Goal: Task Accomplishment & Management: Manage account settings

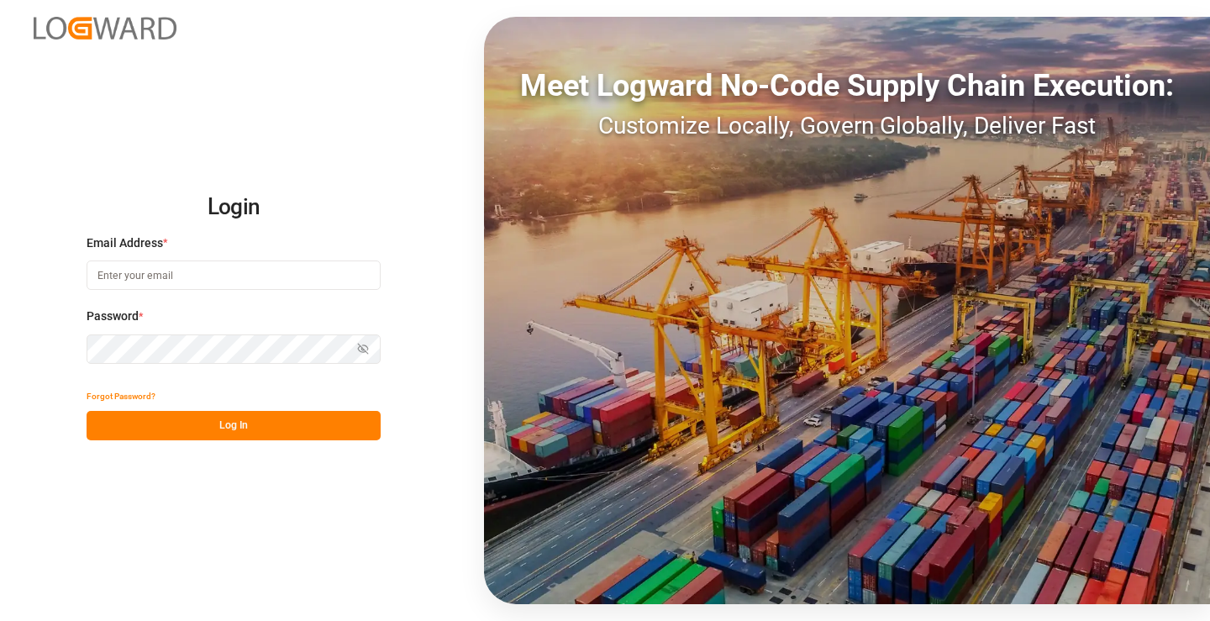
type input "mara-lynn.tan@leschaco.com"
click at [245, 420] on button "Log In" at bounding box center [234, 425] width 294 height 29
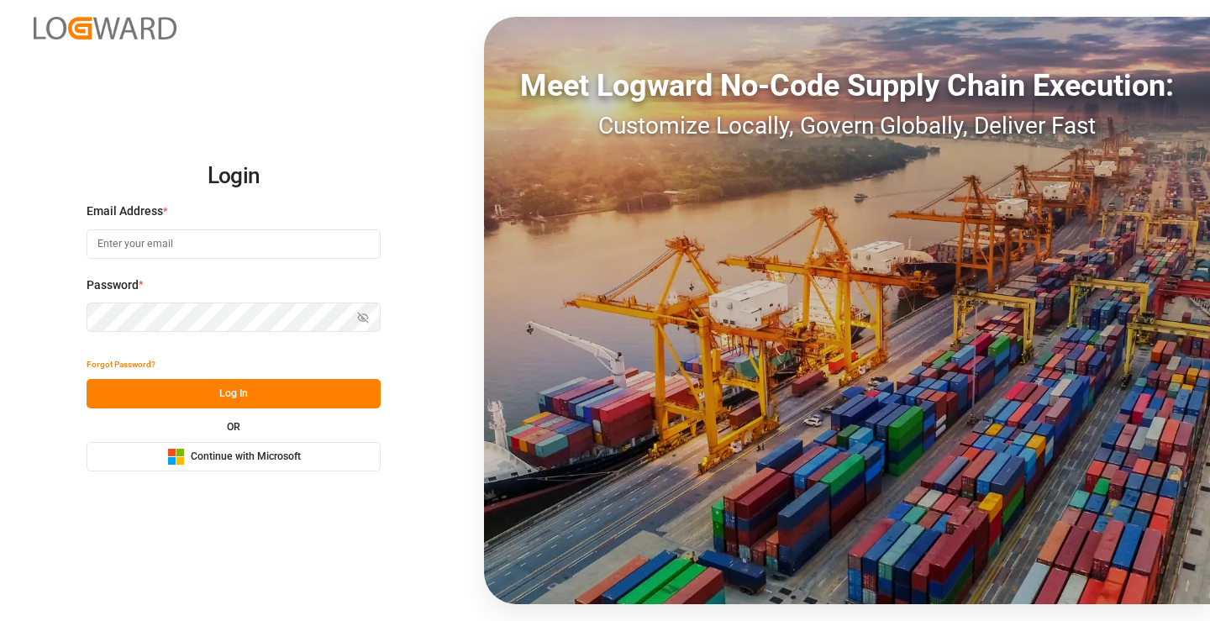
type input "[PERSON_NAME][EMAIL_ADDRESS][DOMAIN_NAME]"
click at [303, 395] on button "Log In" at bounding box center [234, 393] width 294 height 29
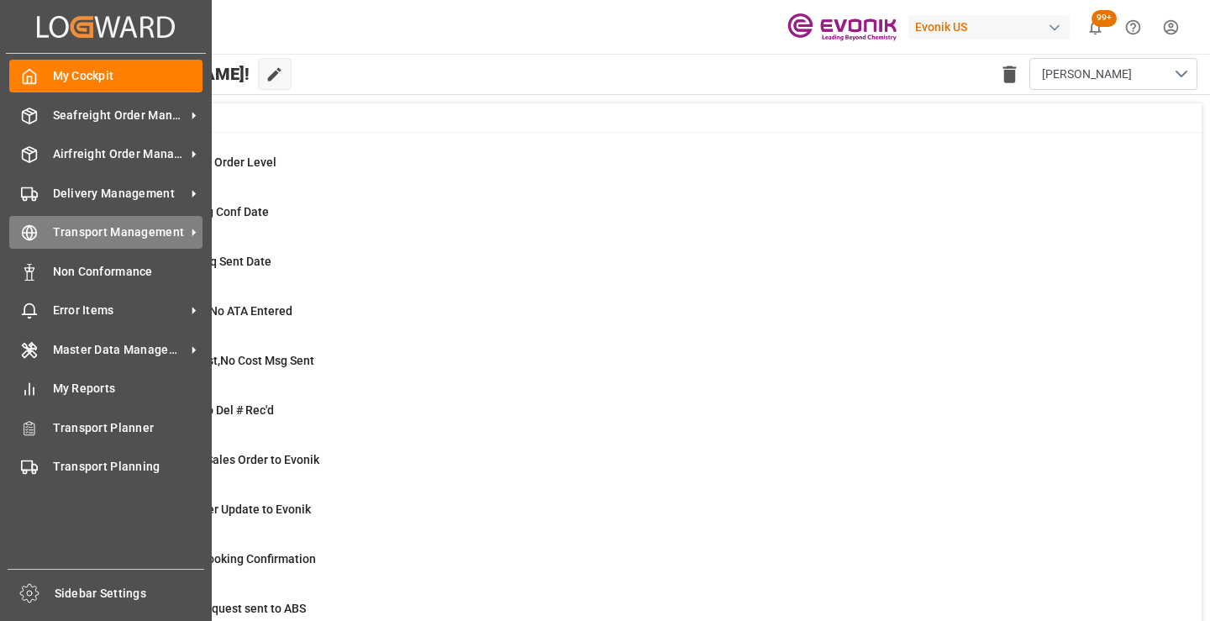
click at [34, 233] on line at bounding box center [30, 233] width 14 height 0
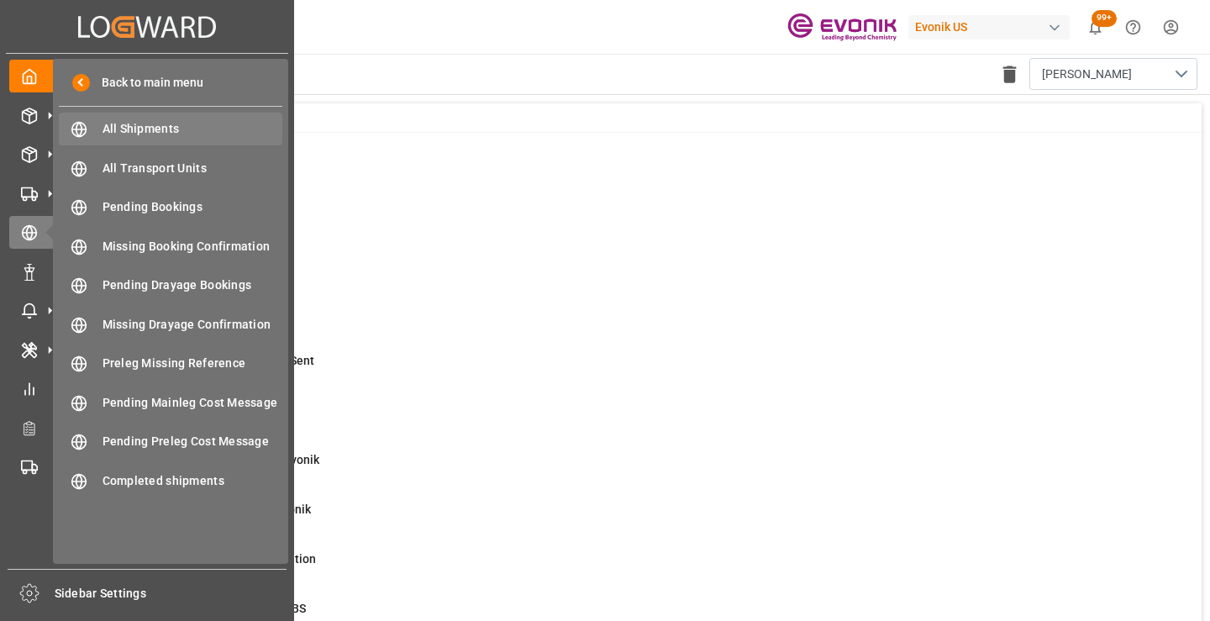
click at [155, 129] on span "All Shipments" at bounding box center [193, 129] width 181 height 18
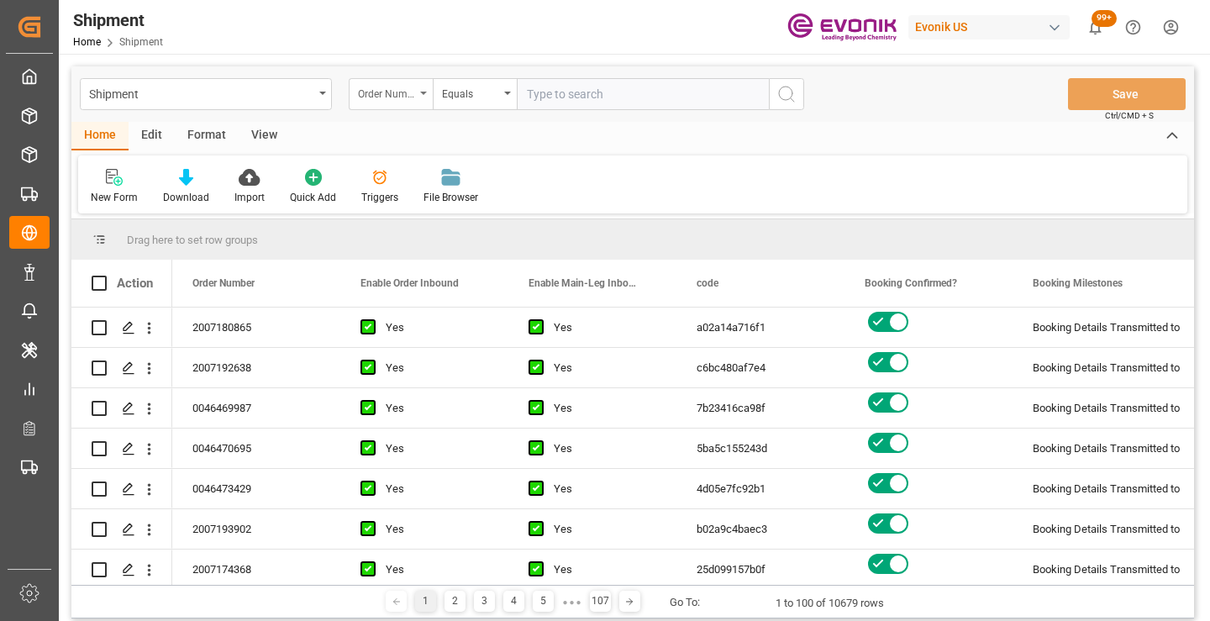
click at [407, 98] on div "Order Number" at bounding box center [386, 91] width 57 height 19
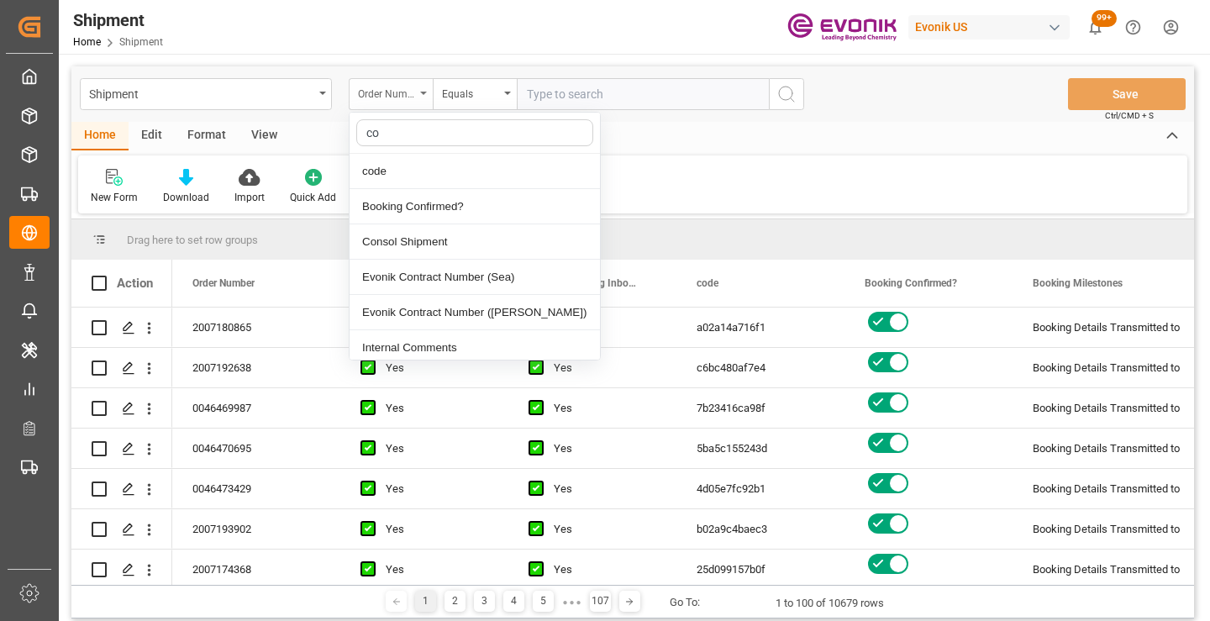
type input "cod"
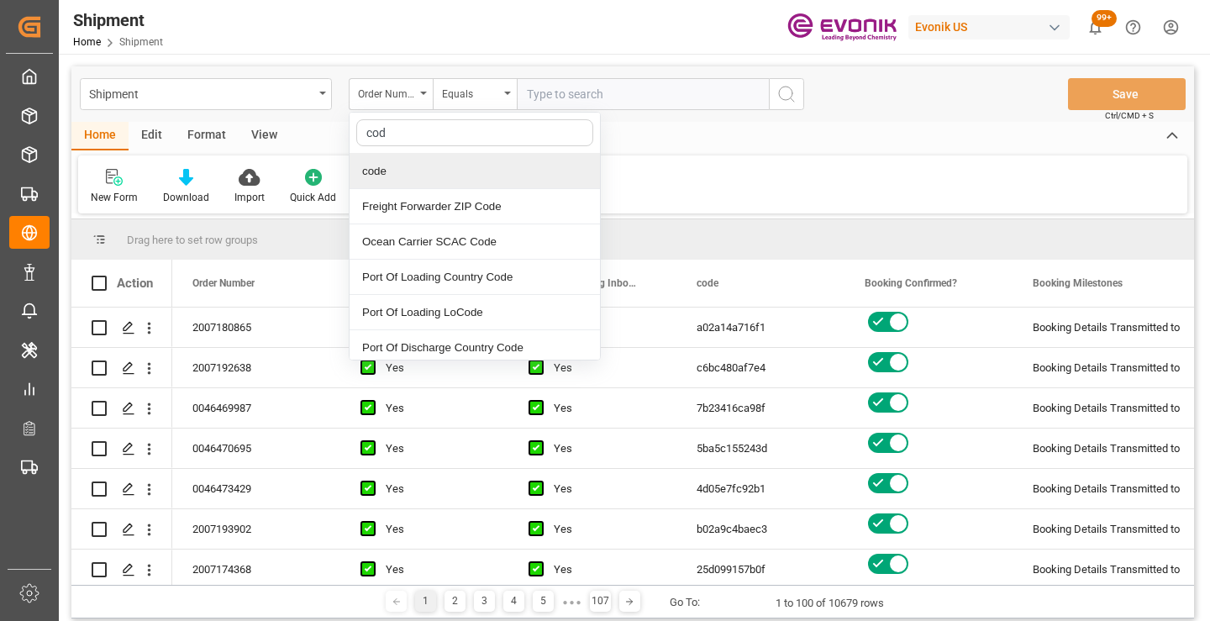
click at [403, 168] on div "code" at bounding box center [475, 171] width 250 height 35
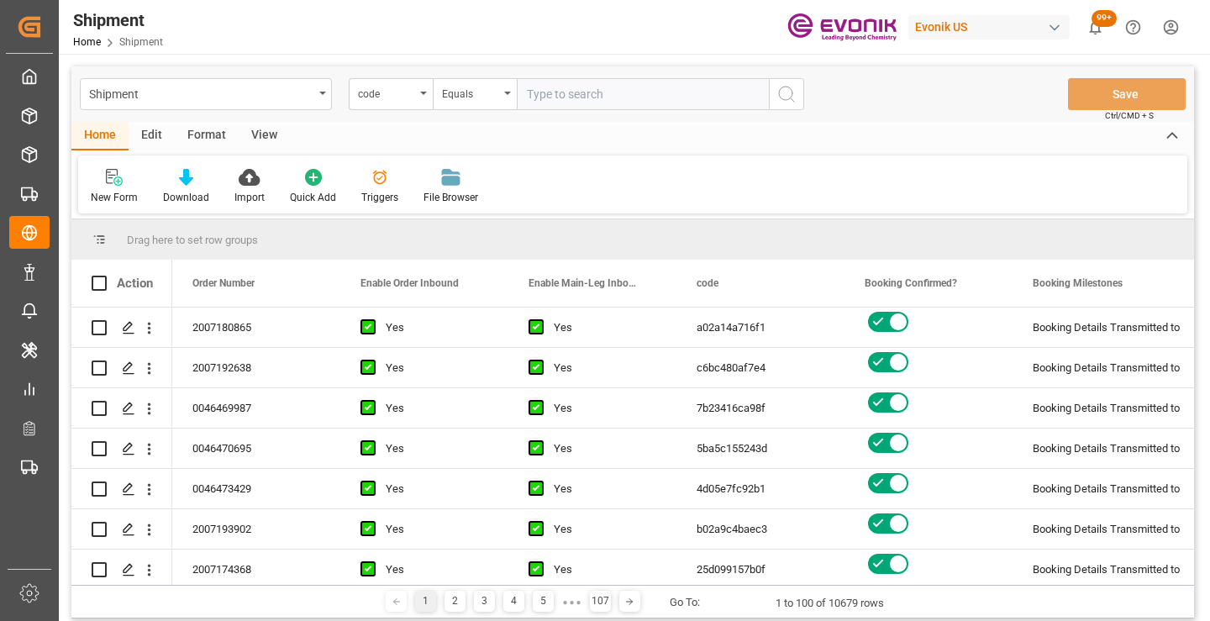
click at [590, 87] on input "text" at bounding box center [643, 94] width 252 height 32
paste input "124364fb8a6e"
type input "124364fb8a6e"
click at [789, 92] on icon "search button" at bounding box center [787, 94] width 20 height 20
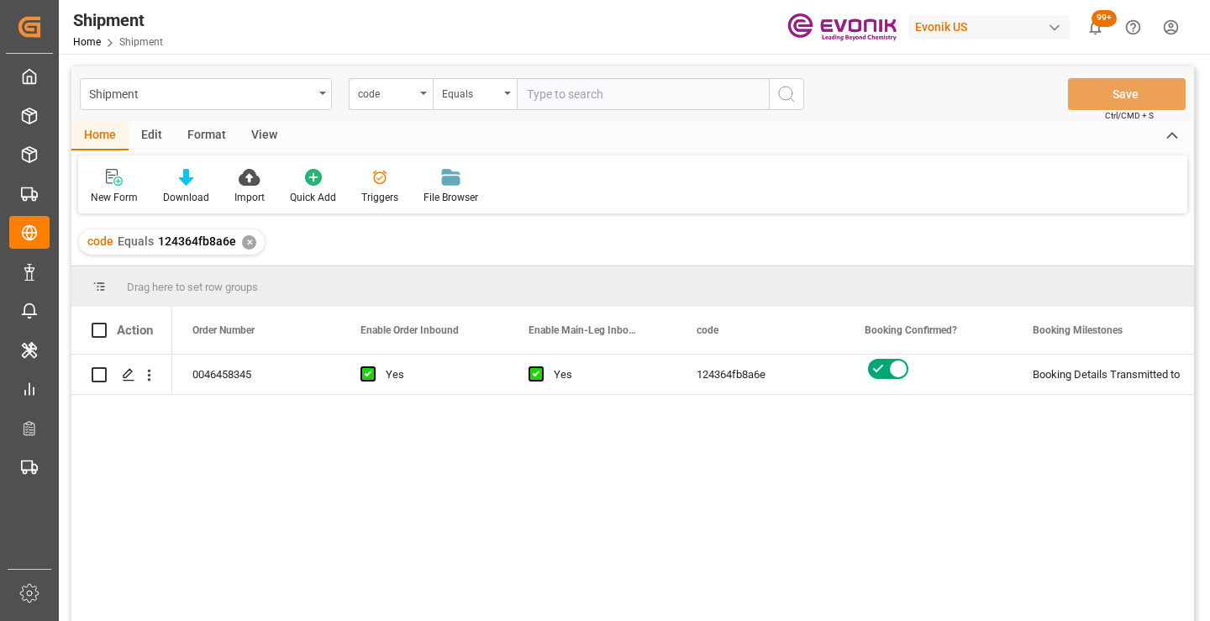
click at [677, 456] on div "0046458345 Yes Yes 124364fb8a6e Booking Details Transmitted to SAP Active No" at bounding box center [683, 493] width 1022 height 277
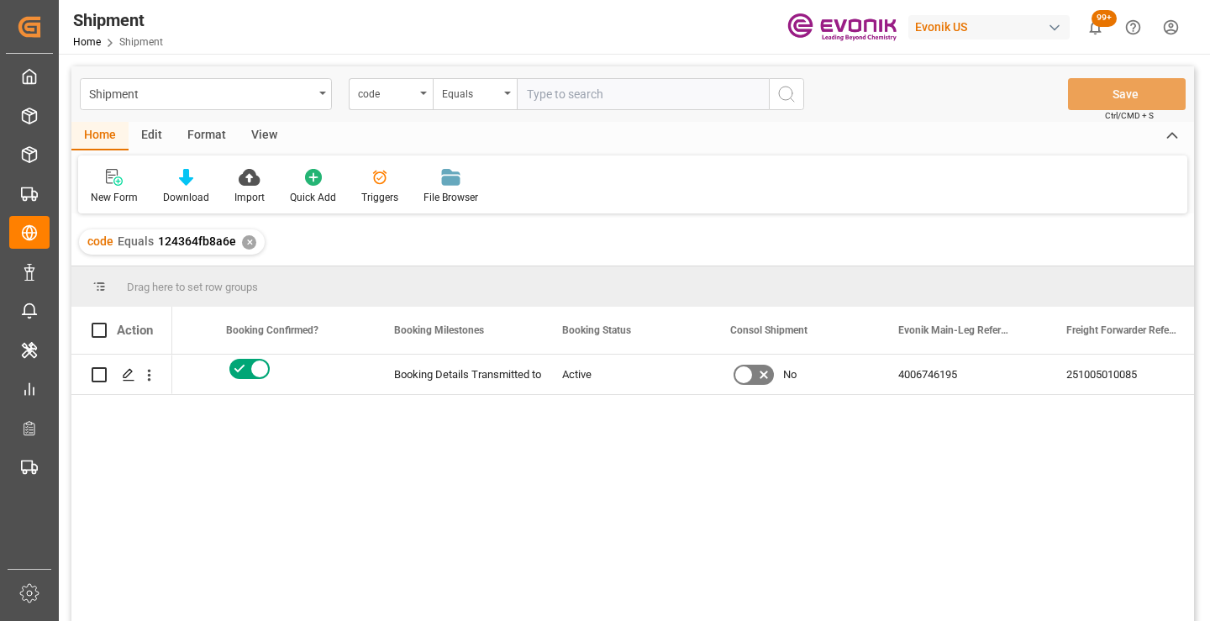
click at [1116, 381] on div "251005010085" at bounding box center [1130, 374] width 168 height 39
click at [1033, 442] on div "124364fb8a6e Booking Details Transmitted to SAP Active No 4006746195 2510050100…" at bounding box center [683, 493] width 1022 height 277
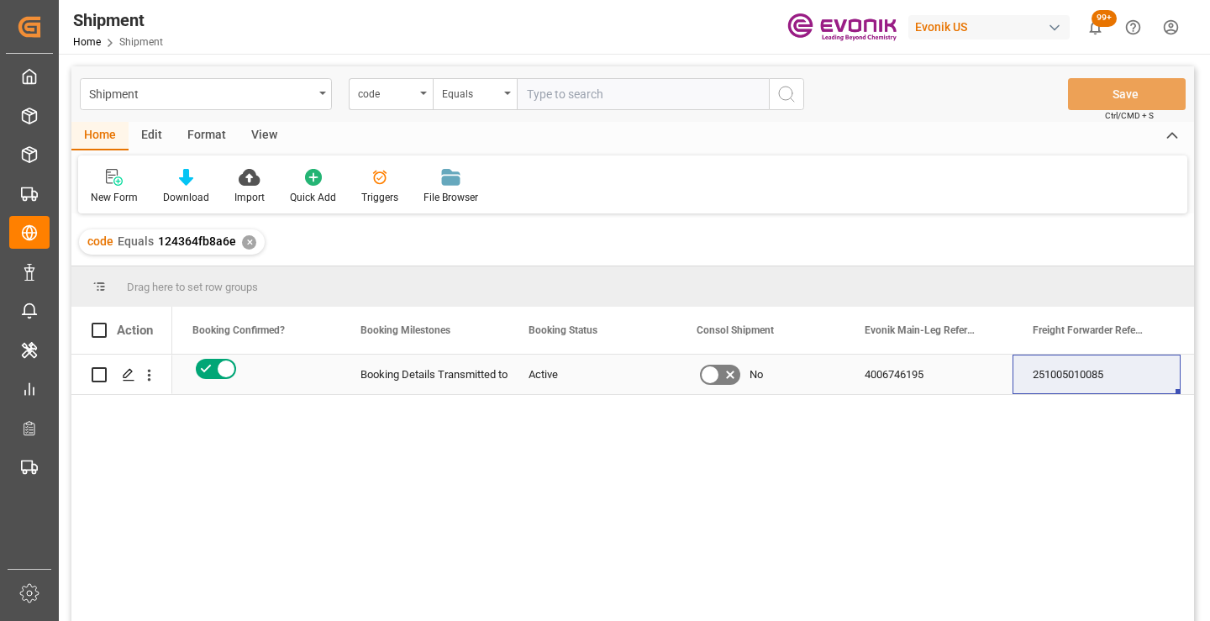
click at [1050, 375] on div "251005010085" at bounding box center [1097, 374] width 168 height 39
click at [242, 245] on div "✕" at bounding box center [249, 242] width 14 height 14
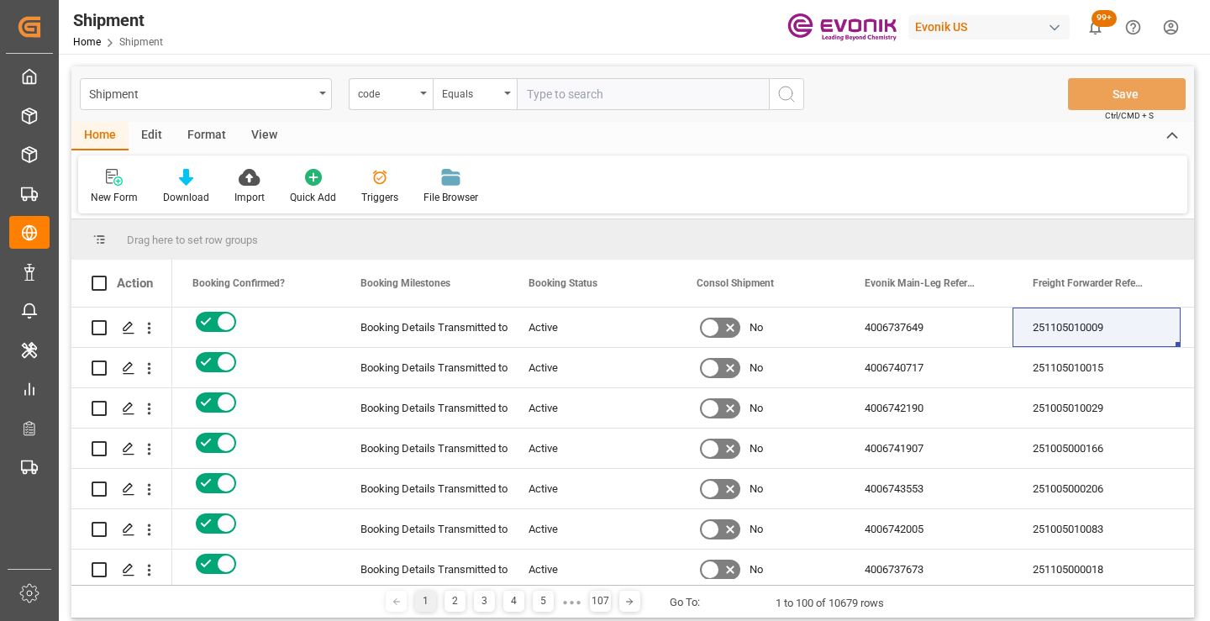
click at [613, 95] on input "text" at bounding box center [643, 94] width 252 height 32
paste input "de73785422d7"
type input "de73785422d7"
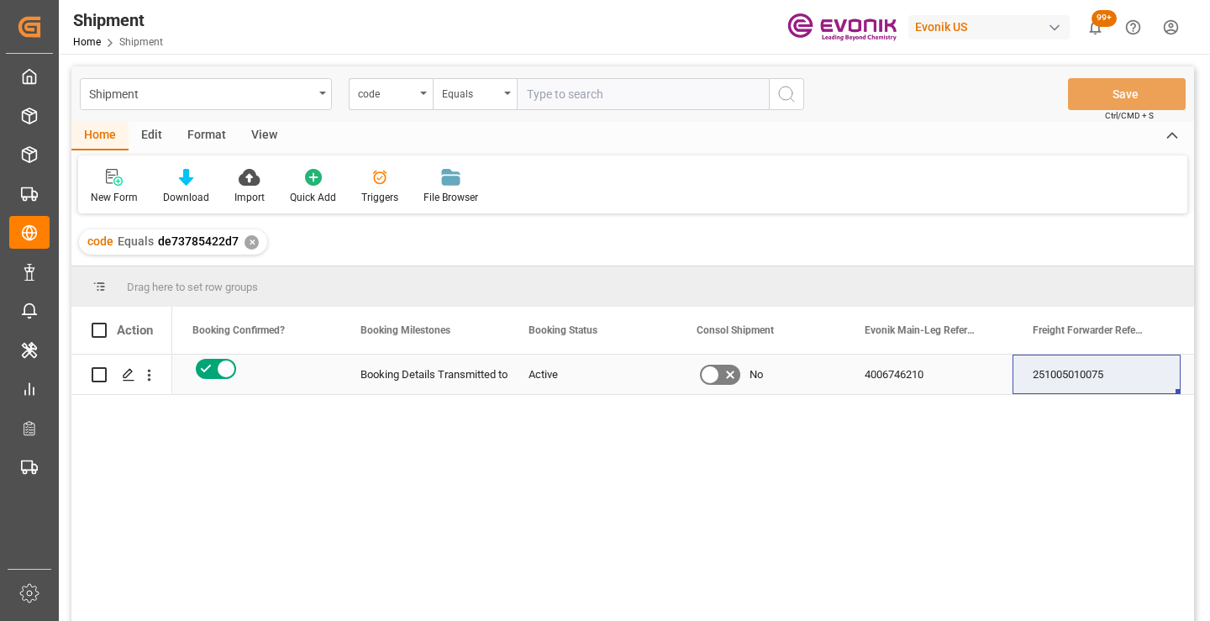
click at [1053, 380] on div "251005010075" at bounding box center [1097, 374] width 168 height 39
click at [250, 244] on div "✕" at bounding box center [252, 242] width 14 height 14
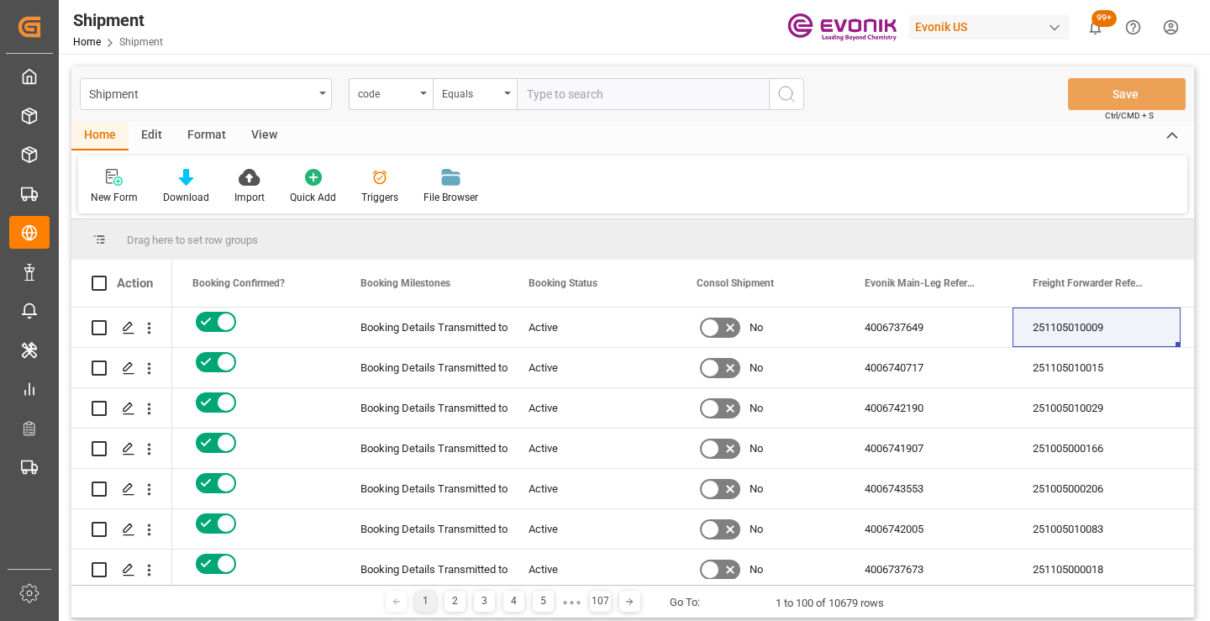
click at [609, 100] on input "text" at bounding box center [643, 94] width 252 height 32
paste input "e8b6e00a62cb"
type input "e8b6e00a62cb"
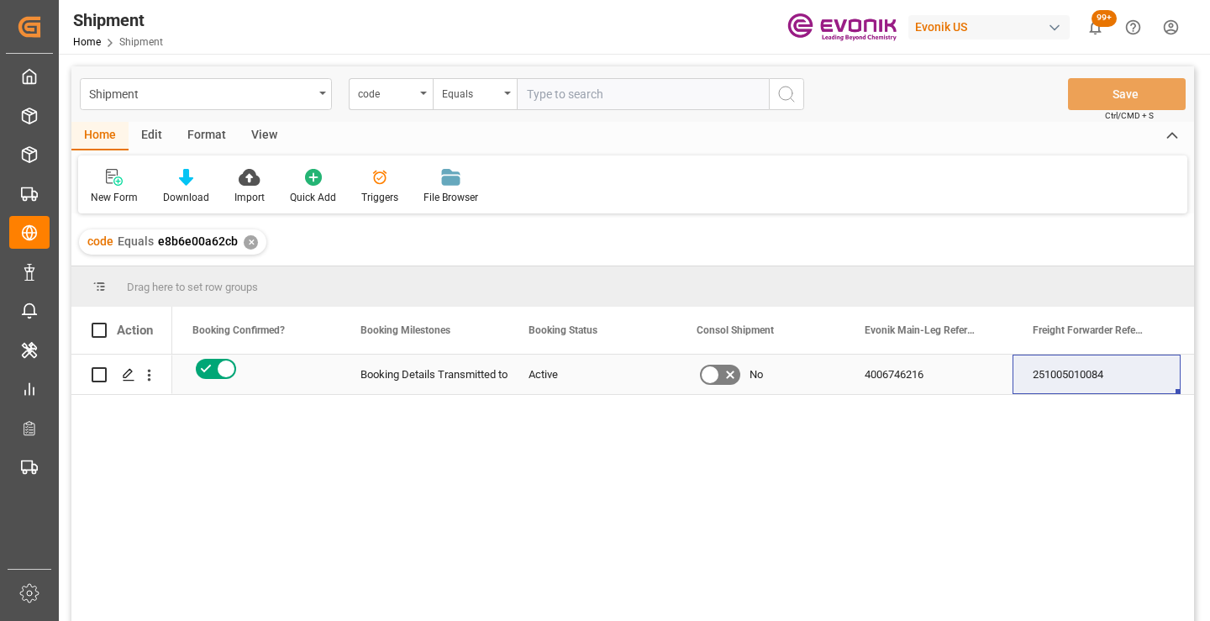
click at [1102, 381] on div "251005010084" at bounding box center [1097, 374] width 168 height 39
click at [246, 241] on div "✕" at bounding box center [251, 242] width 14 height 14
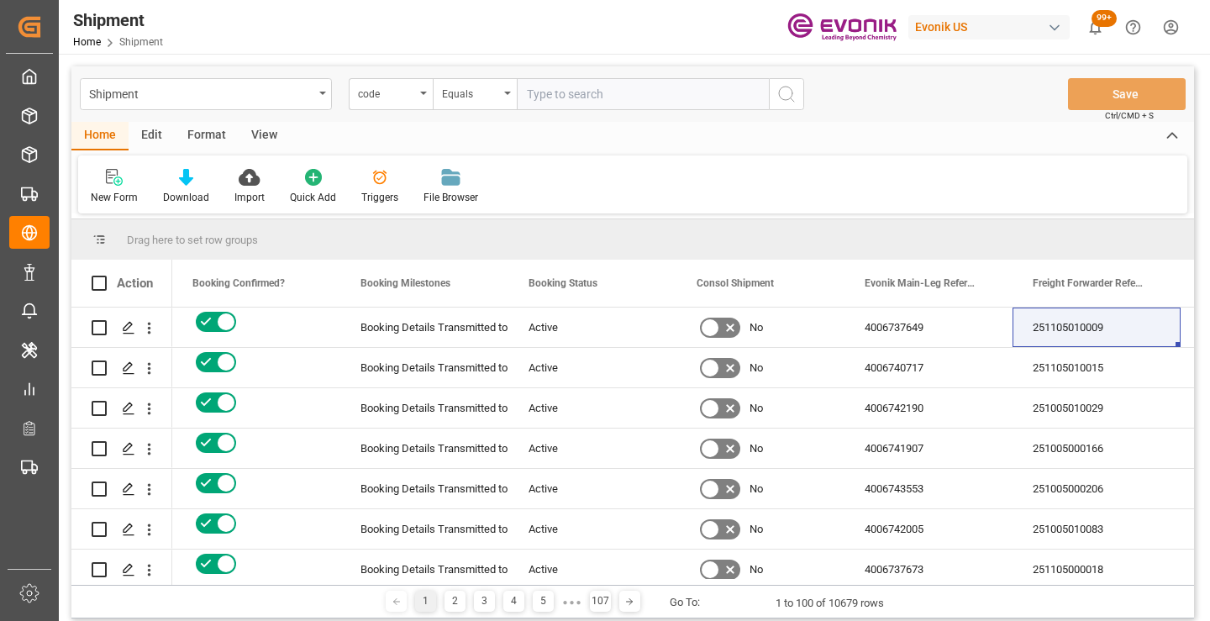
click at [572, 97] on input "text" at bounding box center [643, 94] width 252 height 32
paste input "3df3f42e35ae"
type input "3df3f42e35ae"
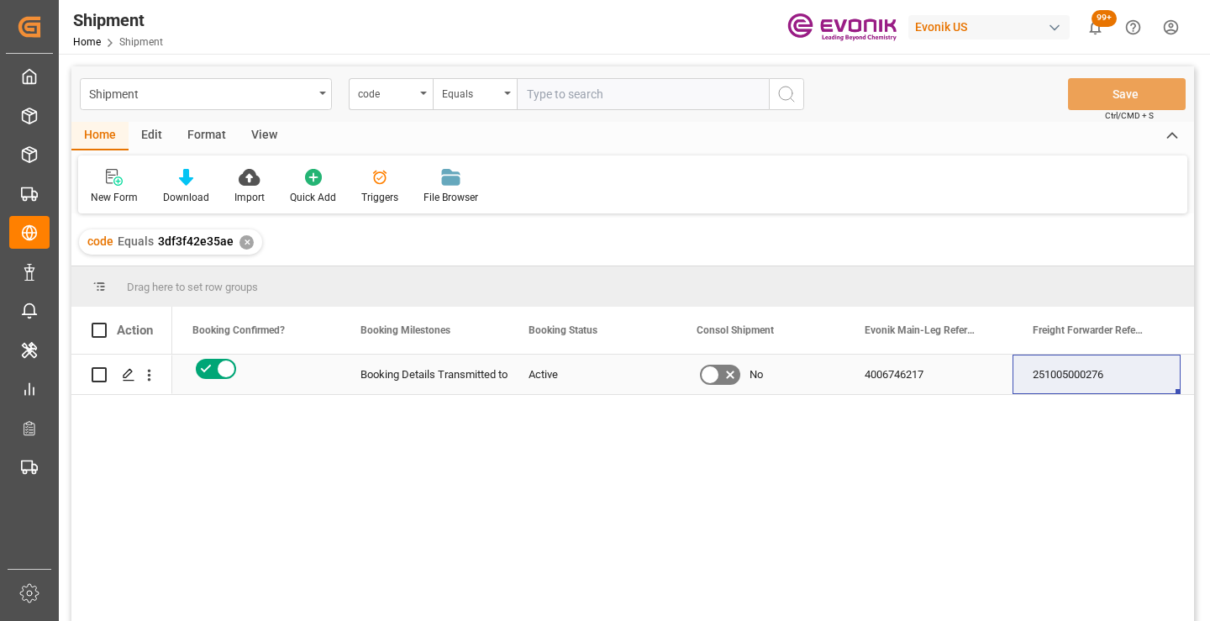
click at [1068, 371] on div "251005000276" at bounding box center [1097, 374] width 168 height 39
click at [242, 245] on div "✕" at bounding box center [247, 242] width 14 height 14
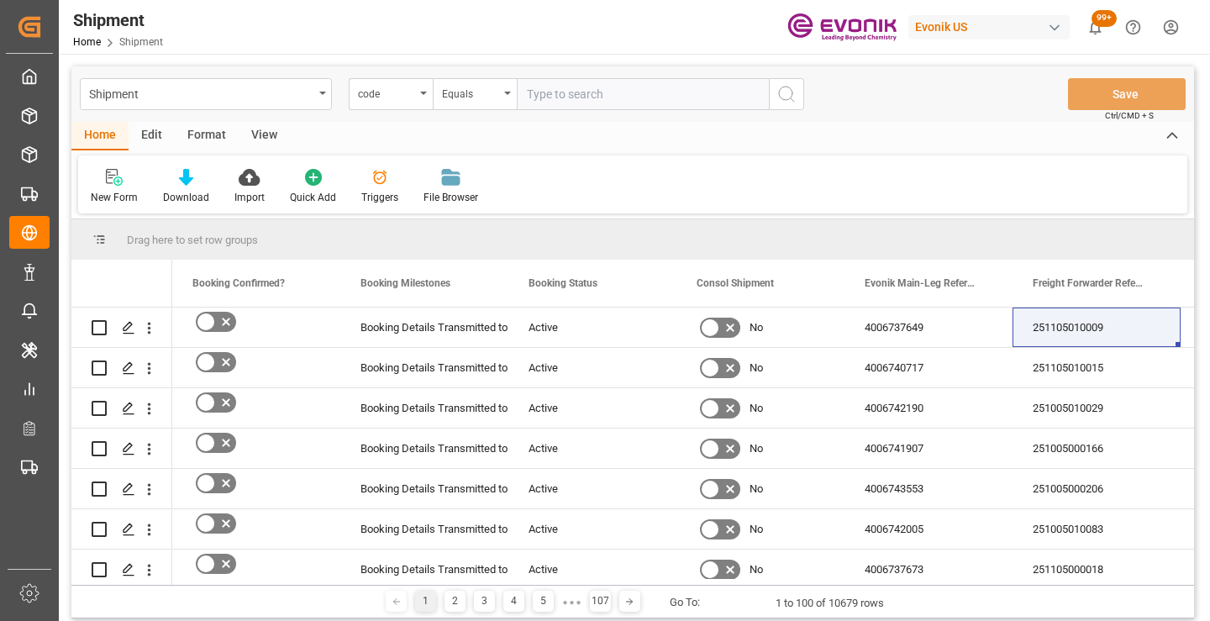
click at [617, 97] on input "text" at bounding box center [643, 94] width 252 height 32
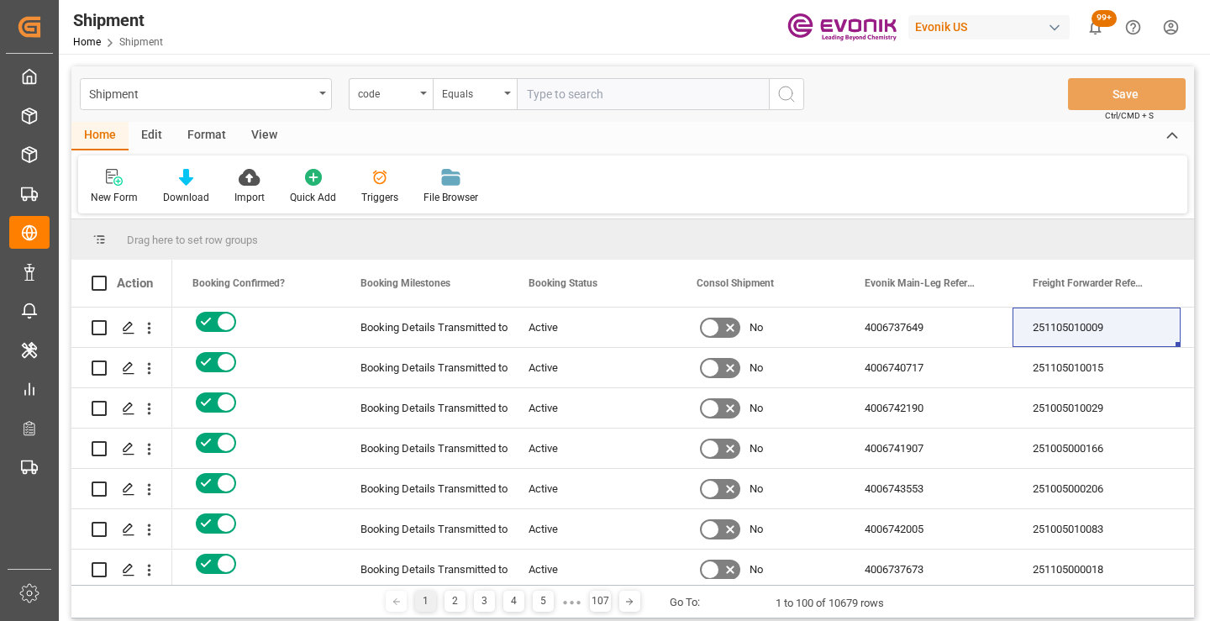
paste input "559de0ca99a6"
type input "559de0ca99a6"
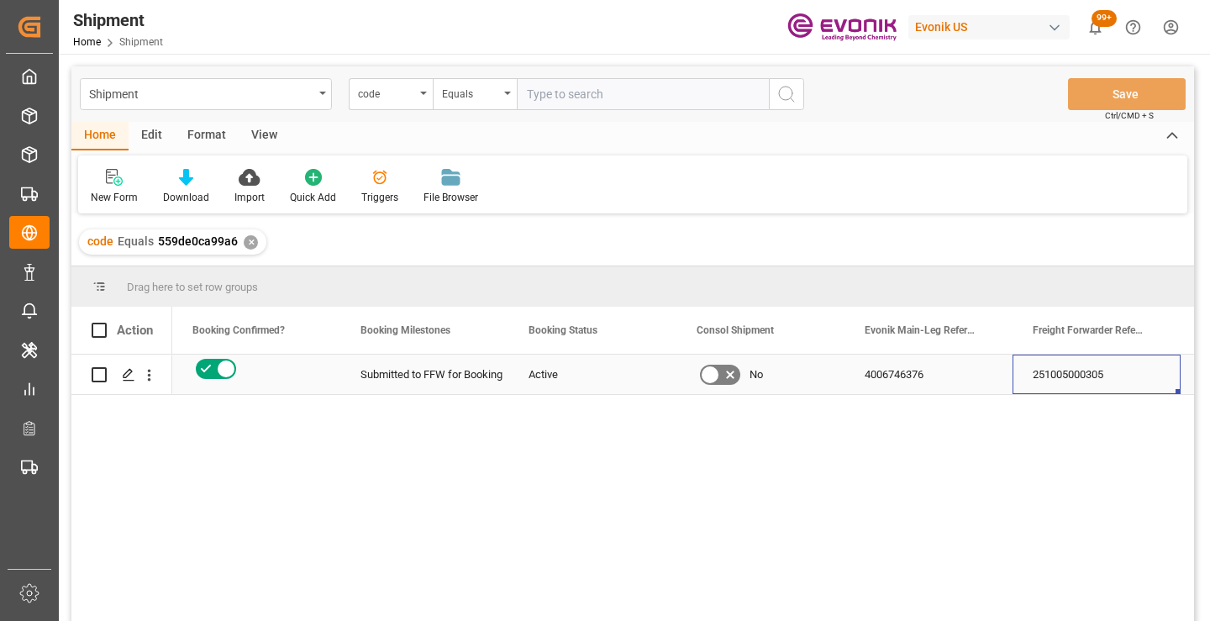
click at [1098, 382] on div "251005000305" at bounding box center [1097, 374] width 168 height 39
click at [246, 247] on div "✕" at bounding box center [251, 242] width 14 height 14
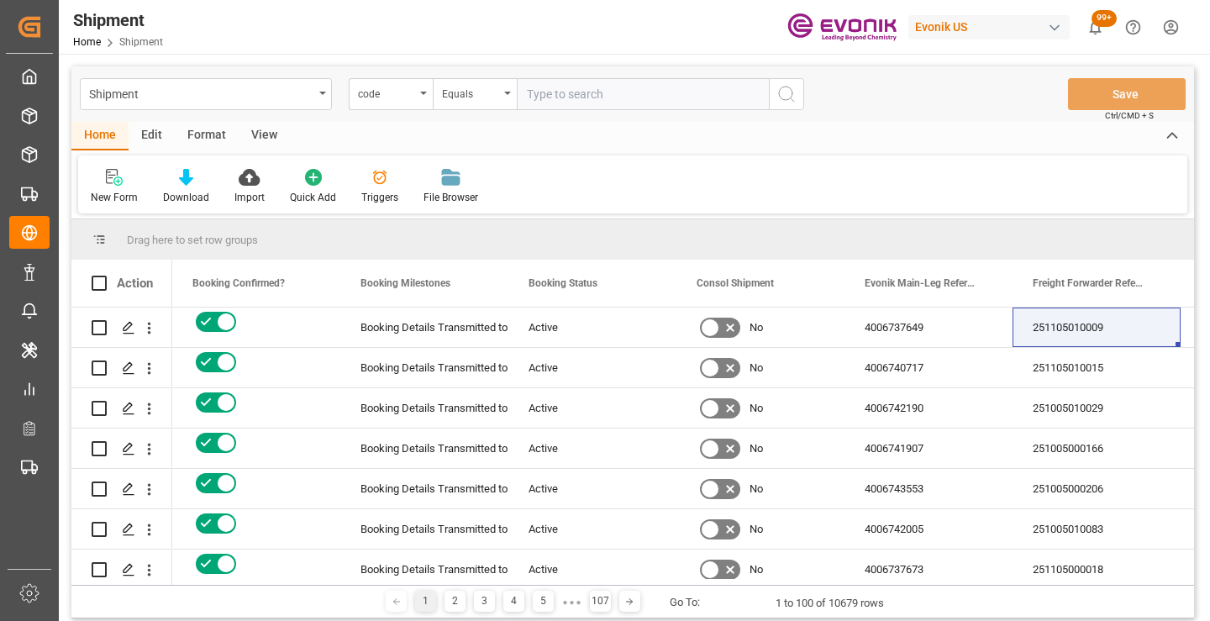
click at [609, 103] on input "text" at bounding box center [643, 94] width 252 height 32
paste input "f00b3a2c0e05"
type input "f00b3a2c0e05"
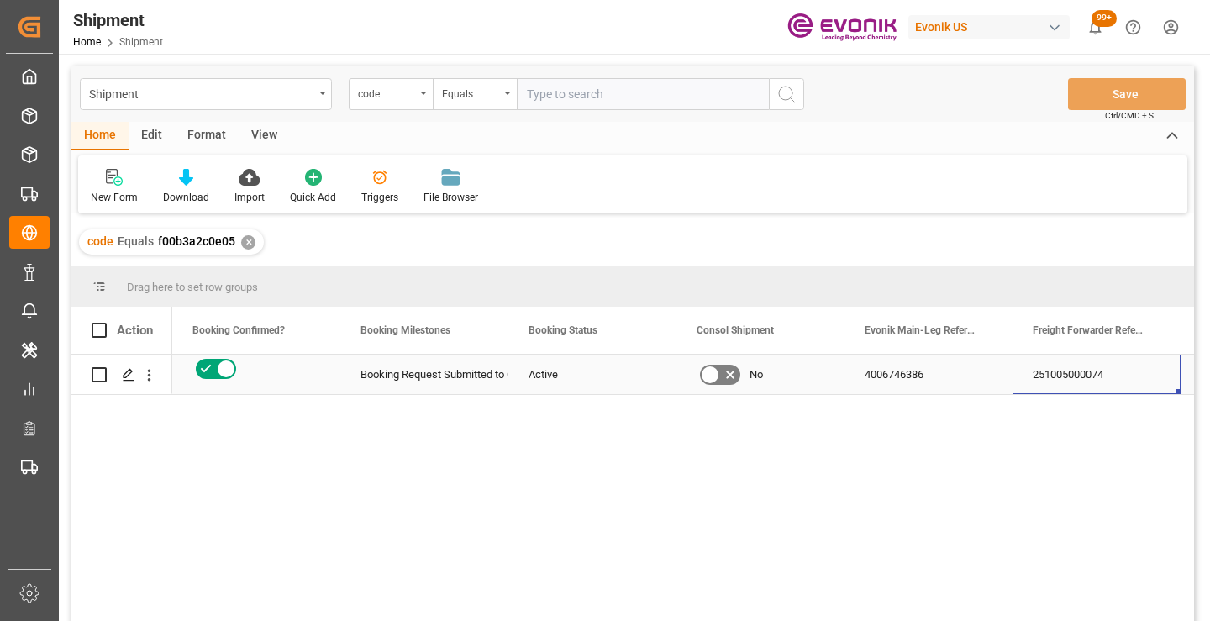
click at [1057, 378] on div "251005000074" at bounding box center [1097, 374] width 168 height 39
click at [245, 245] on div "✕" at bounding box center [248, 242] width 14 height 14
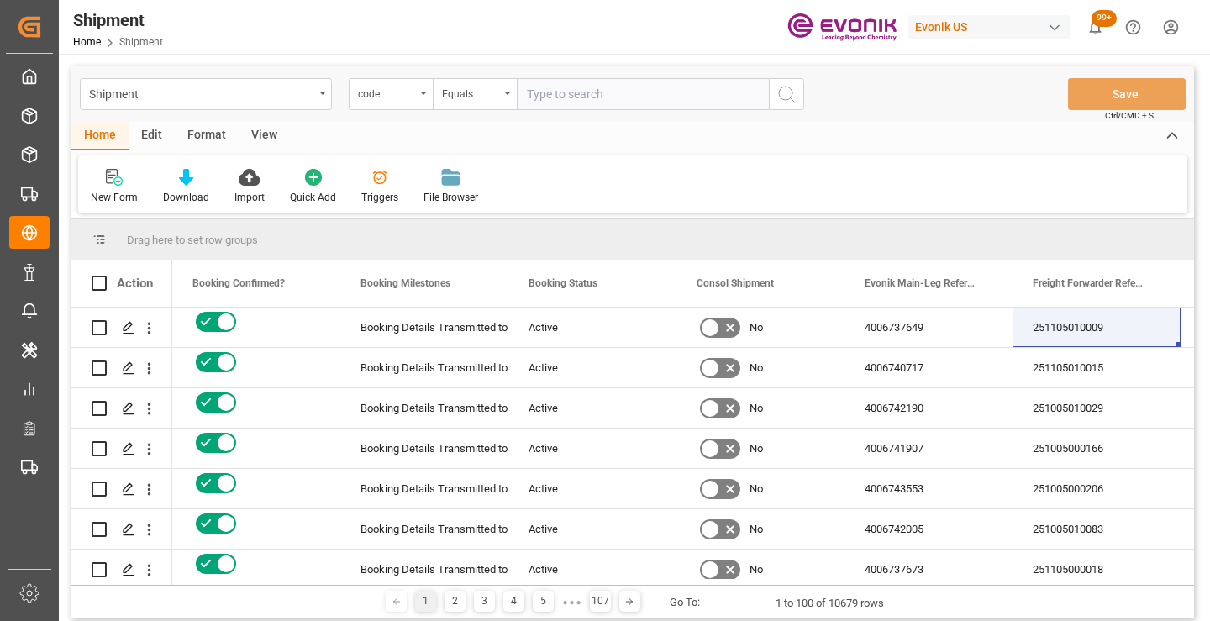
click at [588, 105] on input "text" at bounding box center [643, 94] width 252 height 32
paste input "05e2aeb5cfd3"
type input "05e2aeb5cfd3"
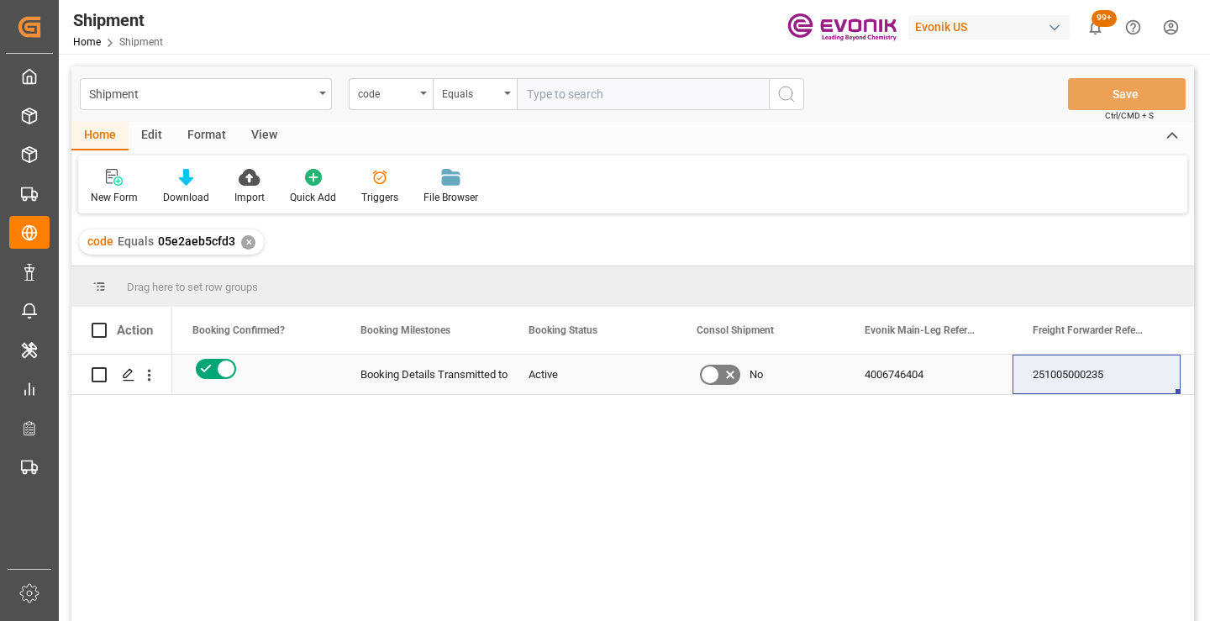
click at [1059, 377] on div "251005000235" at bounding box center [1097, 374] width 168 height 39
click at [244, 241] on div "✕" at bounding box center [248, 242] width 14 height 14
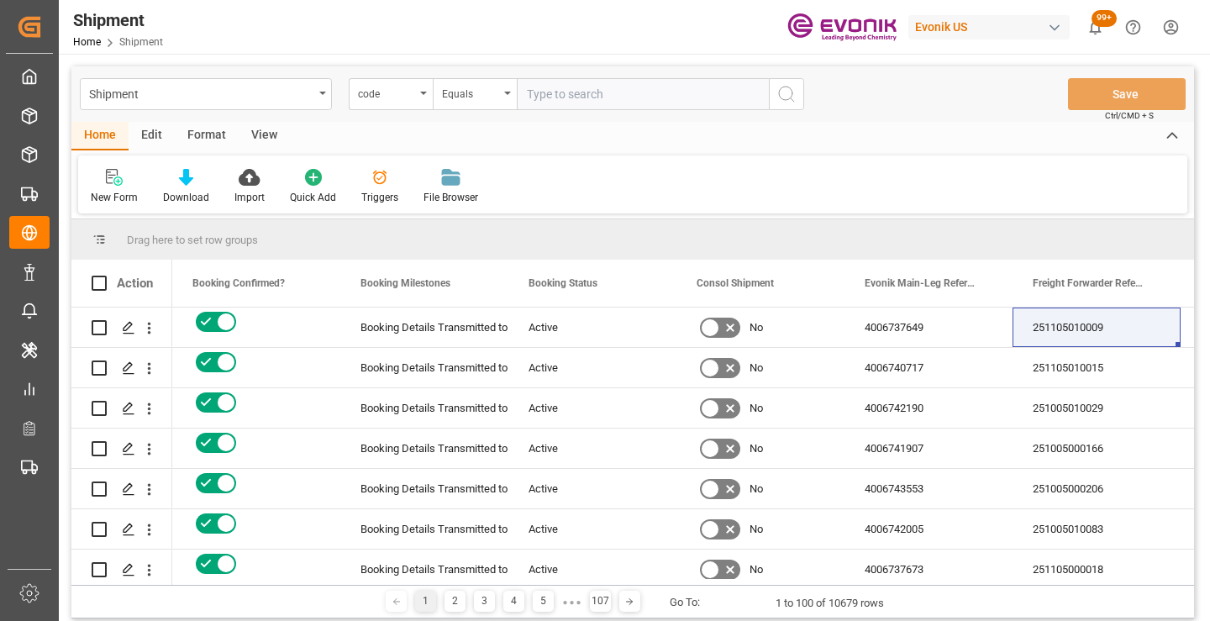
click at [604, 100] on input "text" at bounding box center [643, 94] width 252 height 32
paste input "afd68530318c"
type input "afd68530318c"
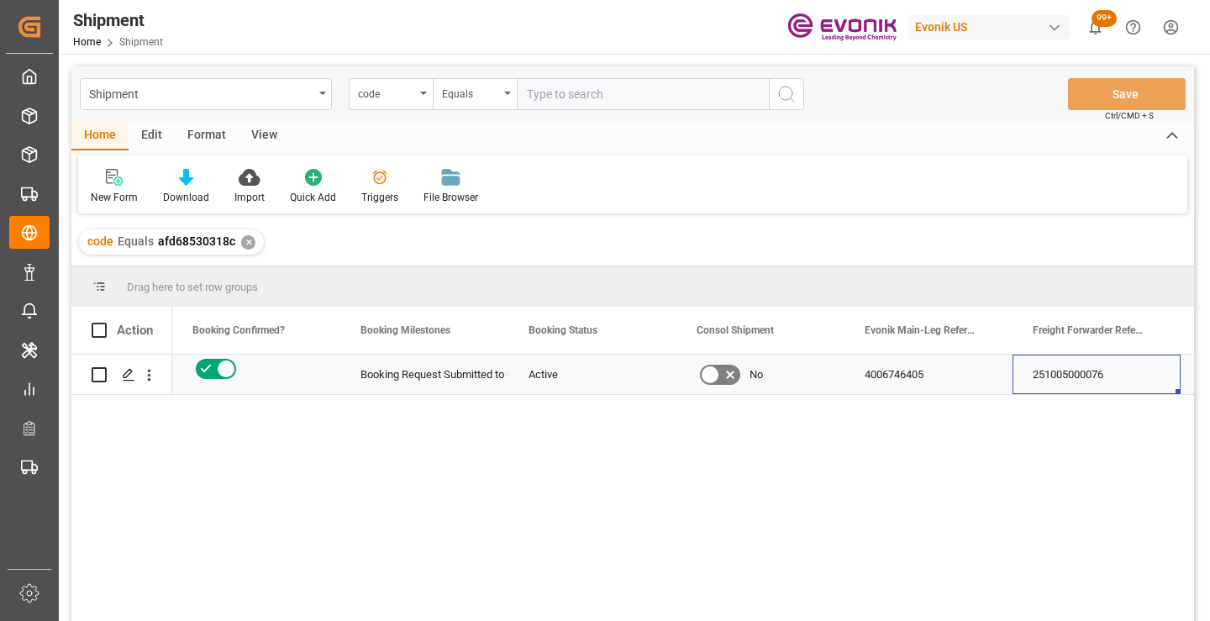
click at [1071, 373] on div "251005000076" at bounding box center [1097, 374] width 168 height 39
click at [245, 242] on div "✕" at bounding box center [248, 242] width 14 height 14
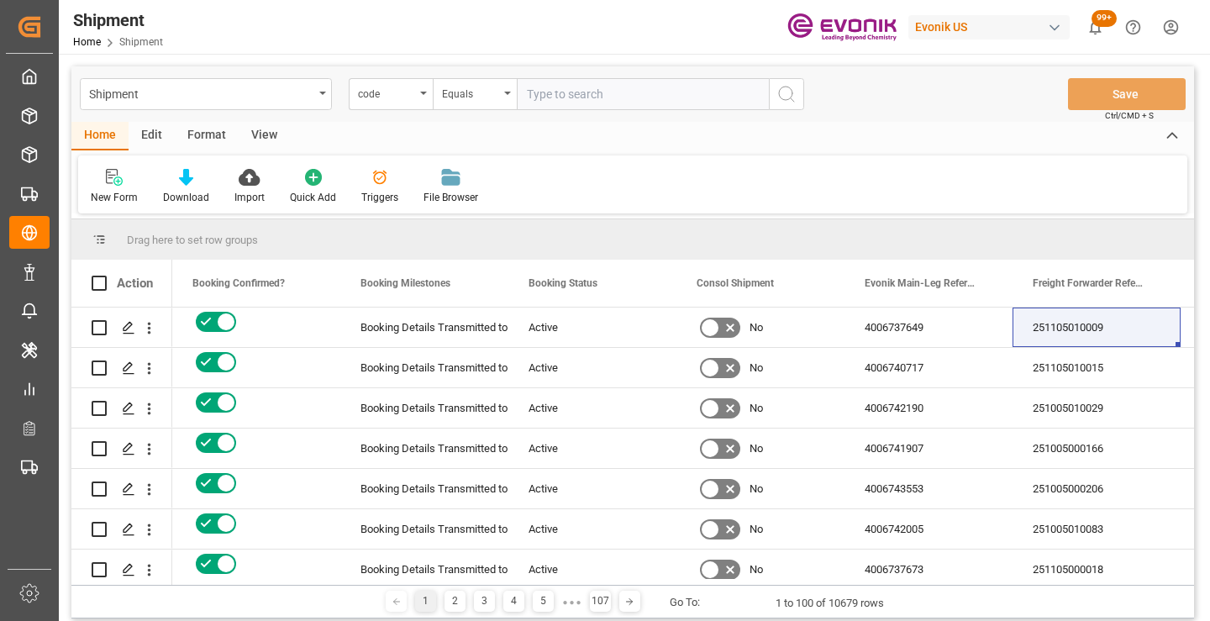
click at [640, 89] on input "text" at bounding box center [643, 94] width 252 height 32
paste input "0f32279cf319"
type input "0f32279cf319"
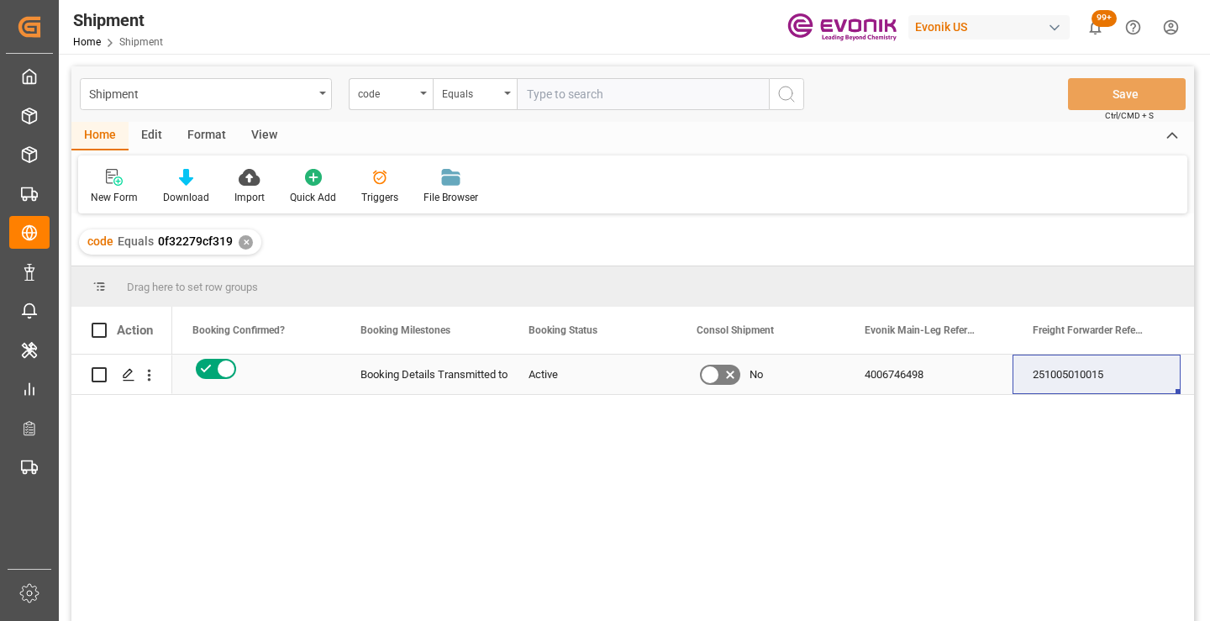
click at [1082, 376] on div "251005010015" at bounding box center [1097, 374] width 168 height 39
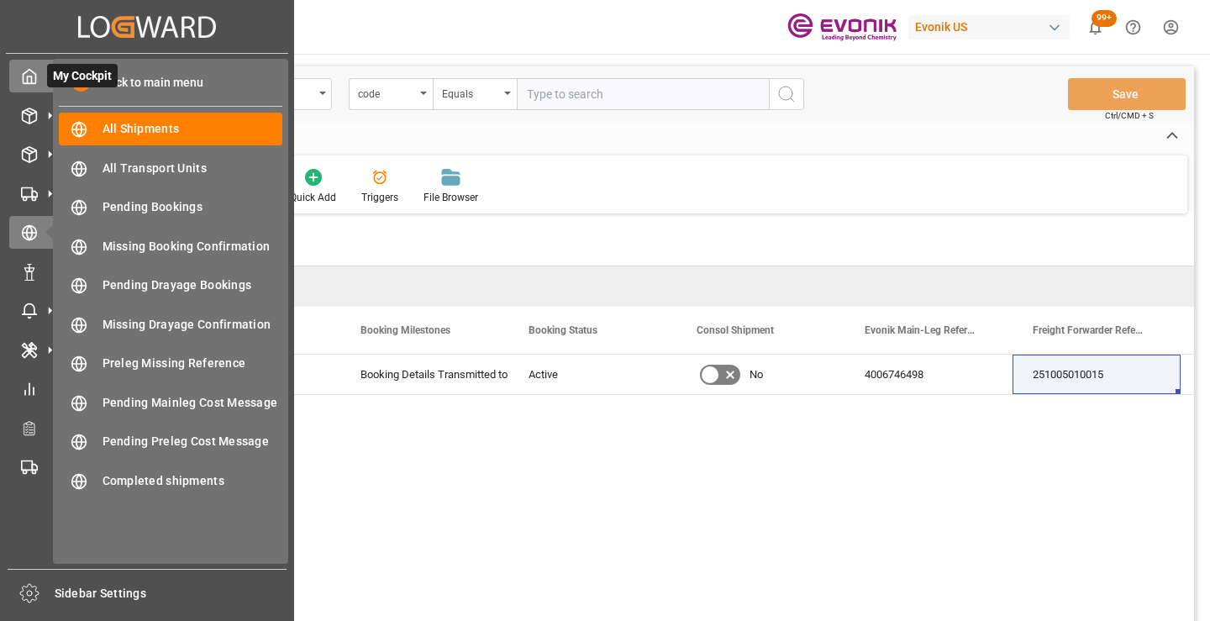
click at [21, 66] on div "My Cockpit My Cockpit" at bounding box center [147, 76] width 276 height 33
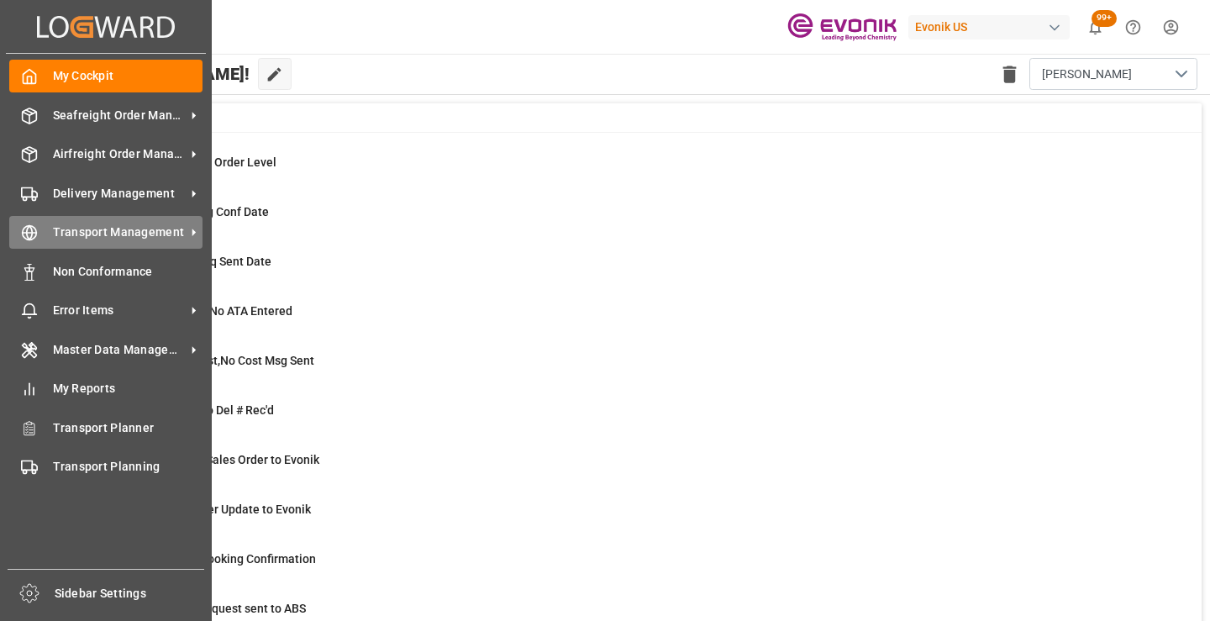
click at [50, 233] on div "Transport Management Transport Management" at bounding box center [105, 232] width 193 height 33
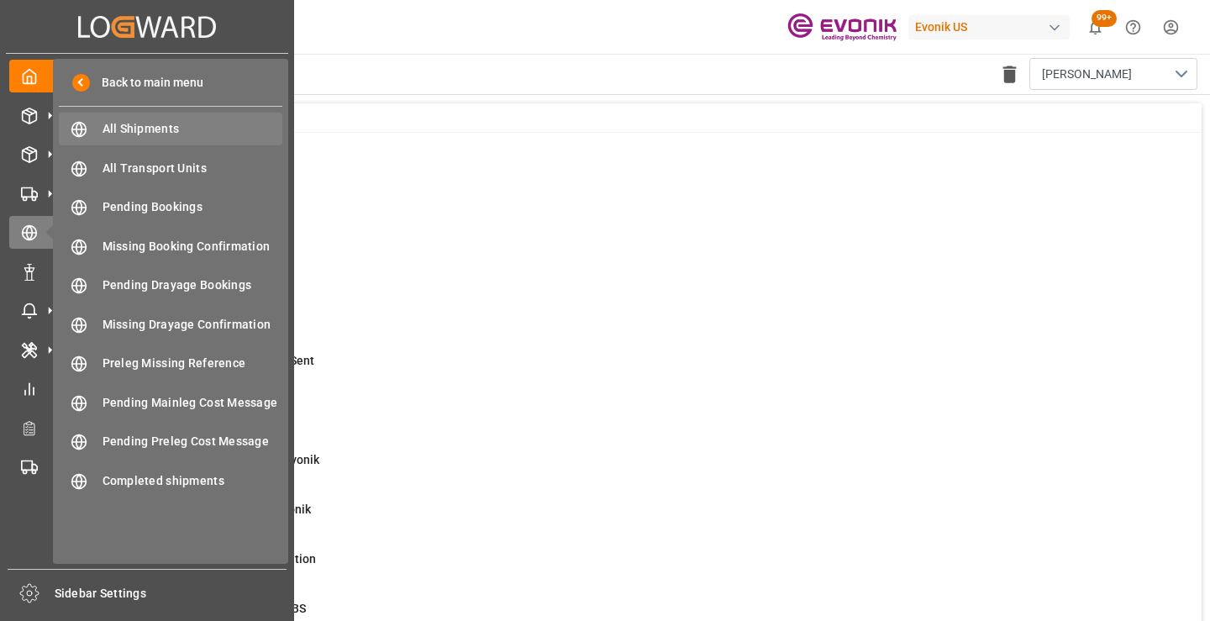
click at [143, 128] on span "All Shipments" at bounding box center [193, 129] width 181 height 18
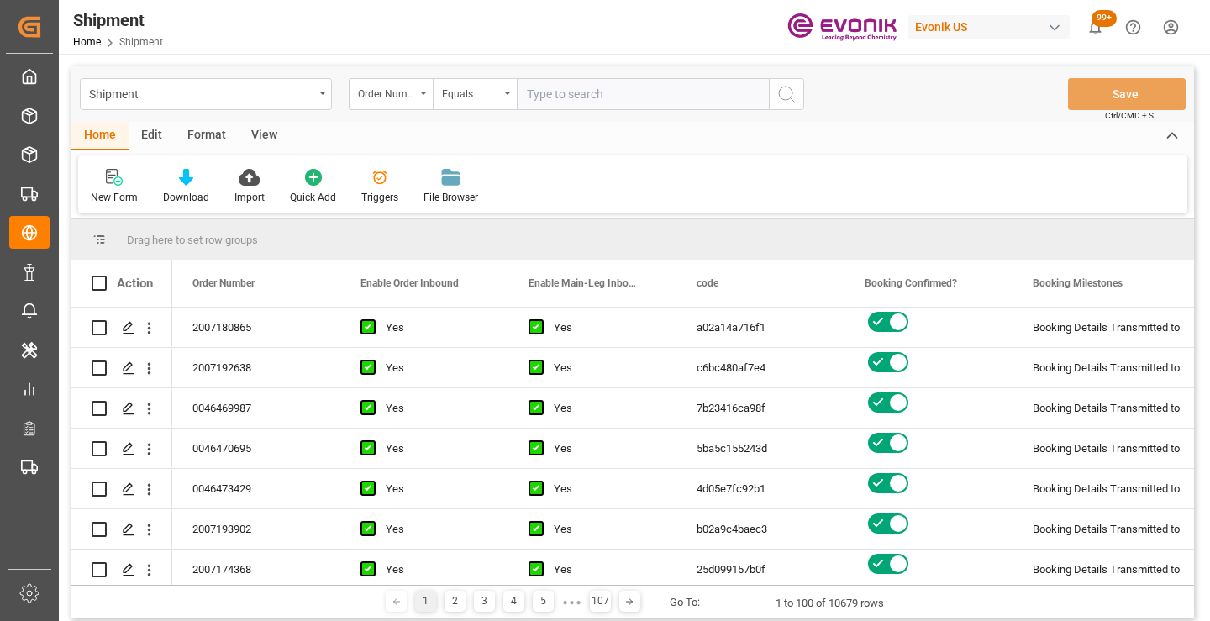
click at [552, 90] on input "text" at bounding box center [643, 94] width 252 height 32
click at [410, 97] on div "Order Number" at bounding box center [386, 91] width 57 height 19
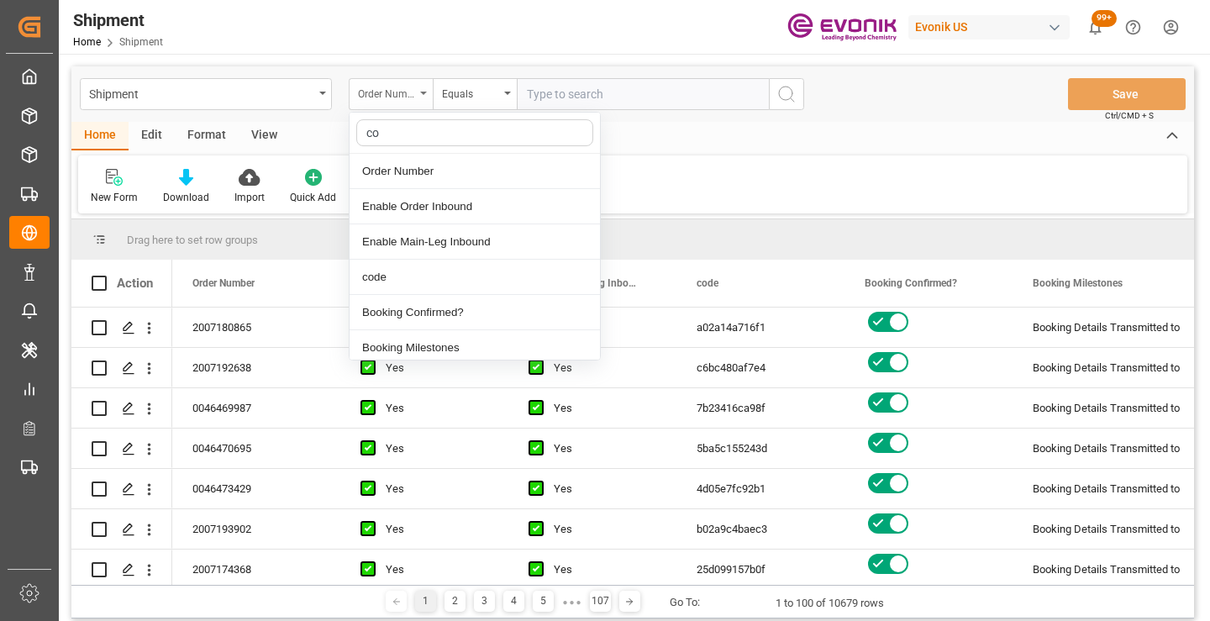
type input "cod"
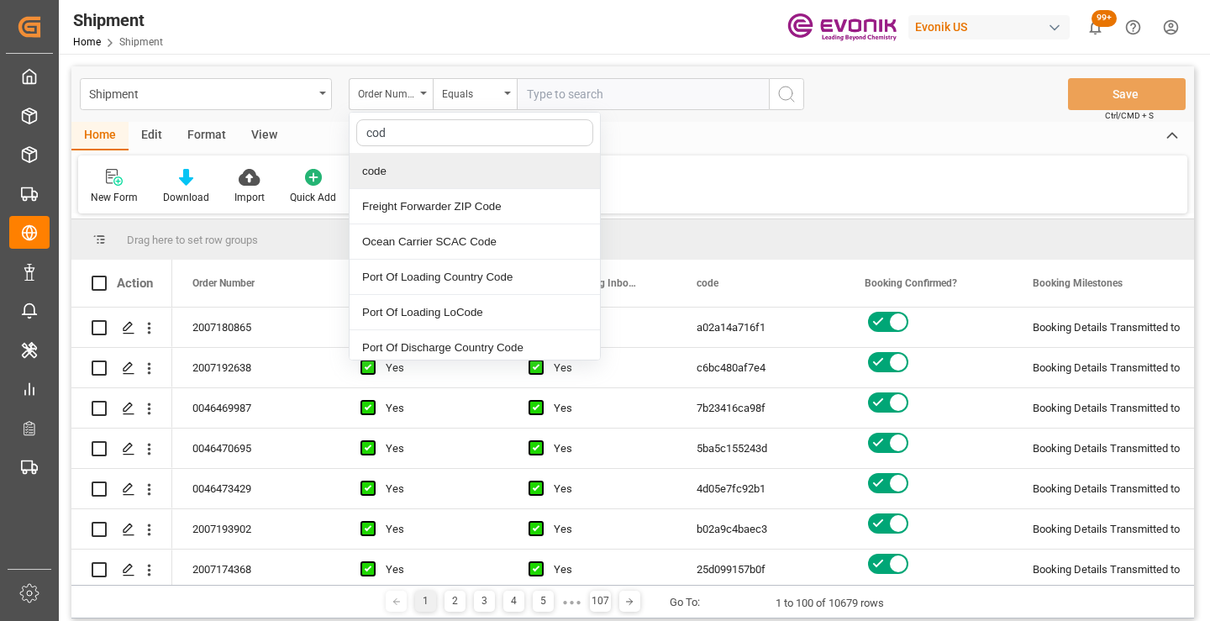
click at [424, 174] on div "code" at bounding box center [475, 171] width 250 height 35
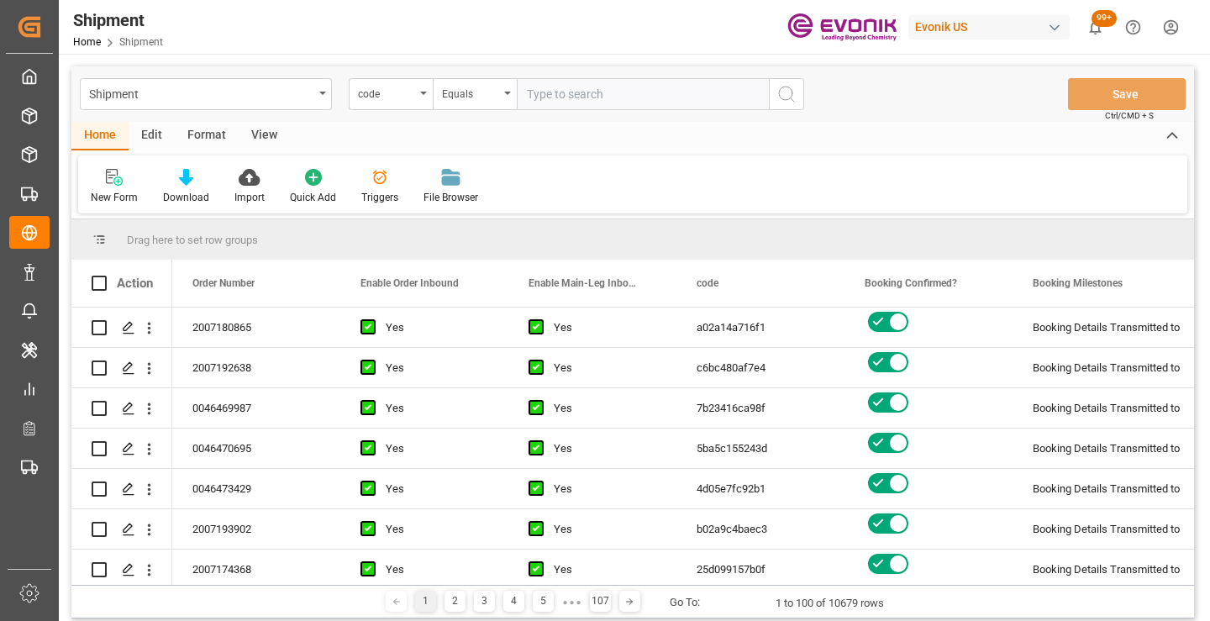
click at [583, 89] on input "text" at bounding box center [643, 94] width 252 height 32
paste input "251005010015"
type input "251005010015"
click at [561, 92] on input "251005010015" at bounding box center [643, 94] width 252 height 32
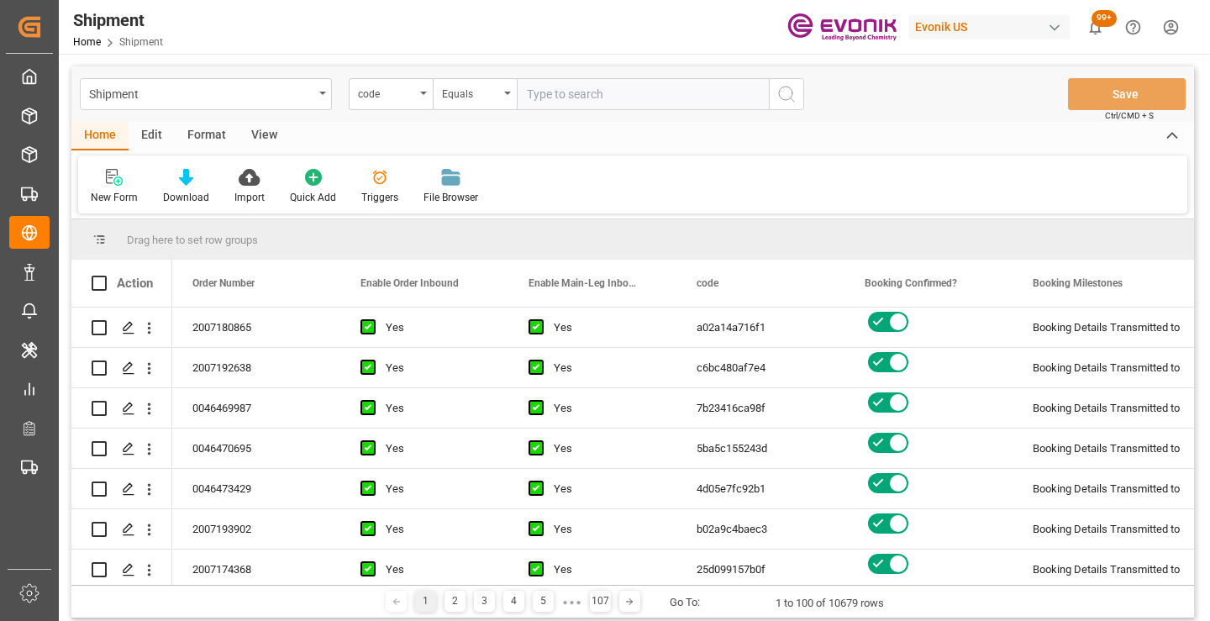
click at [565, 92] on input "text" at bounding box center [643, 94] width 252 height 32
paste input "27af89055288"
type input "27af89055288"
click at [786, 95] on icon "search button" at bounding box center [787, 94] width 20 height 20
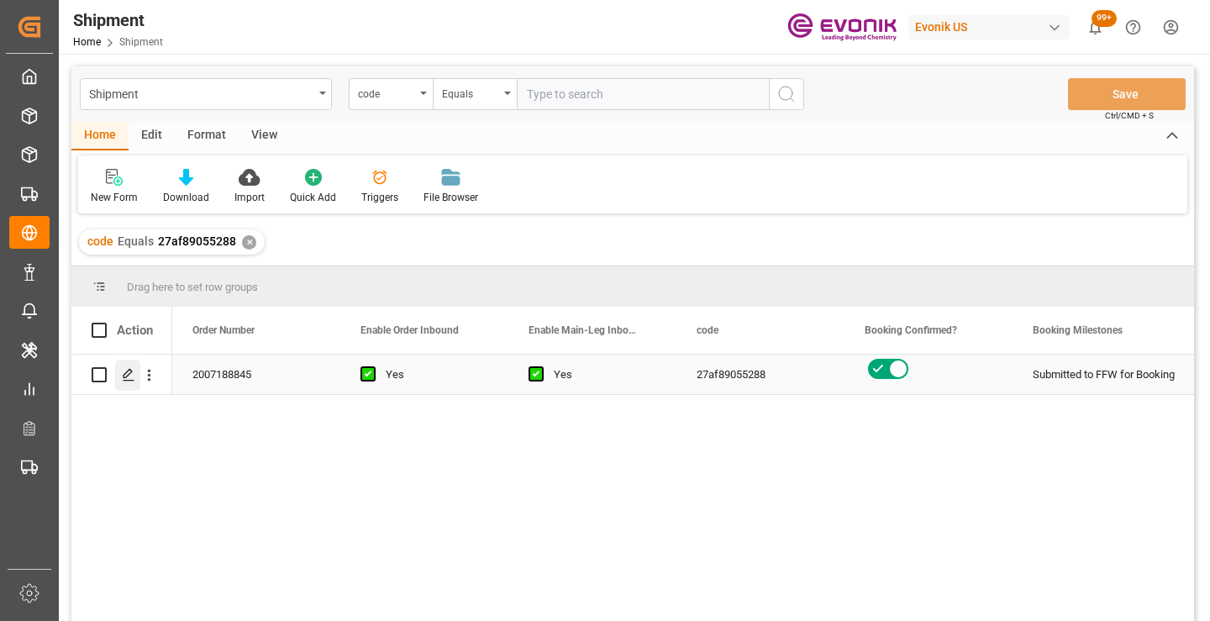
click at [129, 378] on icon "Press SPACE to select this row." at bounding box center [128, 374] width 13 height 13
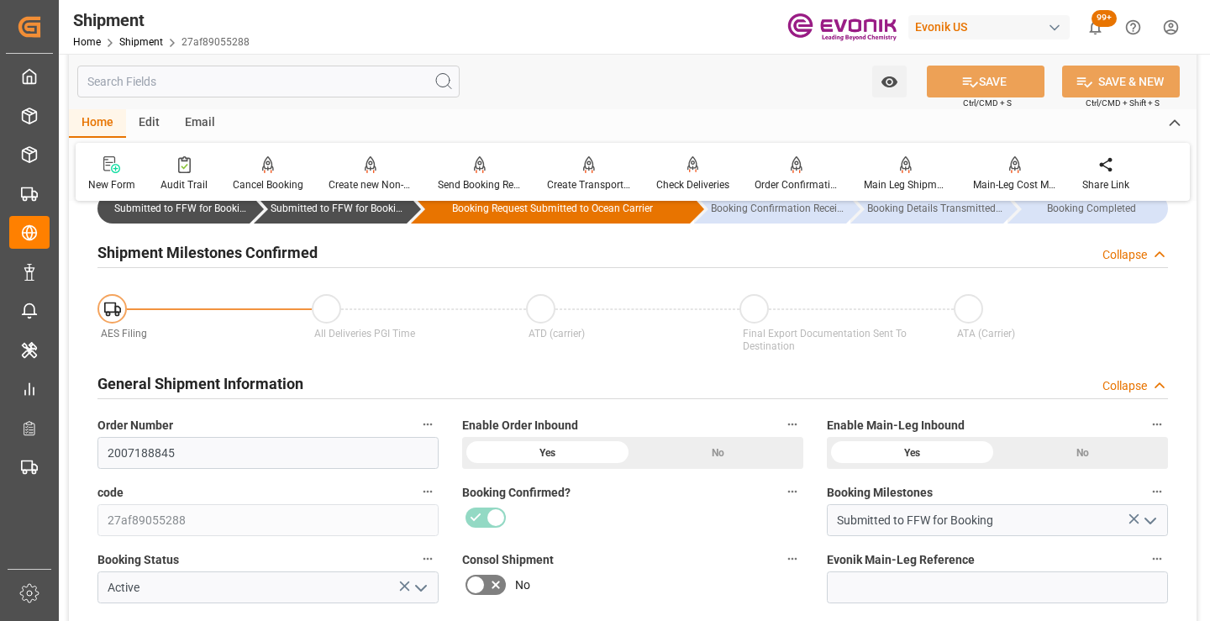
scroll to position [168, 0]
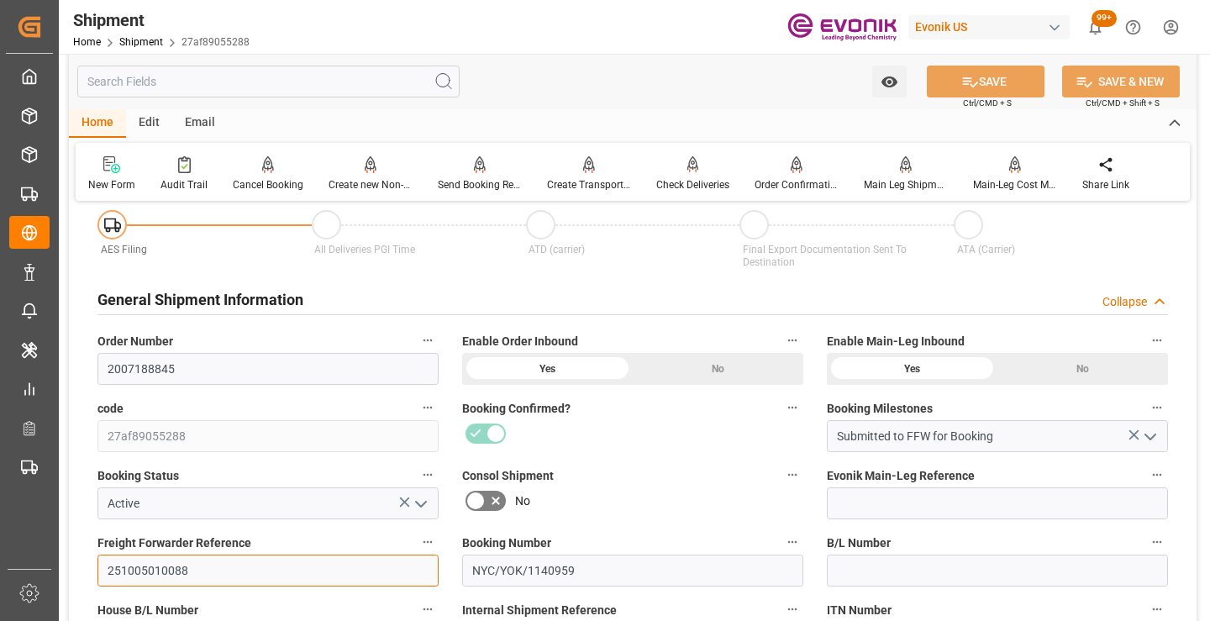
click at [155, 574] on input "251005010088" at bounding box center [267, 571] width 341 height 32
click at [281, 81] on input "text" at bounding box center [268, 82] width 382 height 32
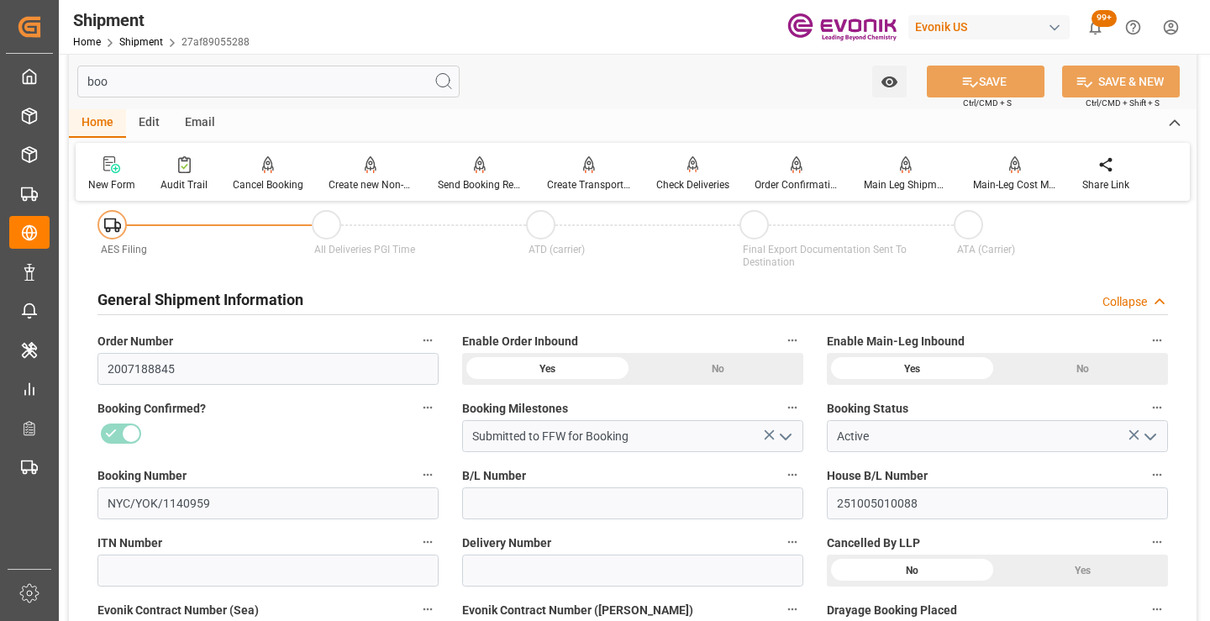
scroll to position [0, 0]
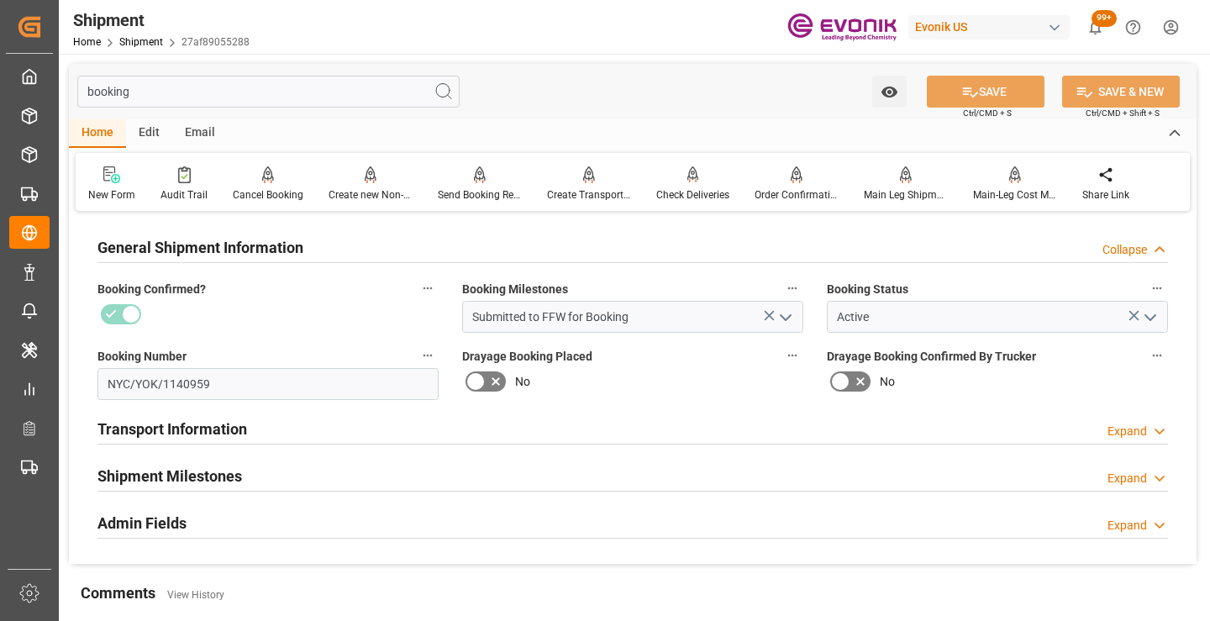
type input "booking"
click at [228, 474] on h2 "Shipment Milestones" at bounding box center [169, 476] width 145 height 23
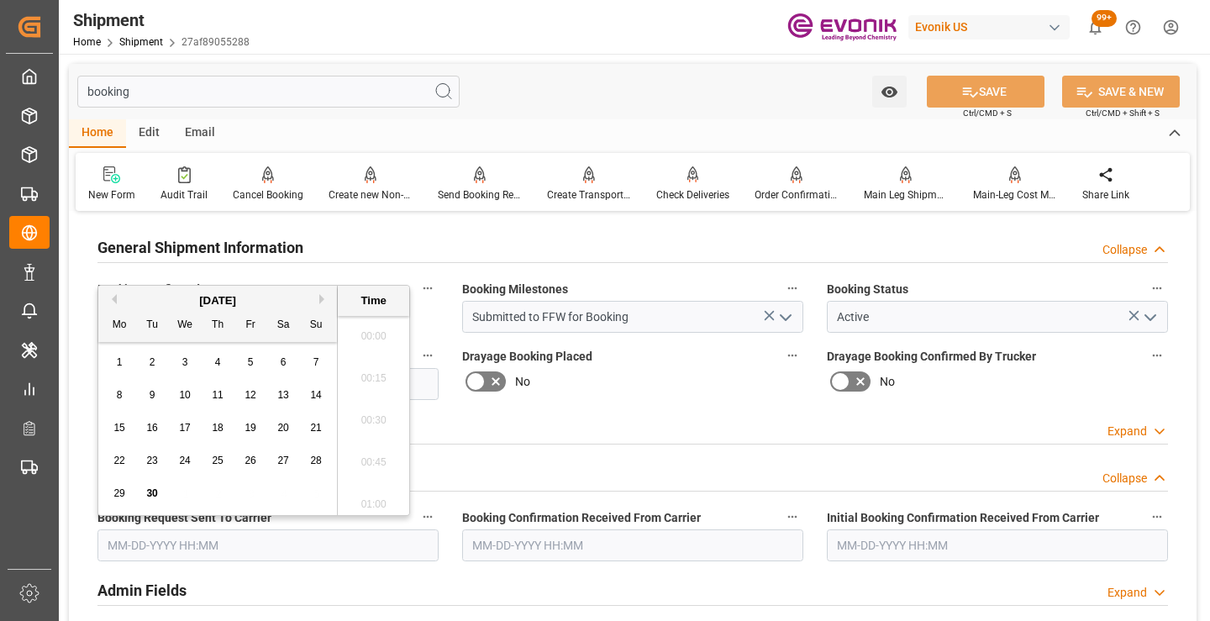
click at [267, 542] on input "text" at bounding box center [267, 545] width 341 height 32
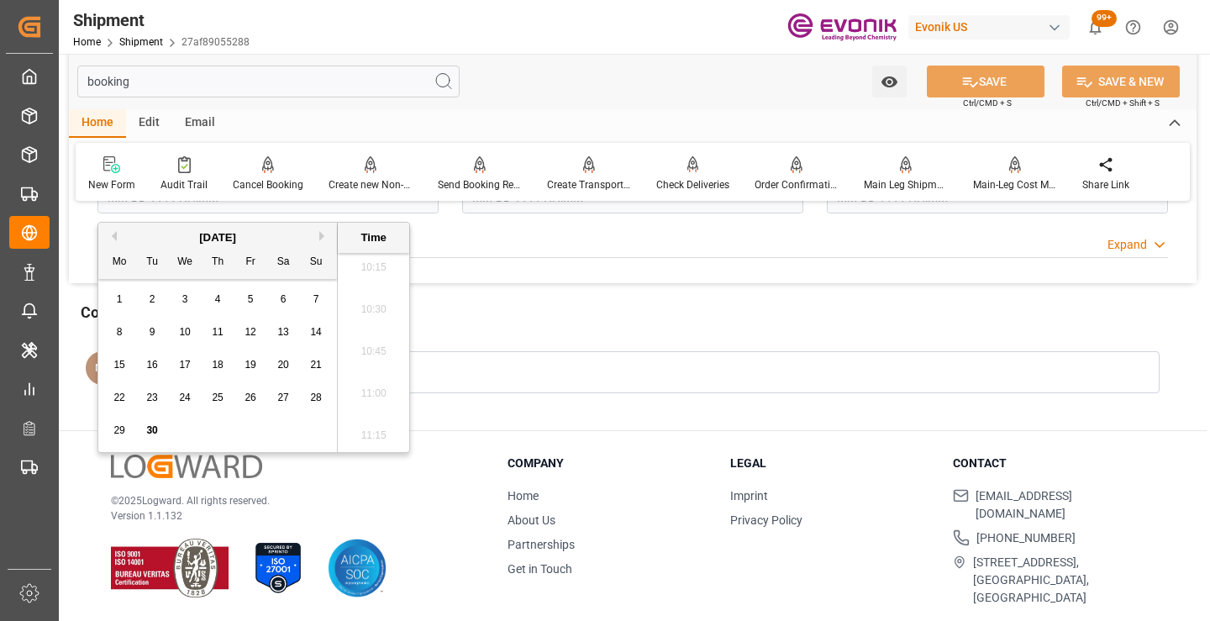
click at [246, 388] on div "26" at bounding box center [250, 398] width 21 height 20
type input "09-26-2025 00:00"
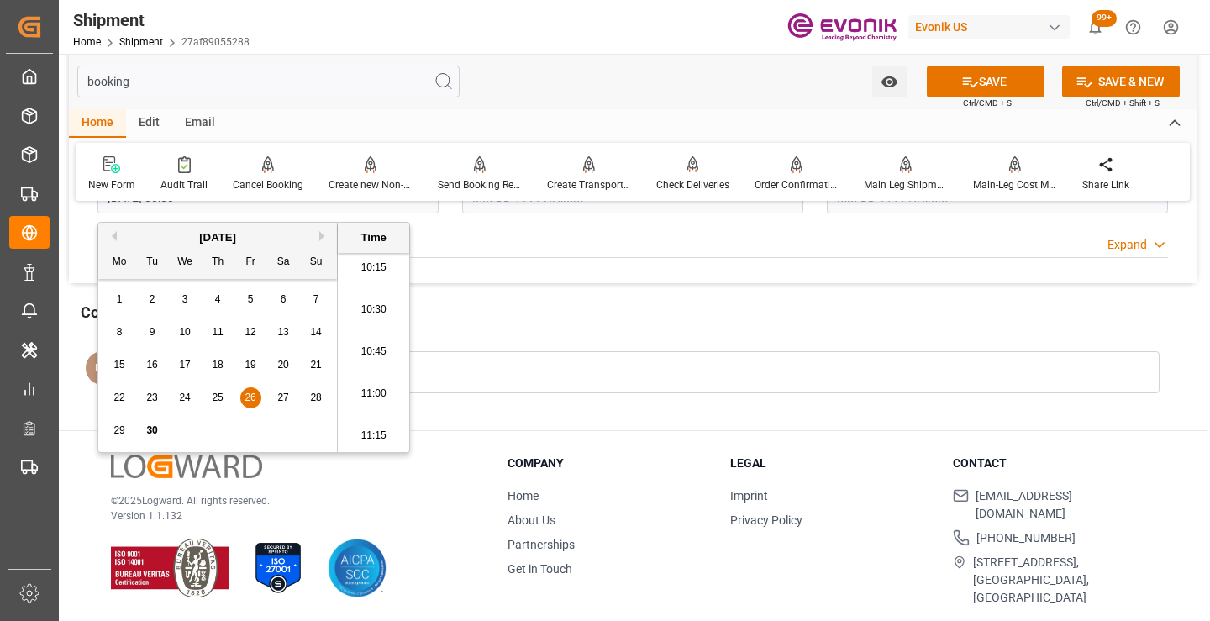
scroll to position [96, 0]
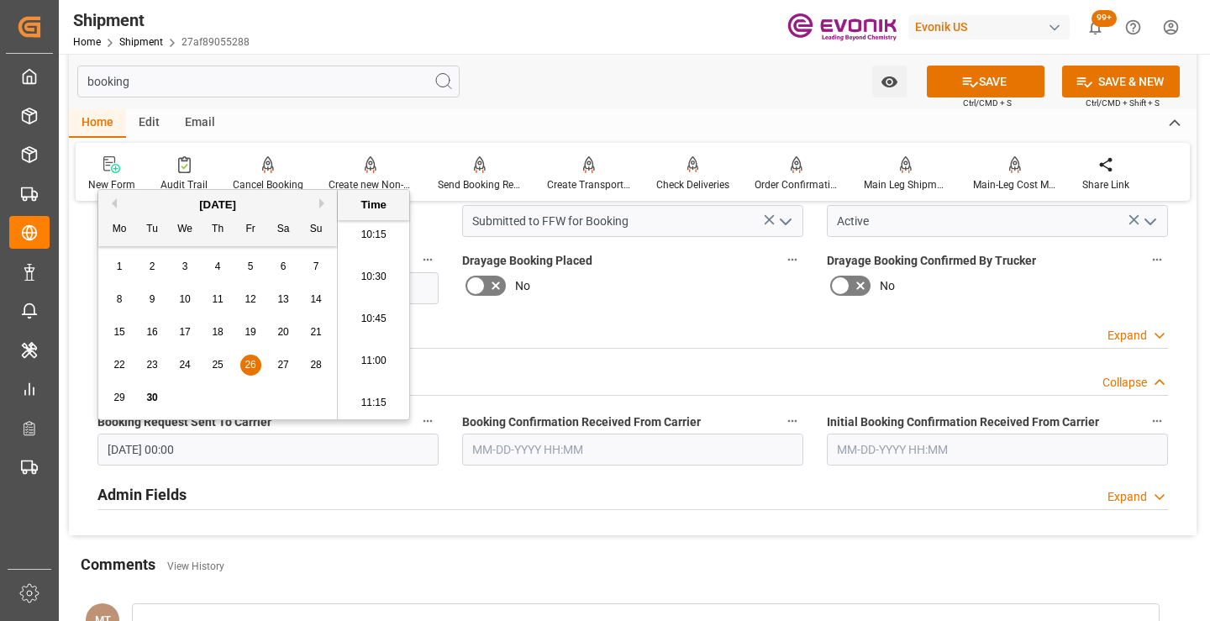
click at [534, 451] on input "text" at bounding box center [632, 450] width 341 height 32
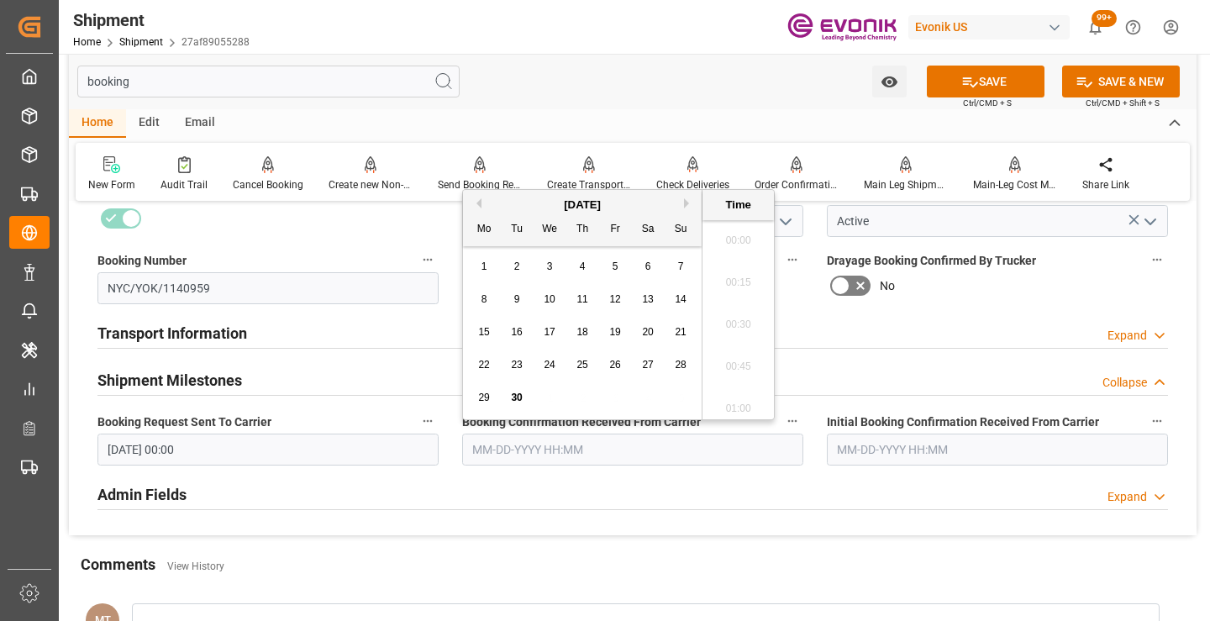
scroll to position [1729, 0]
click at [615, 366] on span "26" at bounding box center [614, 365] width 11 height 12
type input "09-26-2025 00:00"
click at [971, 85] on icon at bounding box center [970, 82] width 15 height 10
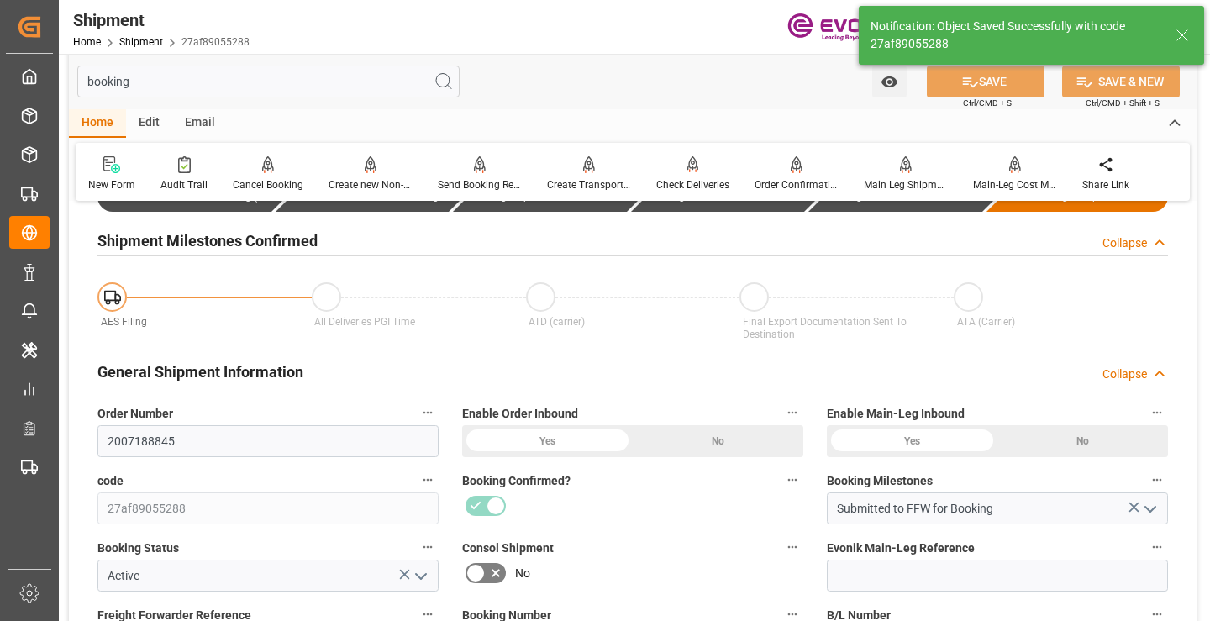
type input "Booking Details Transmitted to SAP"
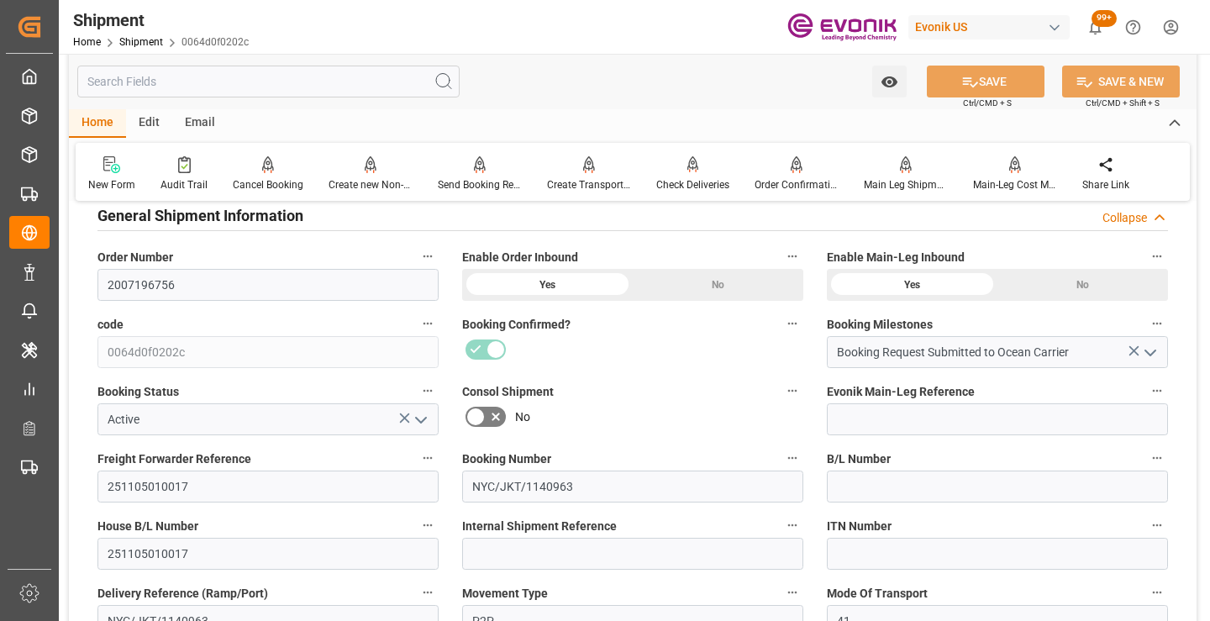
scroll to position [336, 0]
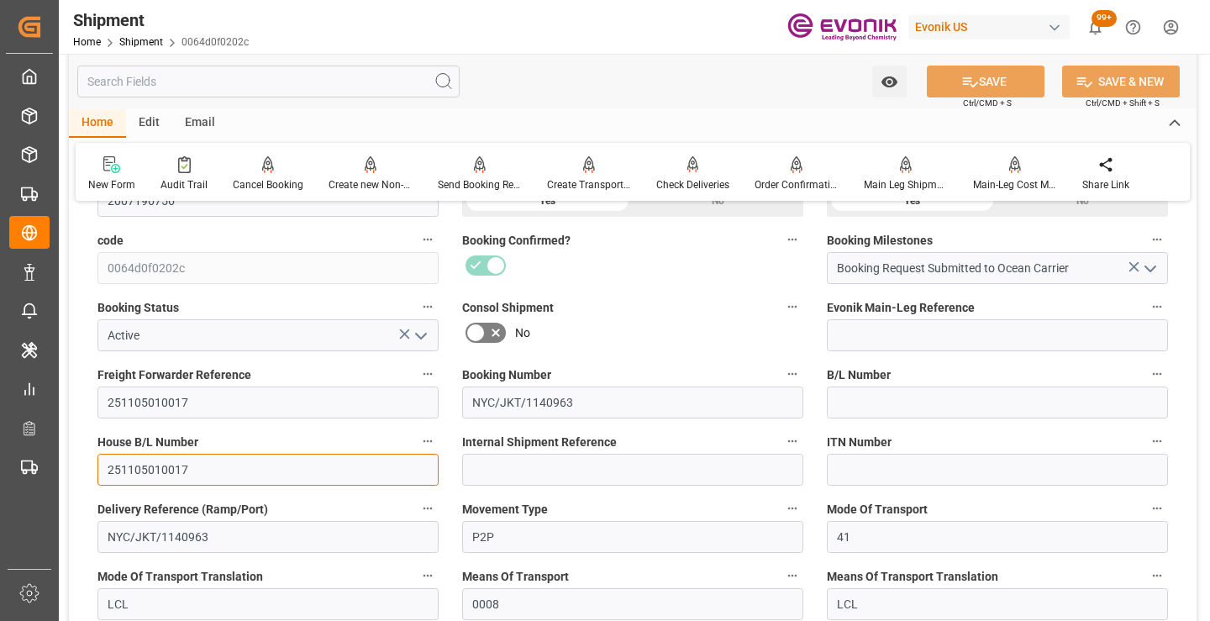
click at [162, 463] on input "251105010017" at bounding box center [267, 470] width 341 height 32
click at [286, 82] on input "text" at bounding box center [268, 82] width 382 height 32
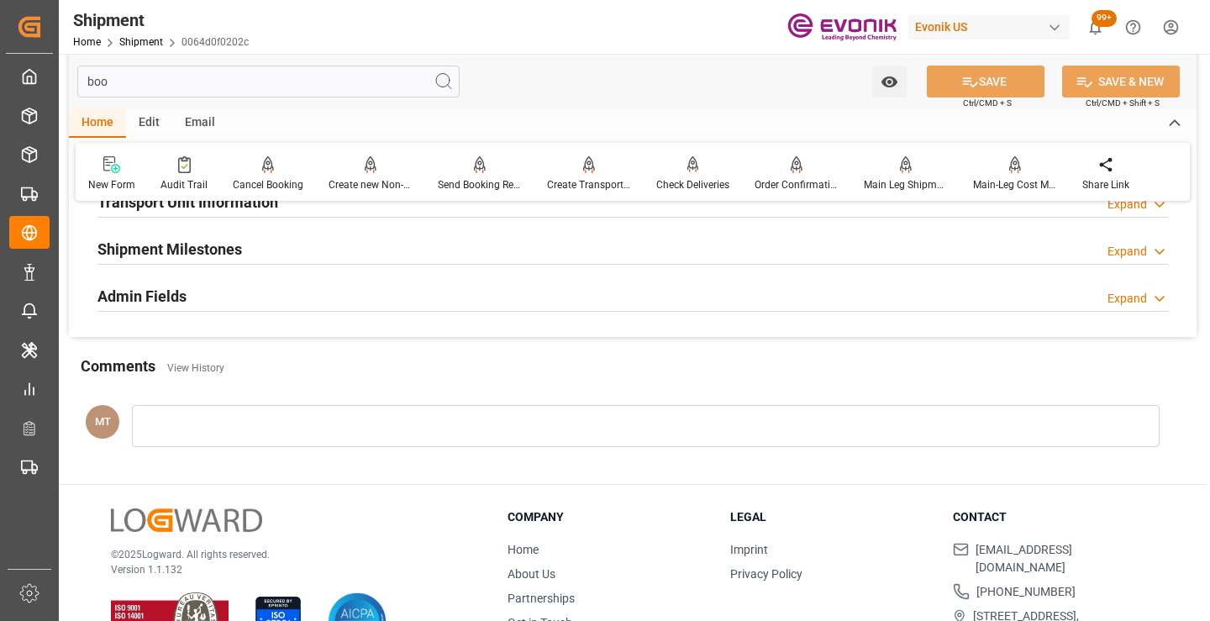
scroll to position [118, 0]
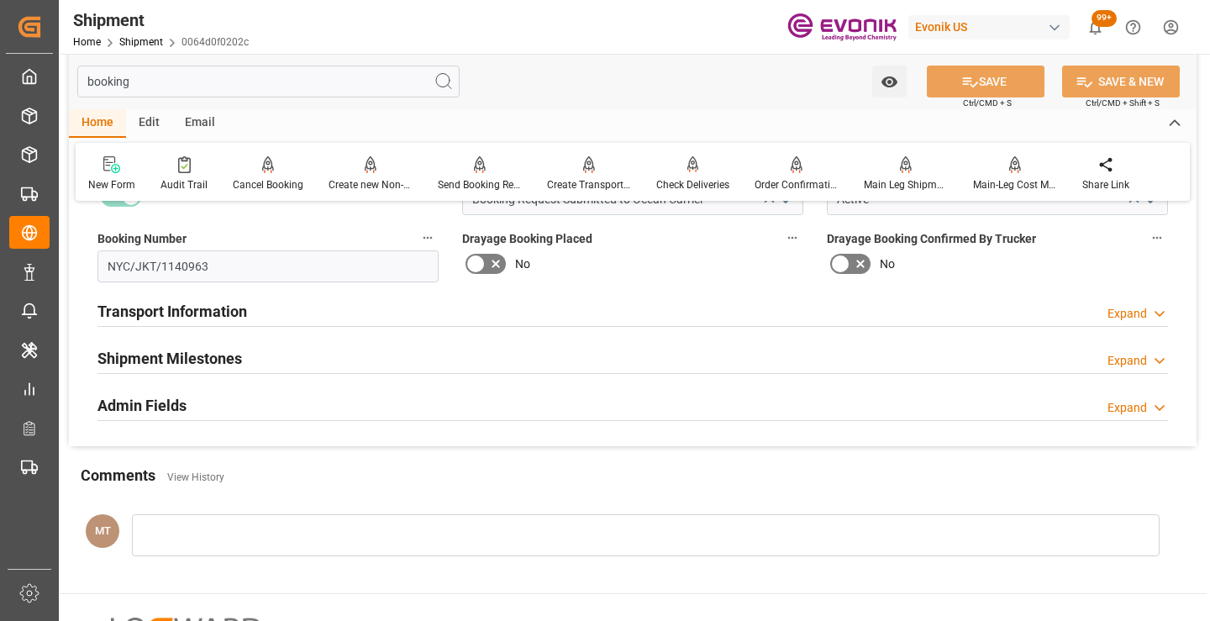
type input "booking"
click at [256, 347] on div "Shipment Milestones Expand" at bounding box center [632, 357] width 1071 height 32
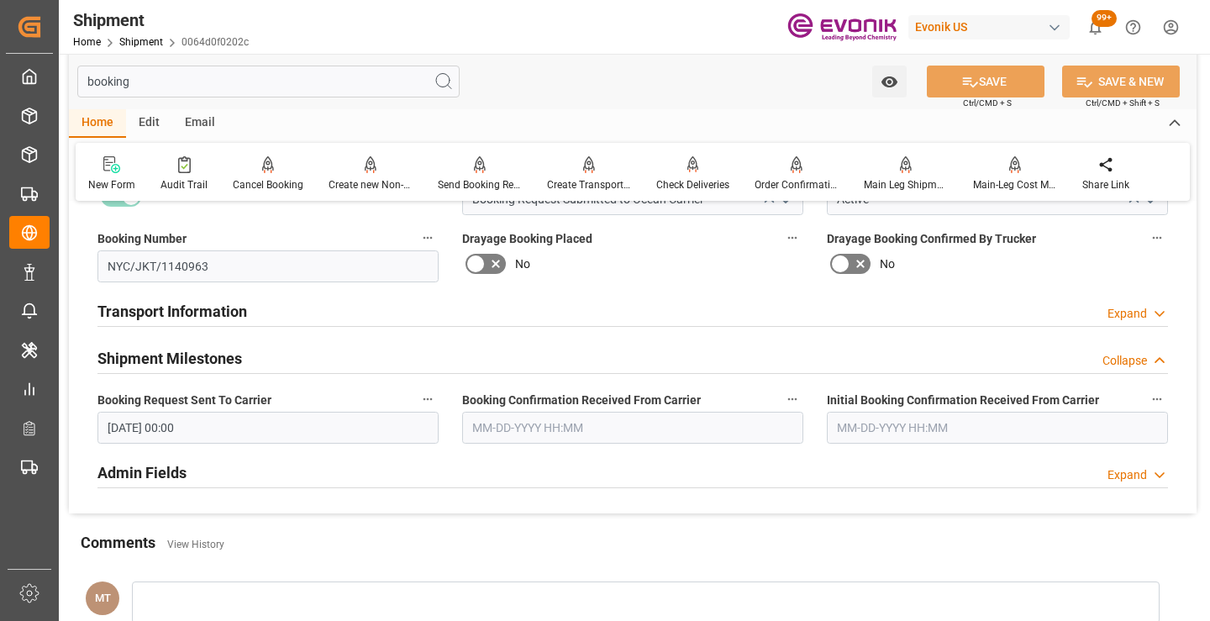
click at [535, 434] on input "text" at bounding box center [632, 428] width 341 height 32
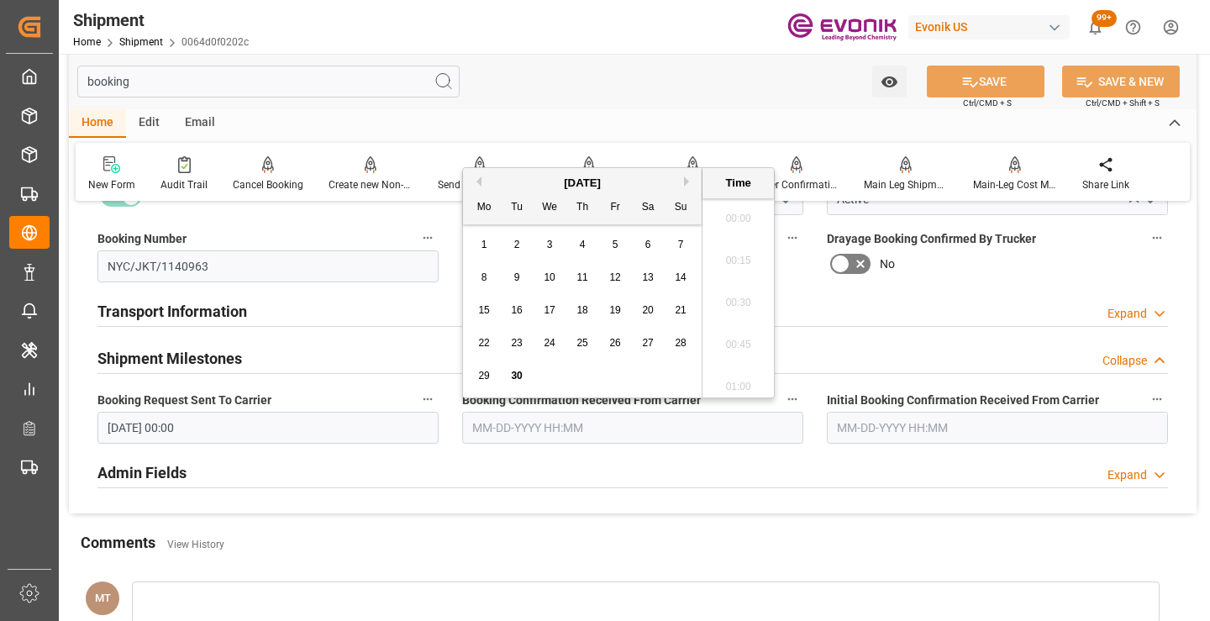
scroll to position [1729, 0]
click at [613, 344] on span "26" at bounding box center [614, 343] width 11 height 12
type input "[DATE] 00:00"
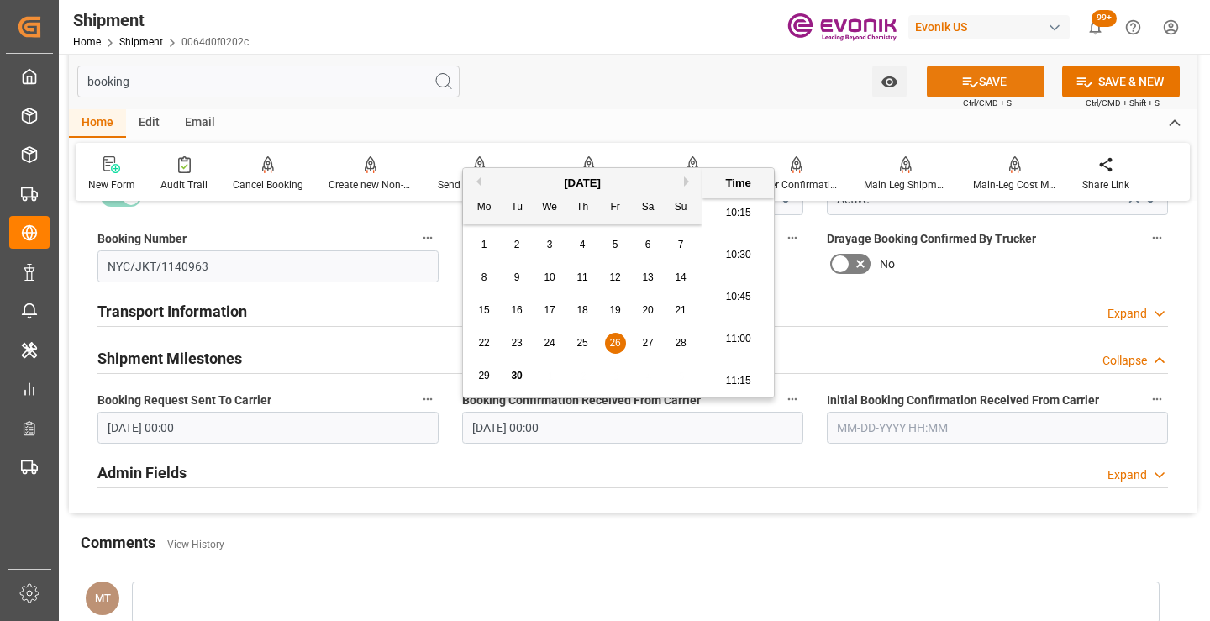
click at [1021, 80] on button "SAVE" at bounding box center [986, 82] width 118 height 32
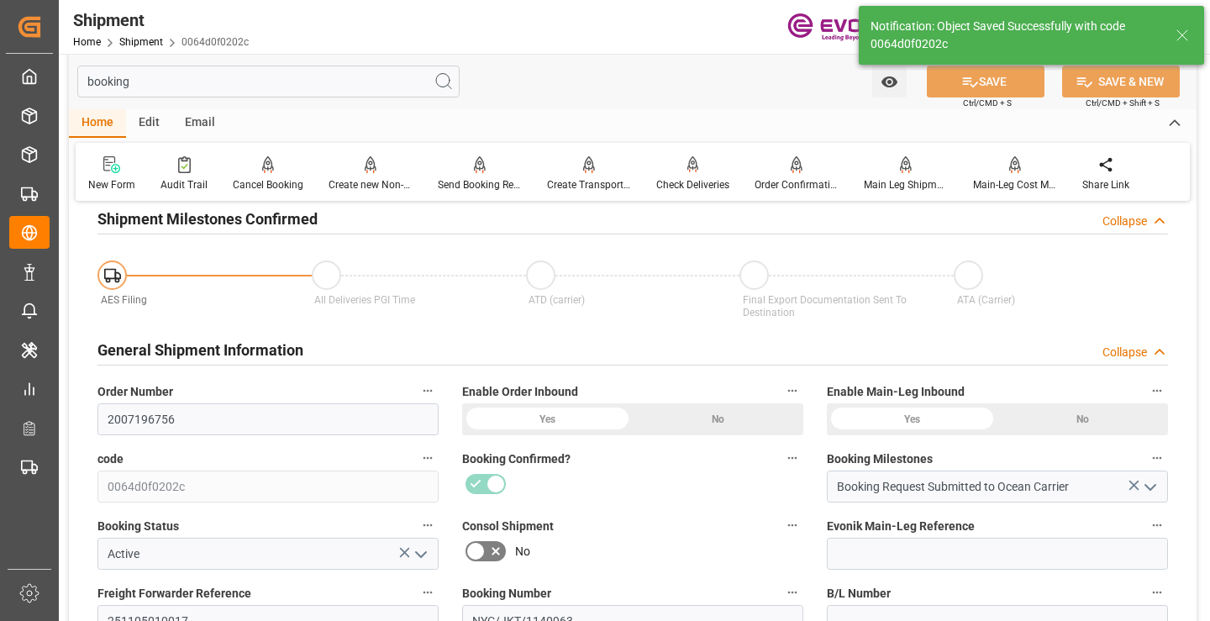
type input "Booking Details Transmitted to SAP"
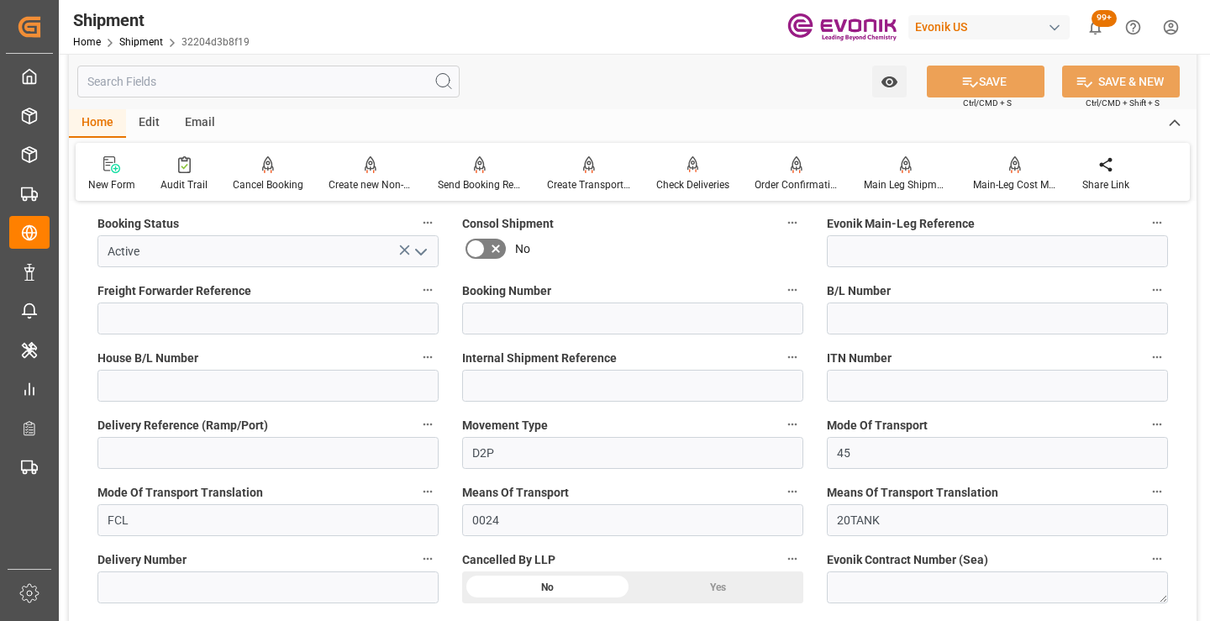
scroll to position [84, 0]
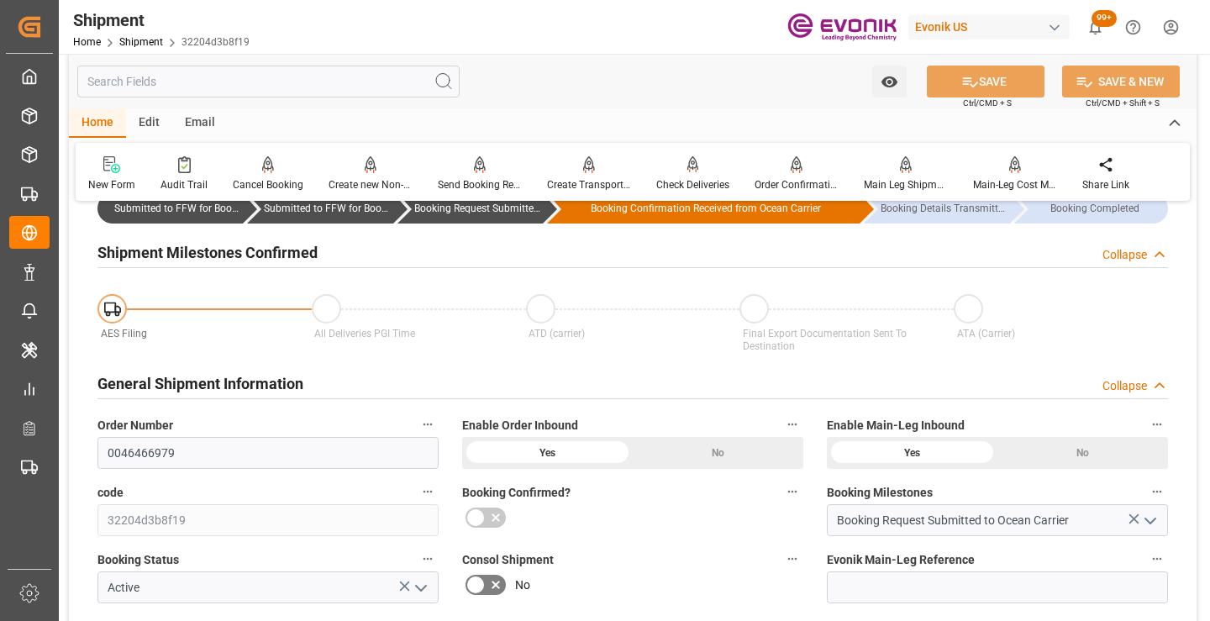
click at [287, 77] on input "text" at bounding box center [268, 82] width 382 height 32
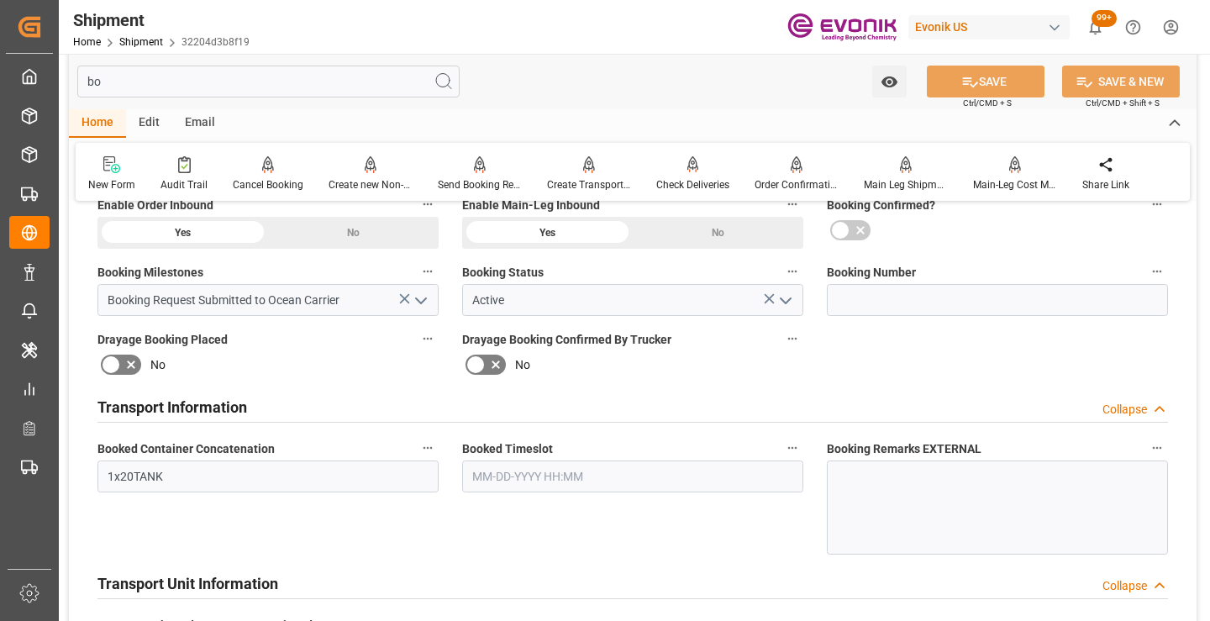
scroll to position [0, 0]
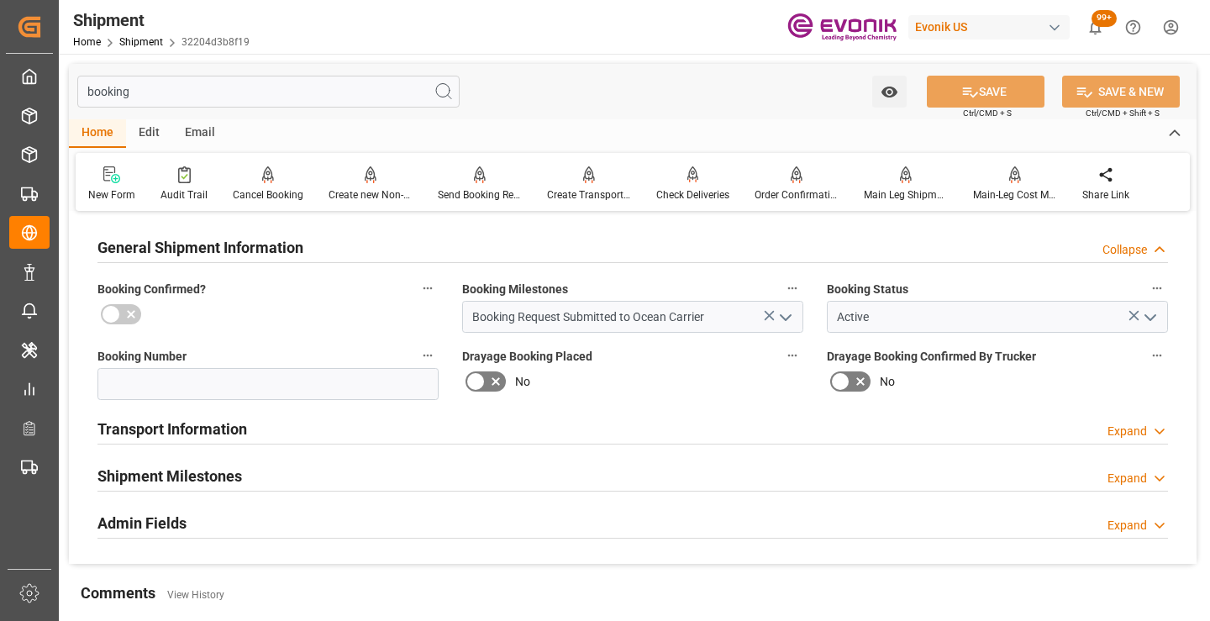
type input "booking"
click at [230, 471] on h2 "Shipment Milestones" at bounding box center [169, 476] width 145 height 23
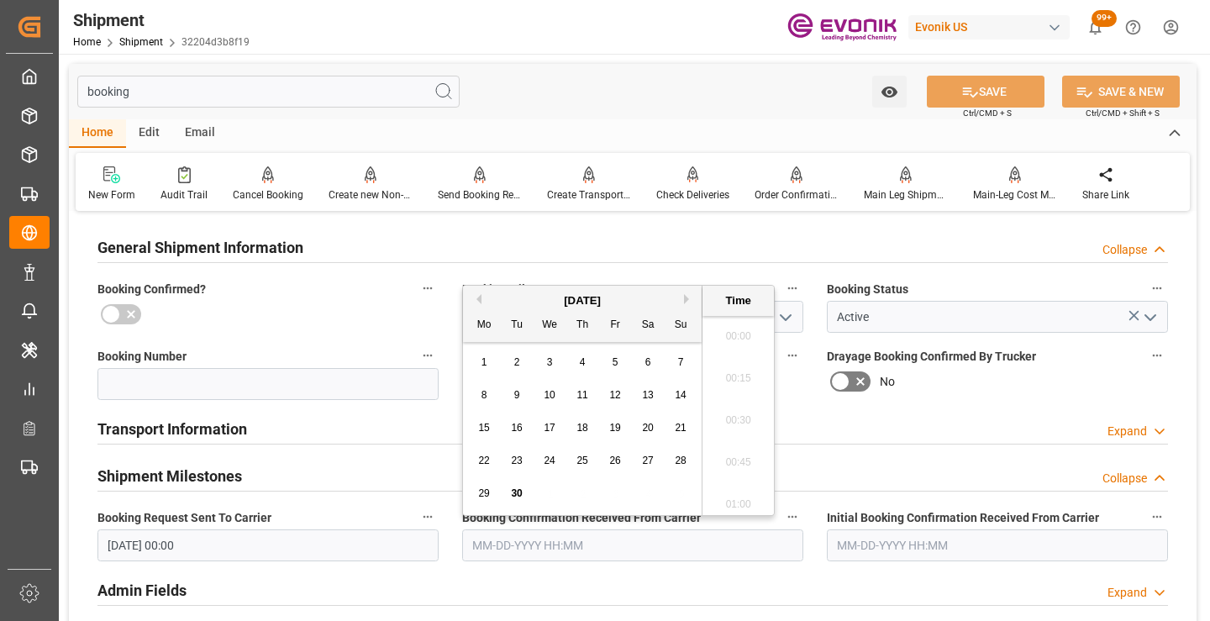
click at [518, 544] on input "text" at bounding box center [632, 545] width 341 height 32
click at [620, 460] on span "26" at bounding box center [614, 461] width 11 height 12
type input "[DATE] 00:00"
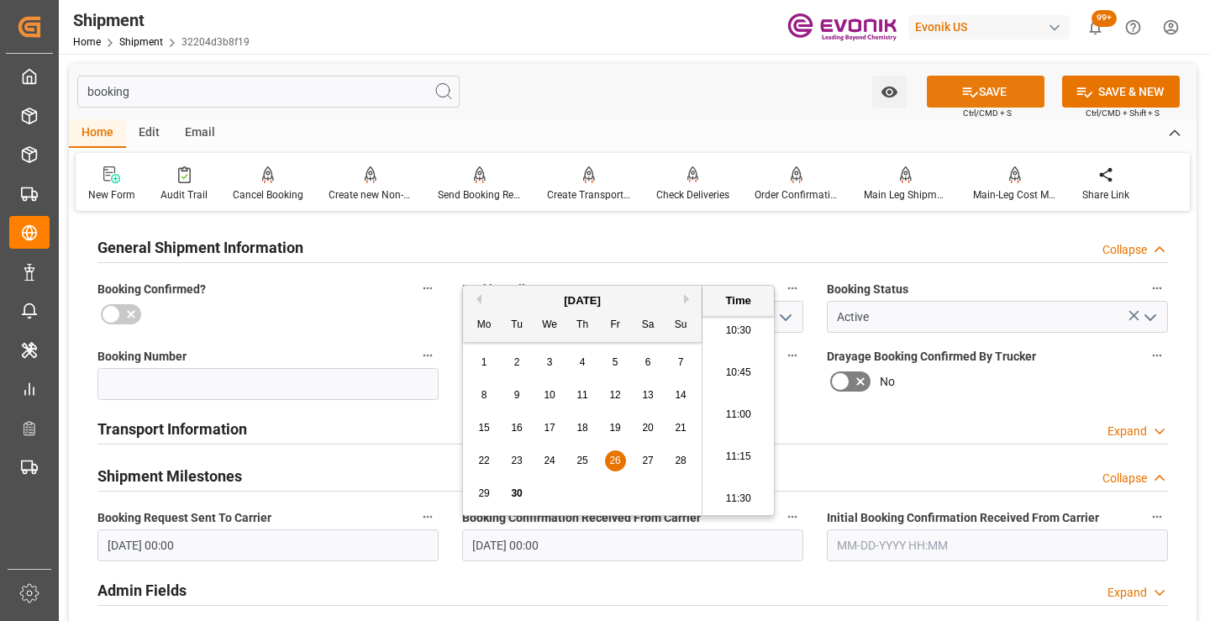
click at [966, 83] on icon at bounding box center [970, 92] width 18 height 18
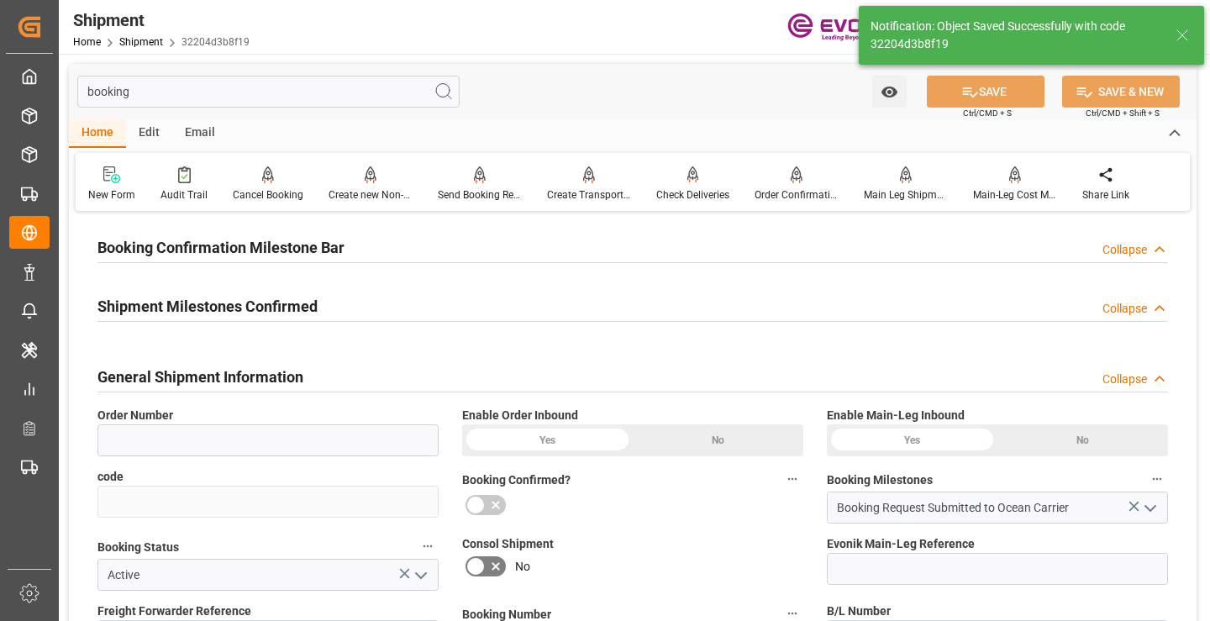
type input "0046466979"
type input "32204d3b8f19"
type input "D2P"
type input "45"
type input "FCL"
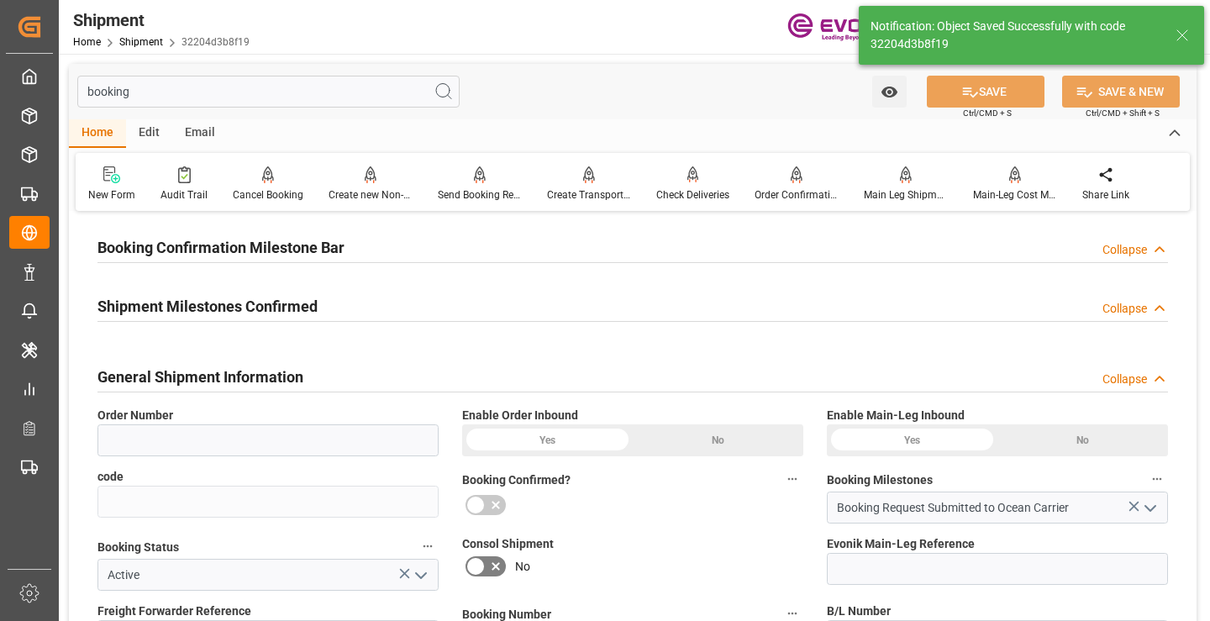
type input "0024"
type input "20TANK"
type input "Booking Confirmation Received from Ocean Carrier"
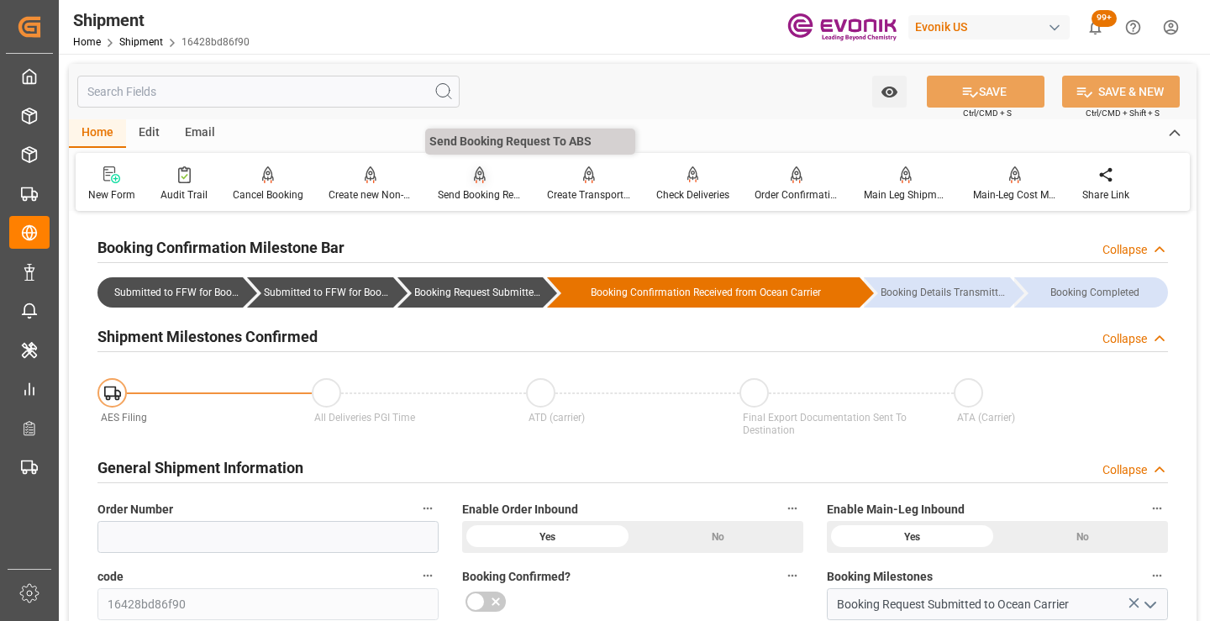
scroll to position [252, 0]
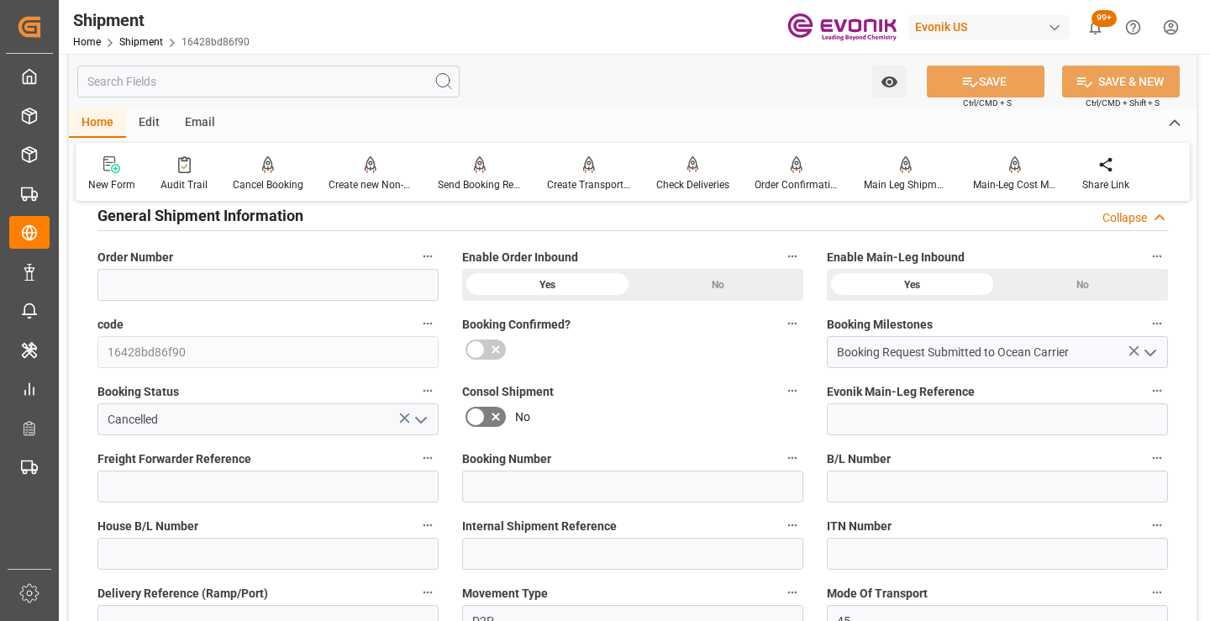
click at [294, 86] on input "text" at bounding box center [268, 82] width 382 height 32
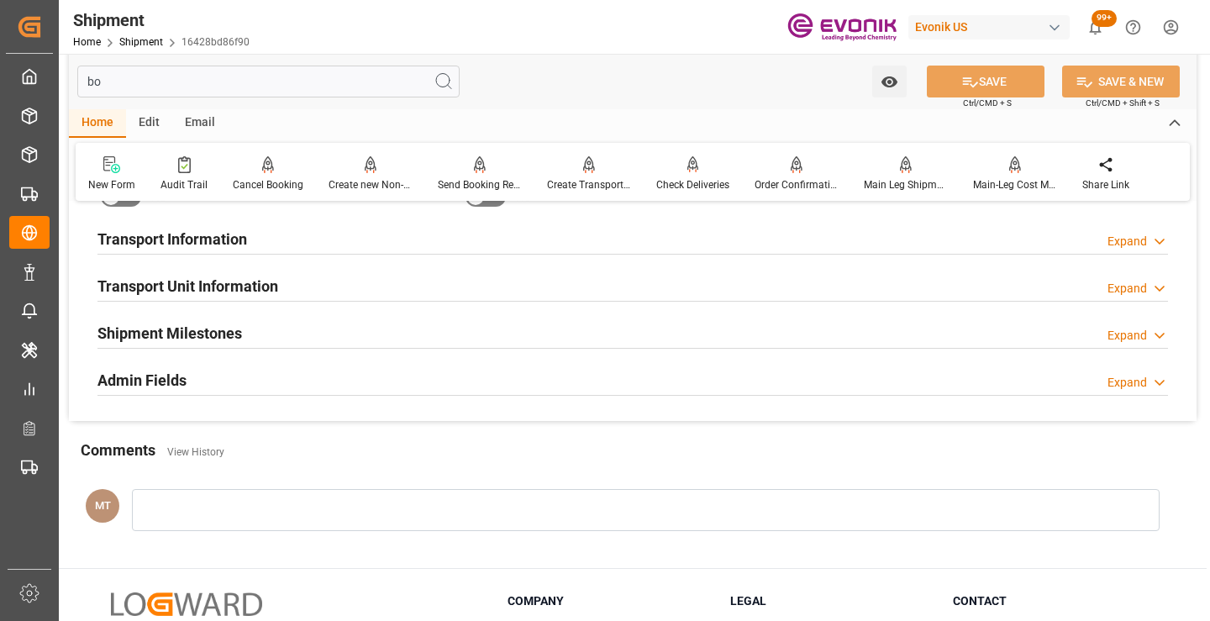
scroll to position [34, 0]
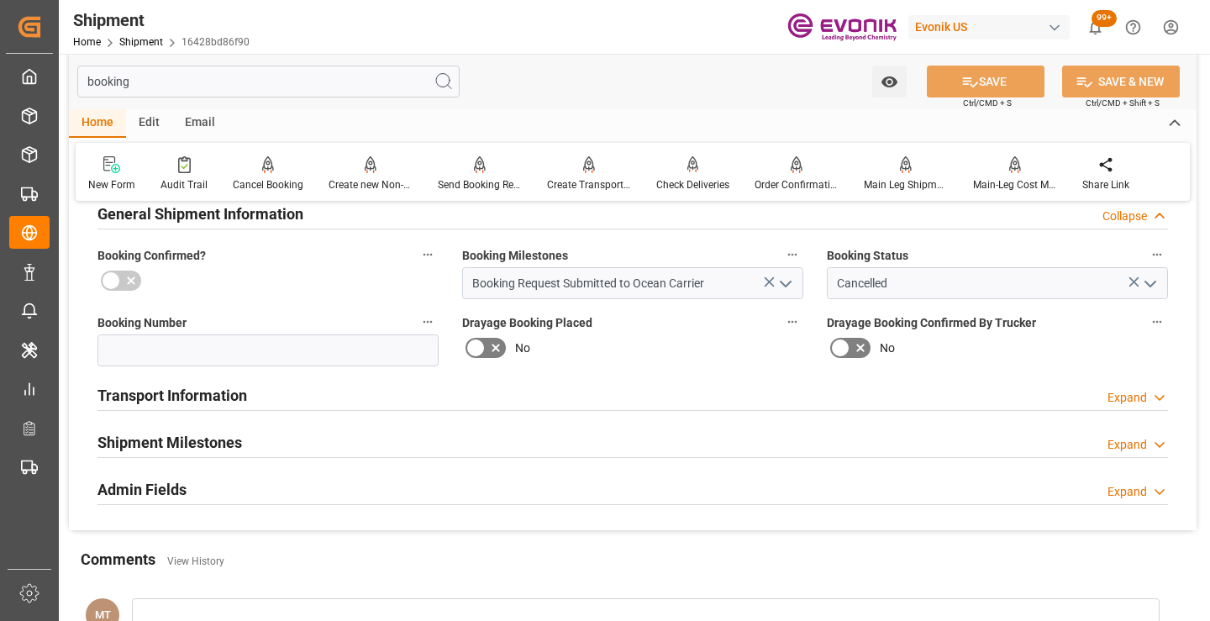
type input "booking"
click at [276, 429] on div "Shipment Milestones Expand" at bounding box center [632, 441] width 1071 height 32
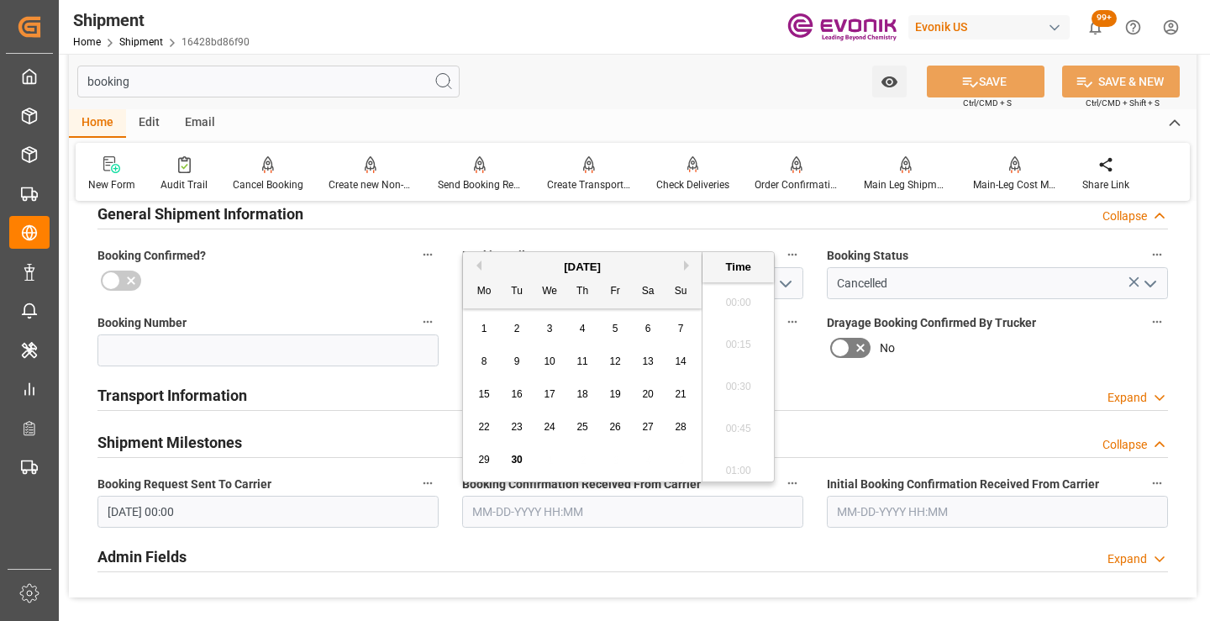
click at [515, 516] on input "text" at bounding box center [632, 512] width 341 height 32
click at [619, 428] on span "26" at bounding box center [614, 427] width 11 height 12
type input "09-26-2025 00:00"
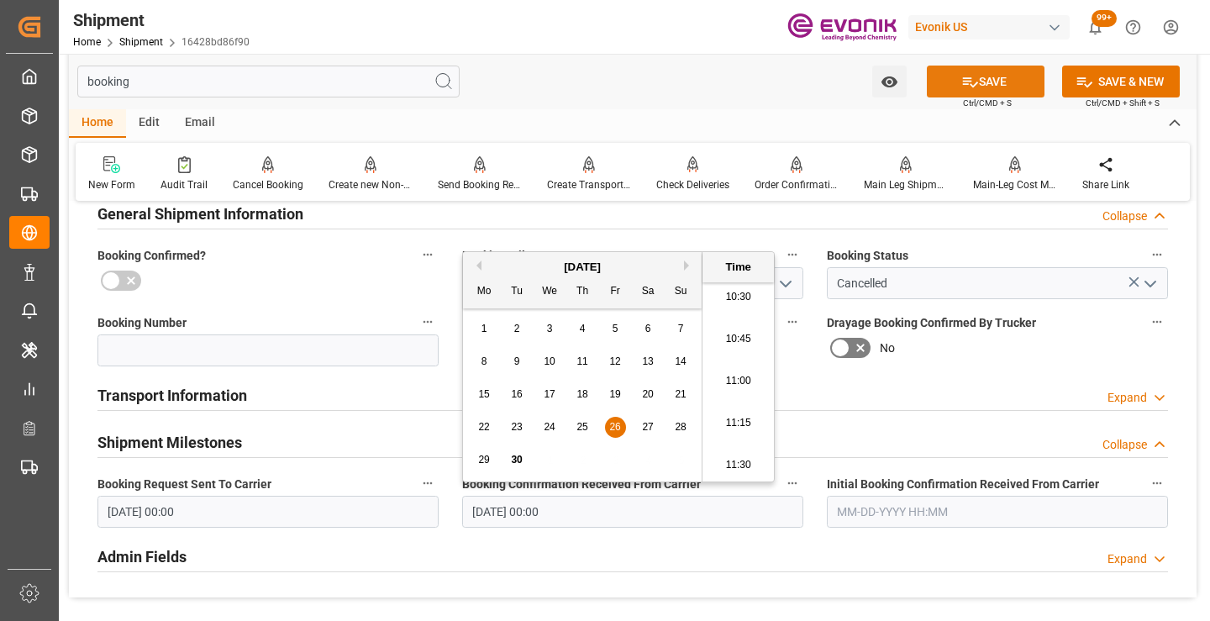
click at [981, 81] on button "SAVE" at bounding box center [986, 82] width 118 height 32
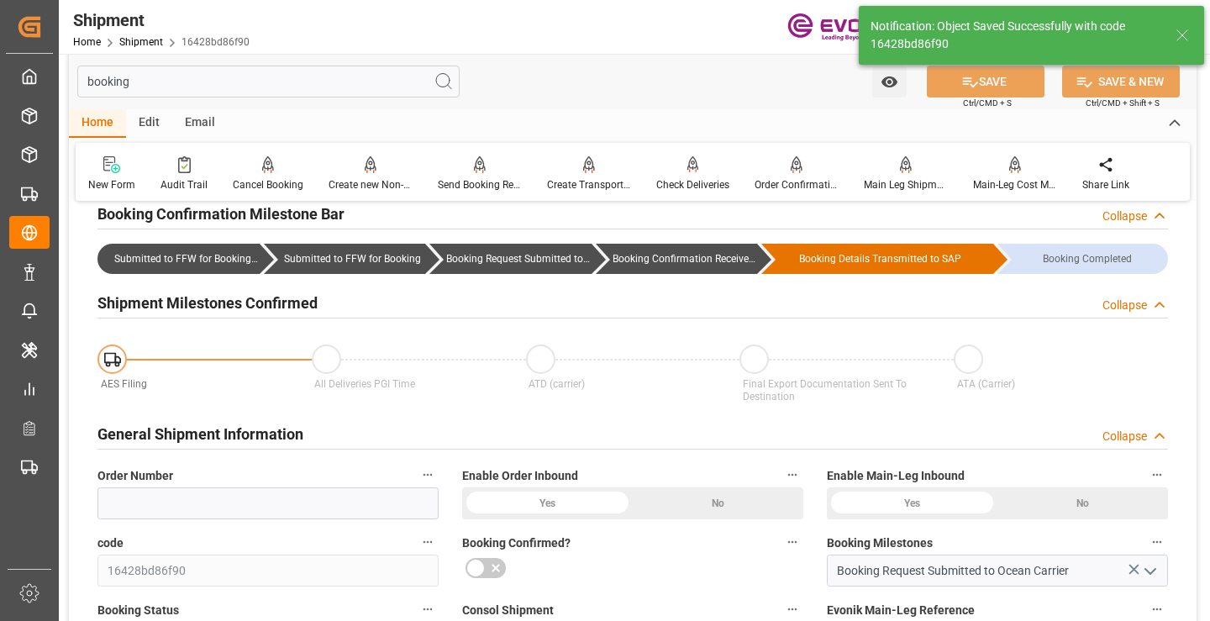
type input "Booking Confirmation Received from Ocean Carrier"
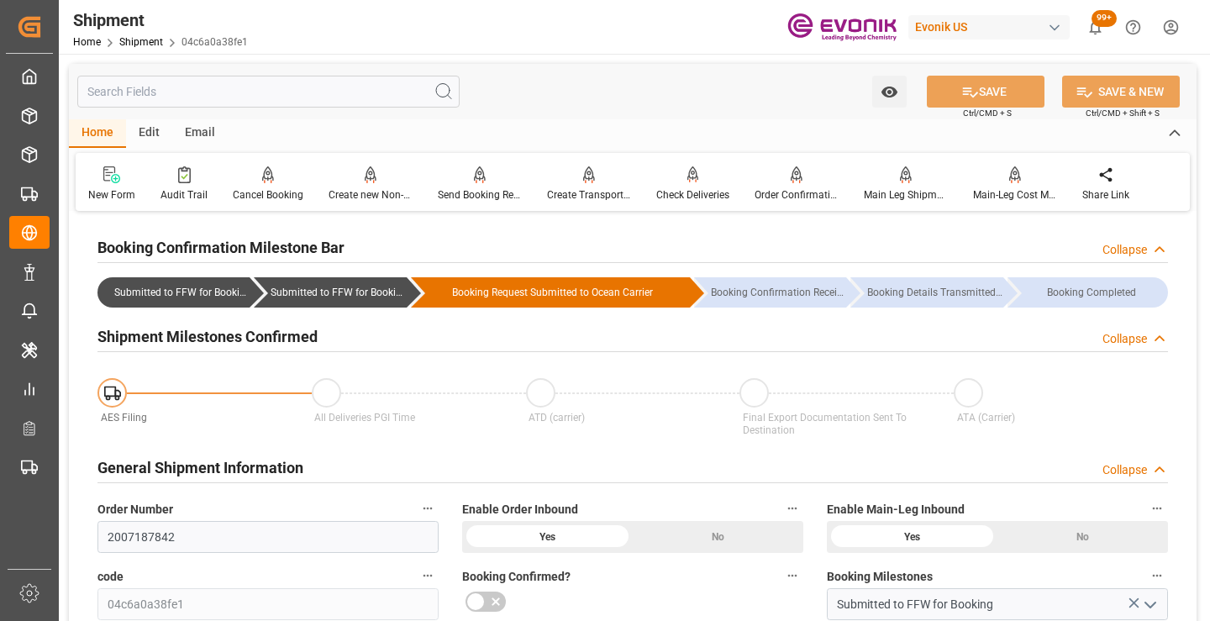
scroll to position [168, 0]
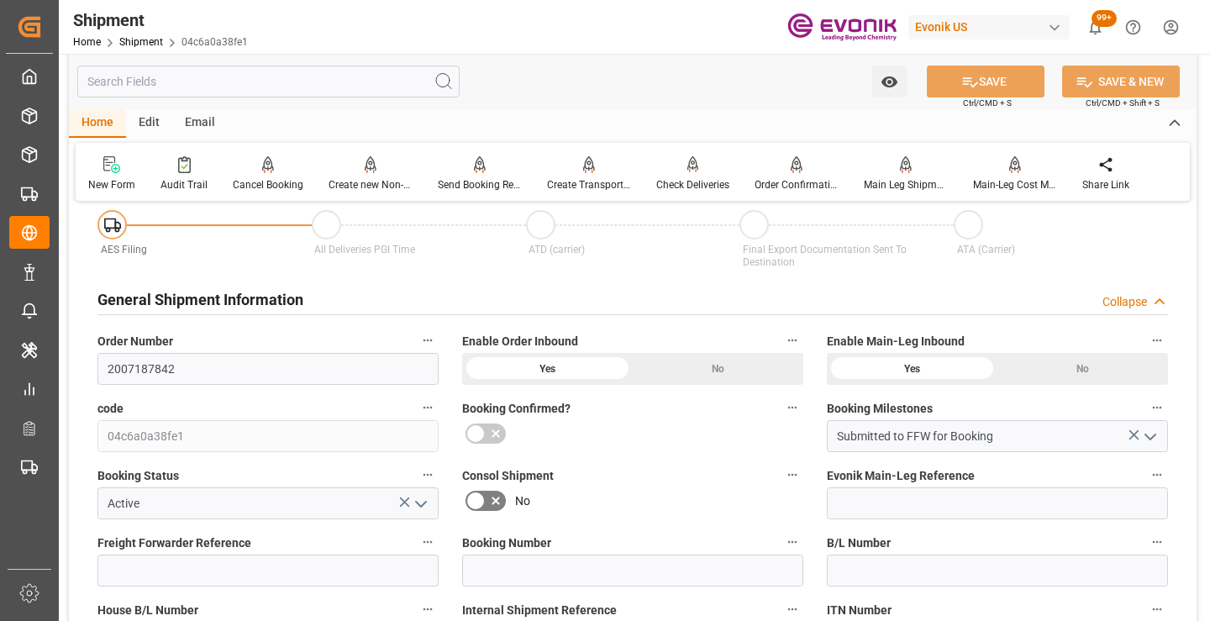
click at [315, 88] on input "text" at bounding box center [268, 82] width 382 height 32
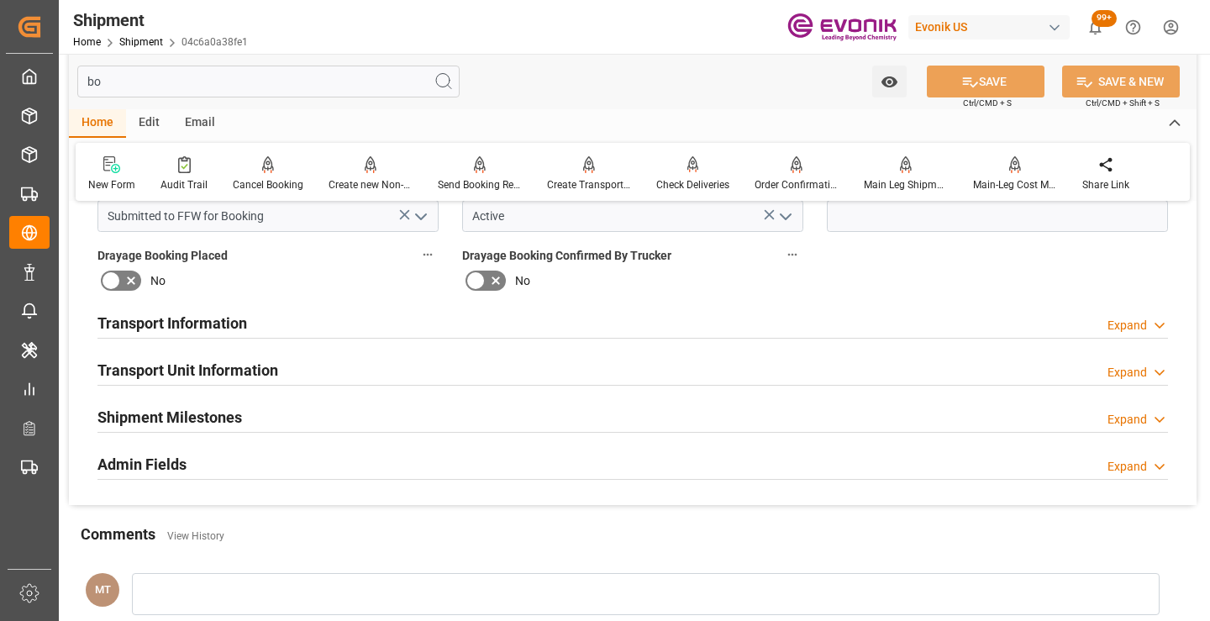
scroll to position [0, 0]
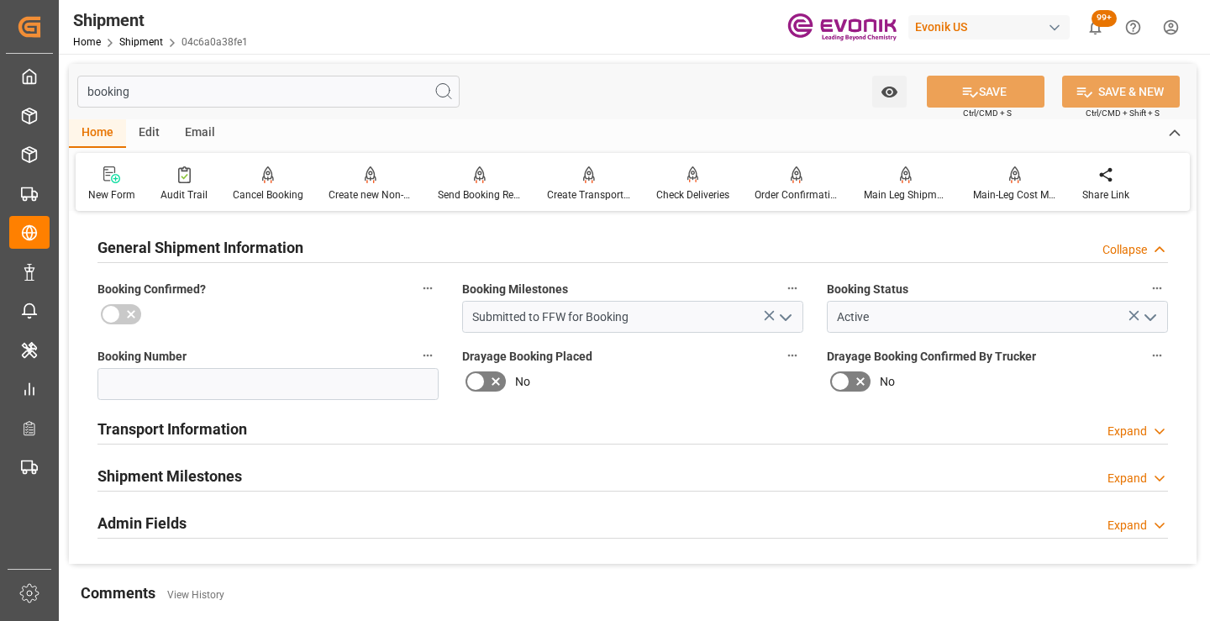
type input "booking"
click at [243, 484] on div "Shipment Milestones Expand" at bounding box center [632, 475] width 1071 height 32
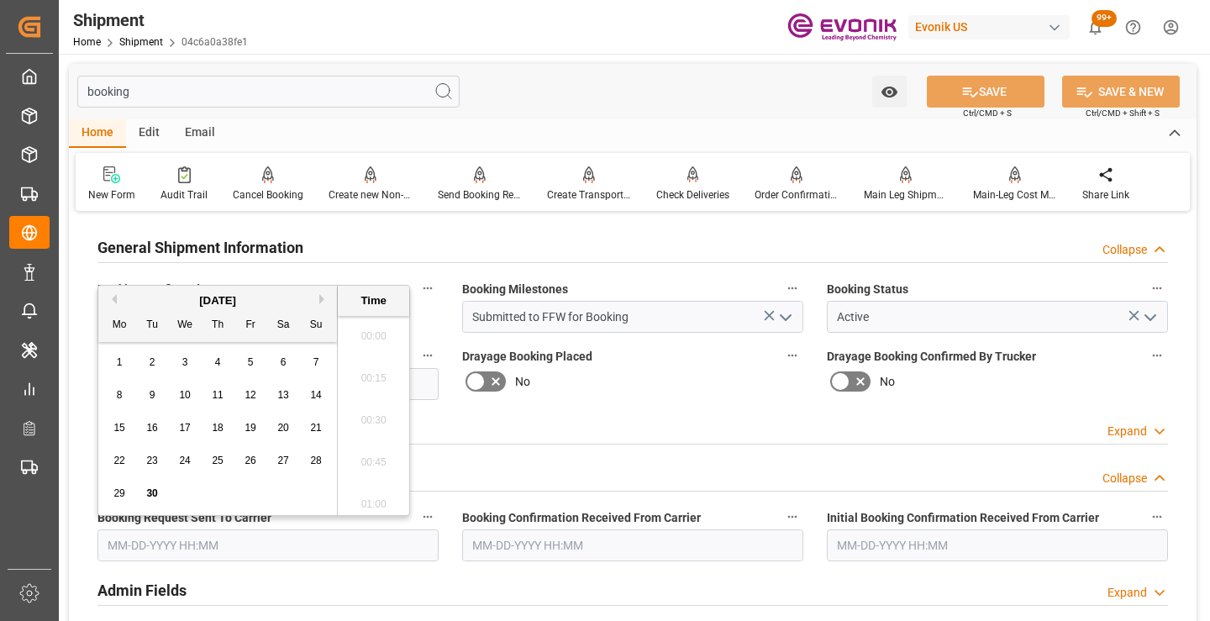
click at [267, 548] on input "text" at bounding box center [267, 545] width 341 height 32
click at [320, 458] on span "28" at bounding box center [315, 461] width 11 height 12
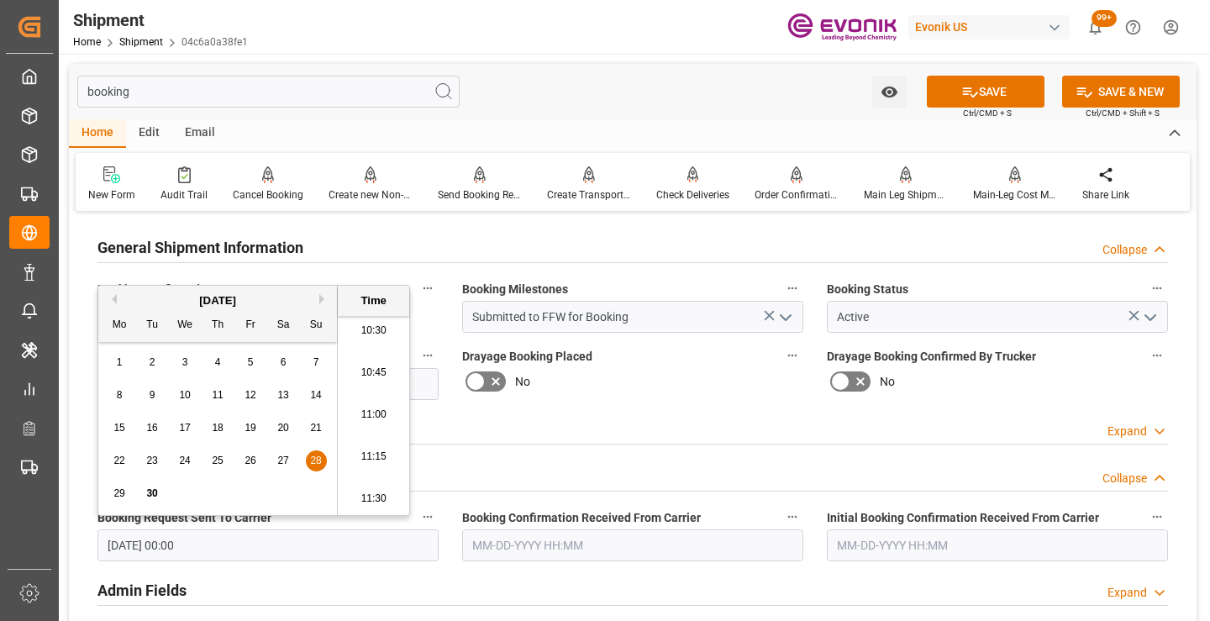
click at [283, 461] on span "27" at bounding box center [282, 461] width 11 height 12
type input "[DATE] 00:00"
click at [972, 88] on icon at bounding box center [970, 92] width 18 height 18
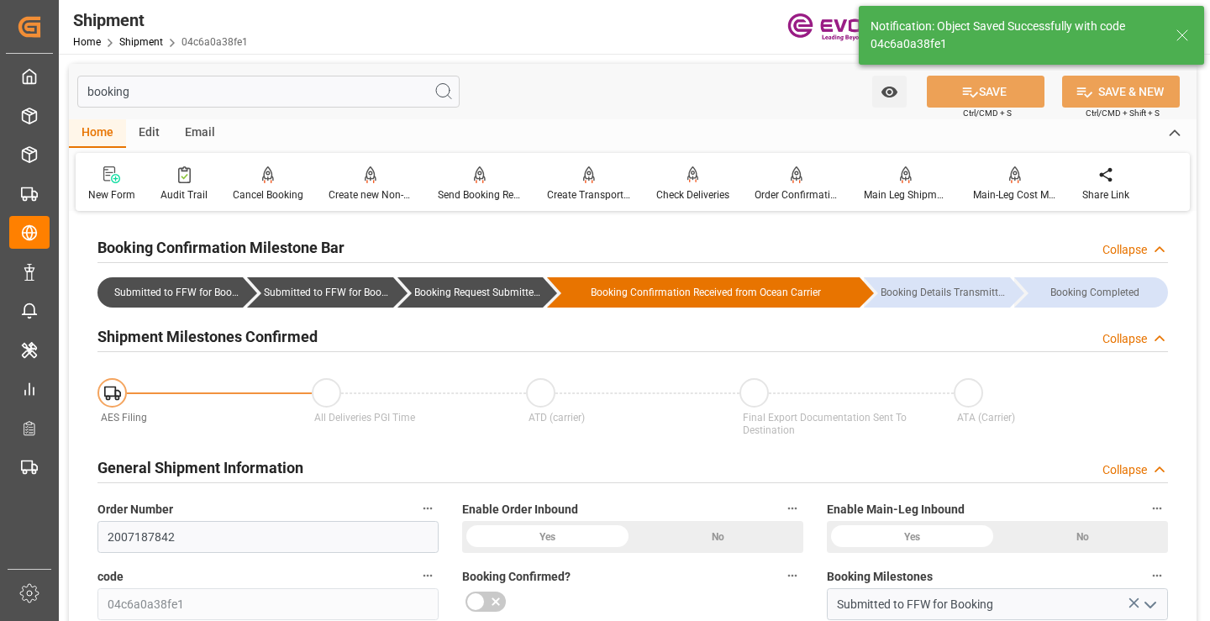
type input "Booking Request Submitted to Ocean Carrier"
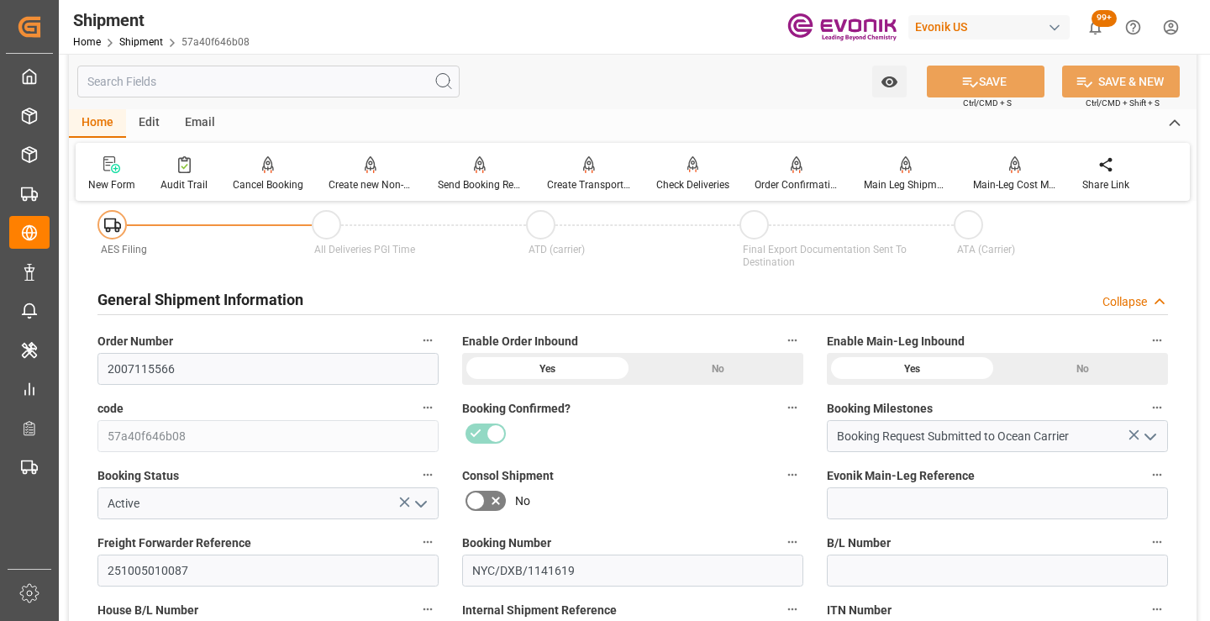
scroll to position [252, 0]
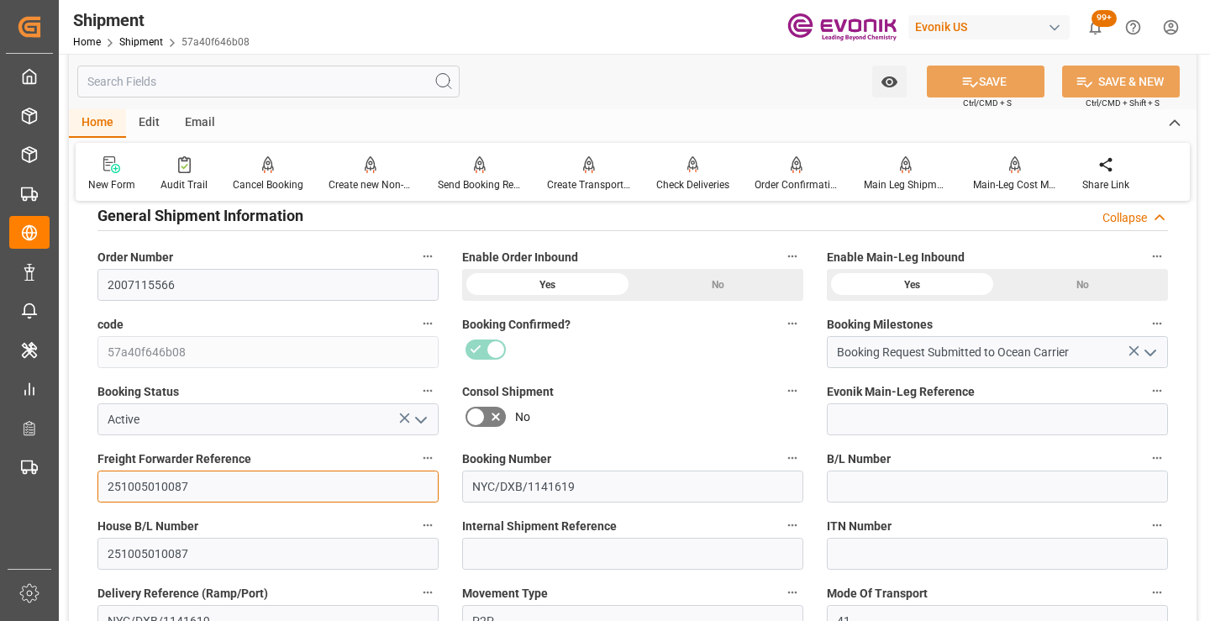
click at [167, 485] on input "251005010087" at bounding box center [267, 487] width 341 height 32
click at [362, 83] on input "text" at bounding box center [268, 82] width 382 height 32
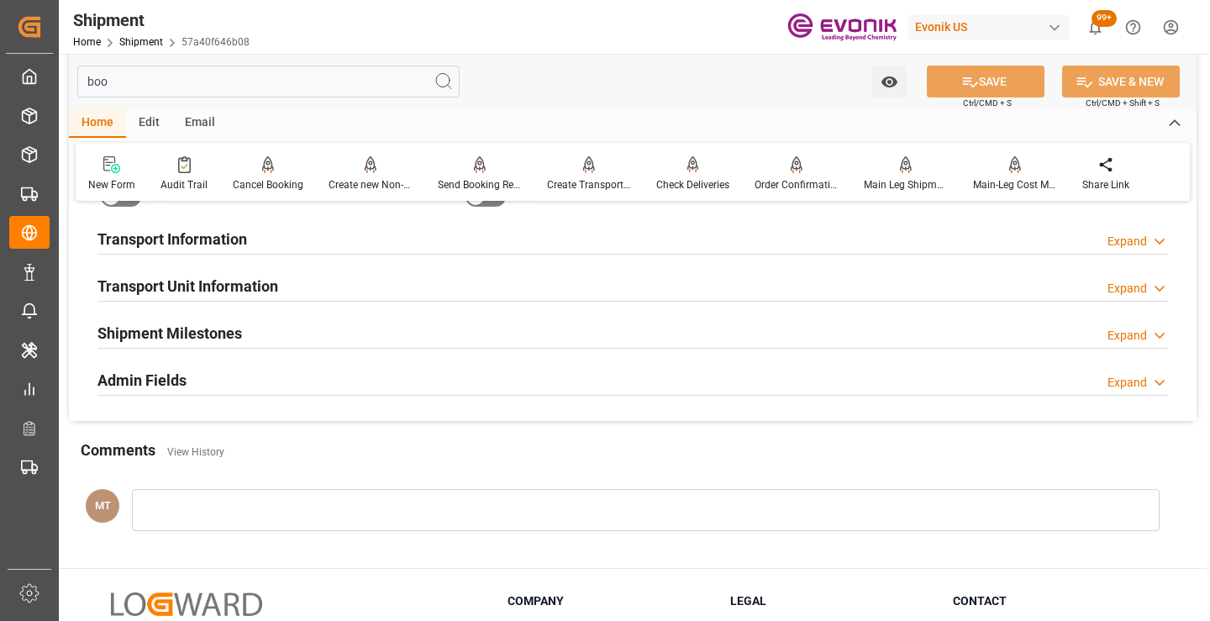
scroll to position [34, 0]
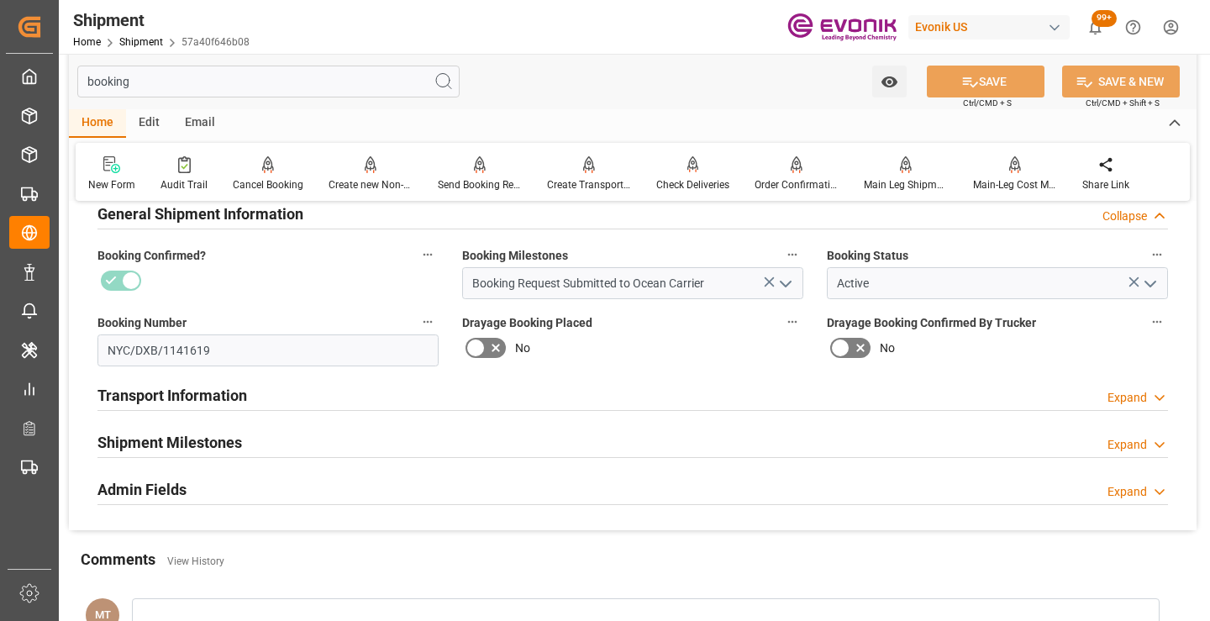
type input "booking"
click at [240, 445] on h2 "Shipment Milestones" at bounding box center [169, 442] width 145 height 23
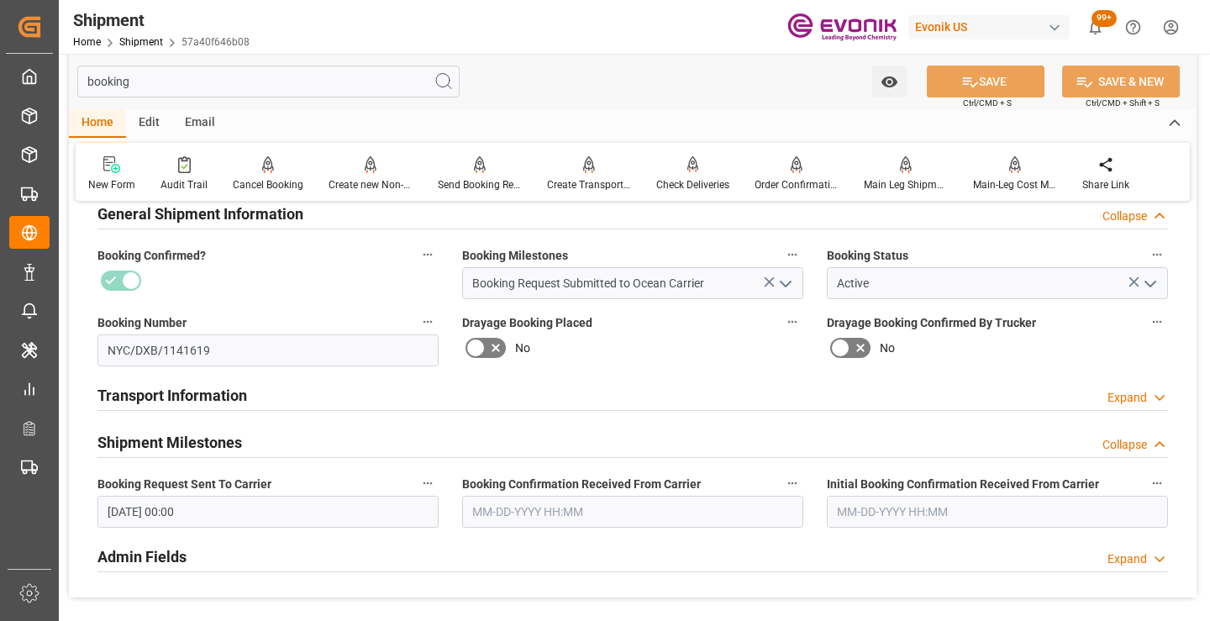
click at [570, 522] on input "text" at bounding box center [632, 512] width 341 height 32
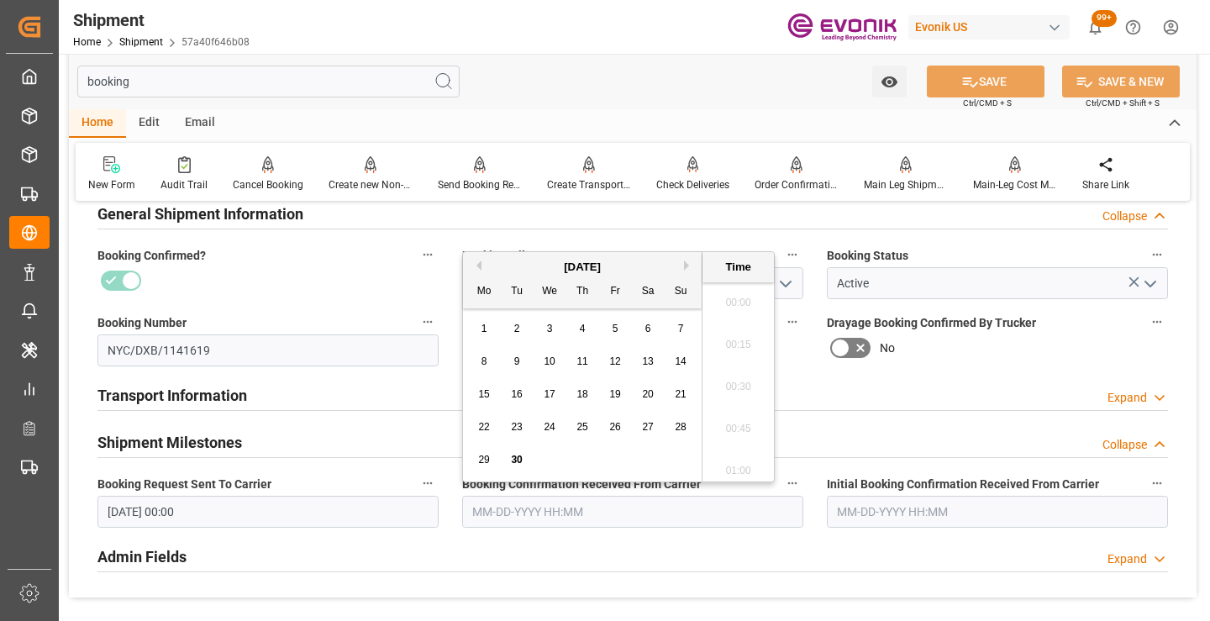
scroll to position [1771, 0]
click at [488, 456] on span "29" at bounding box center [483, 460] width 11 height 12
type input "09-29-2025 00:00"
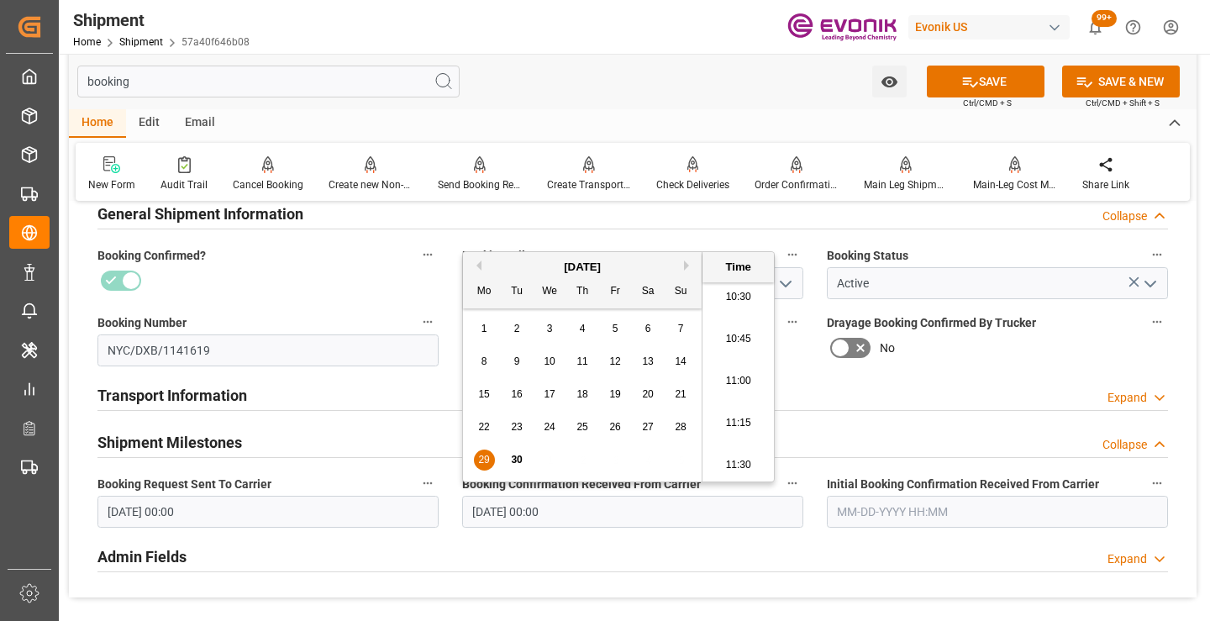
click at [316, 517] on input "[DATE] 00:00" at bounding box center [267, 512] width 341 height 32
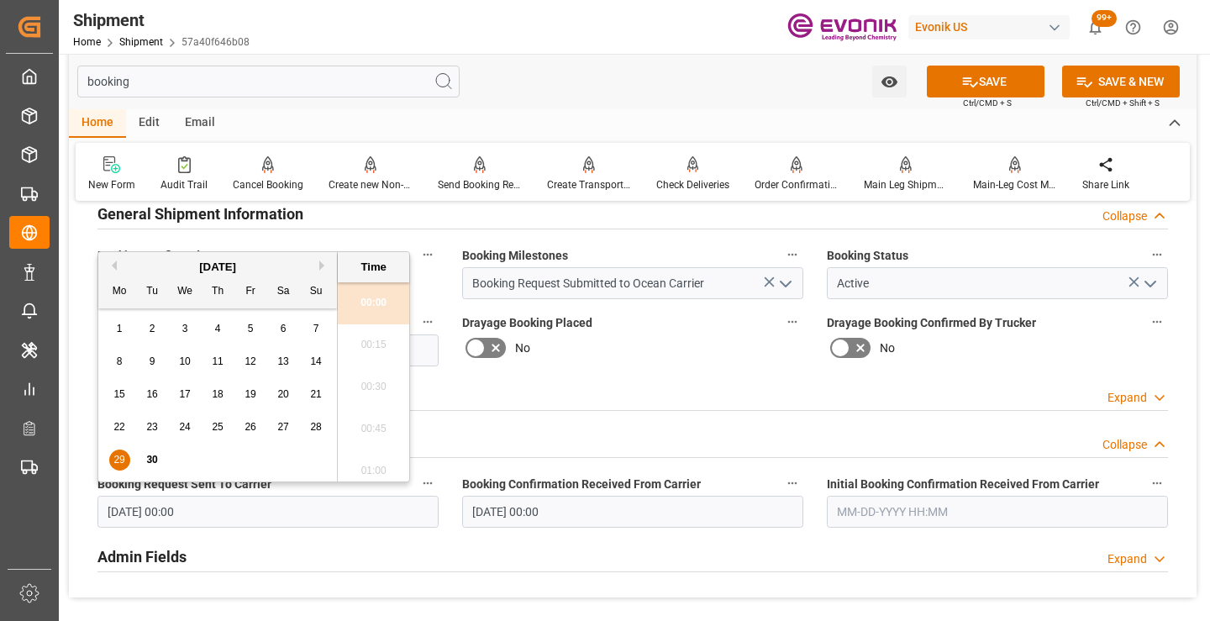
click at [313, 426] on span "28" at bounding box center [315, 427] width 11 height 12
type input "09-28-2025 00:00"
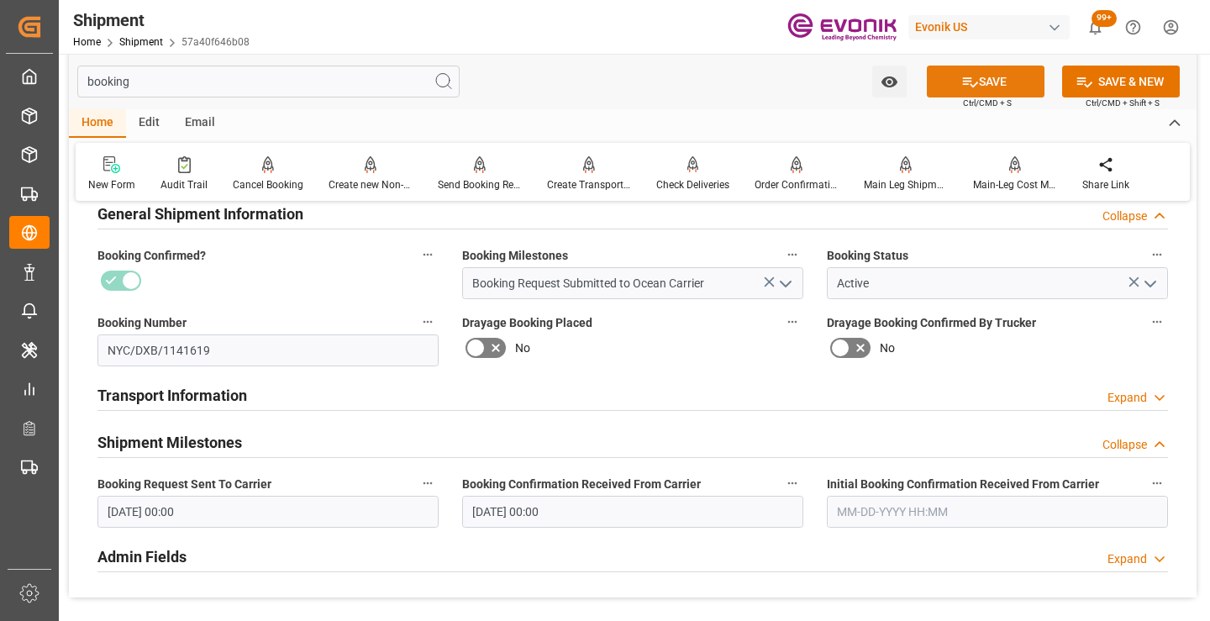
click at [988, 84] on button "SAVE" at bounding box center [986, 82] width 118 height 32
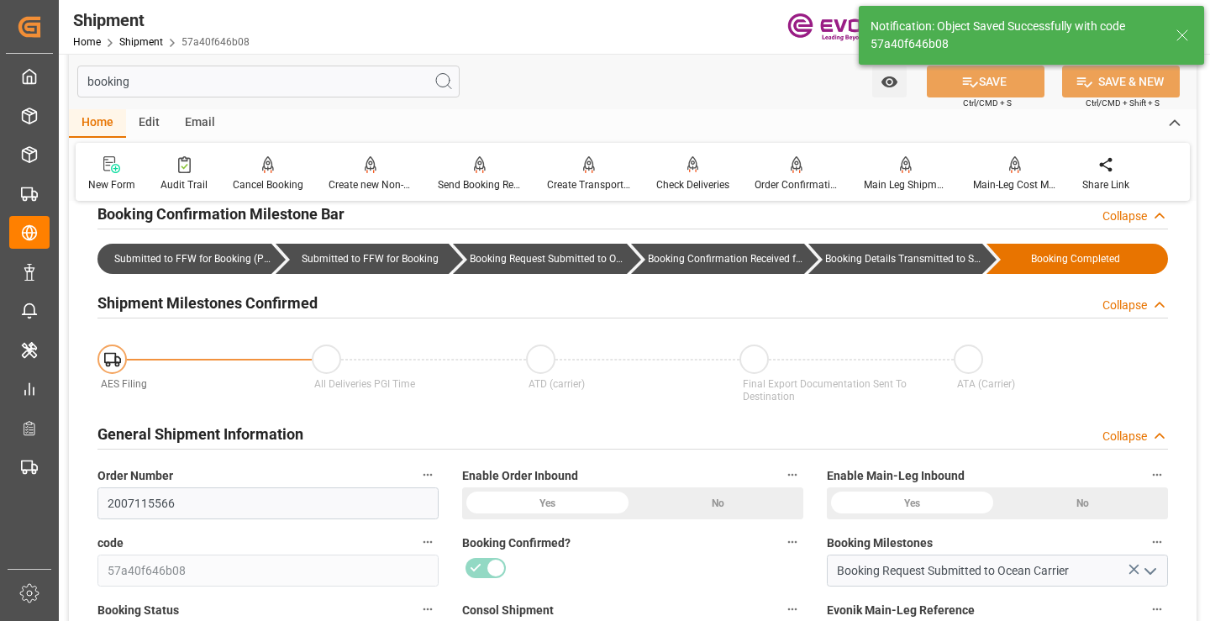
type input "Booking Details Transmitted to SAP"
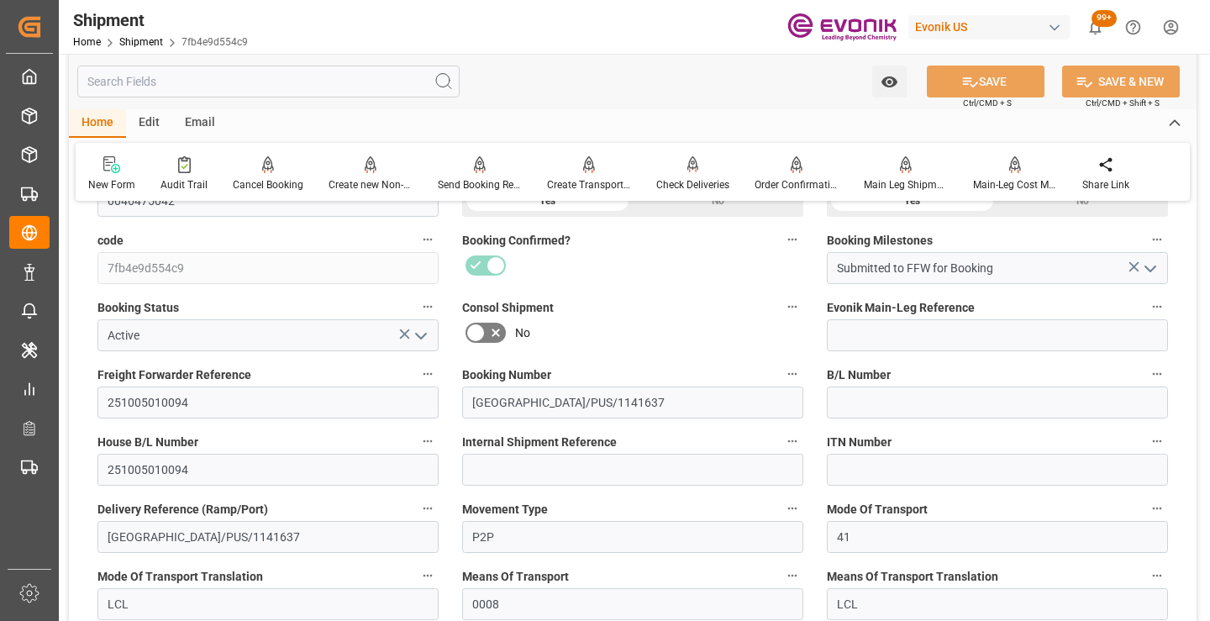
scroll to position [420, 0]
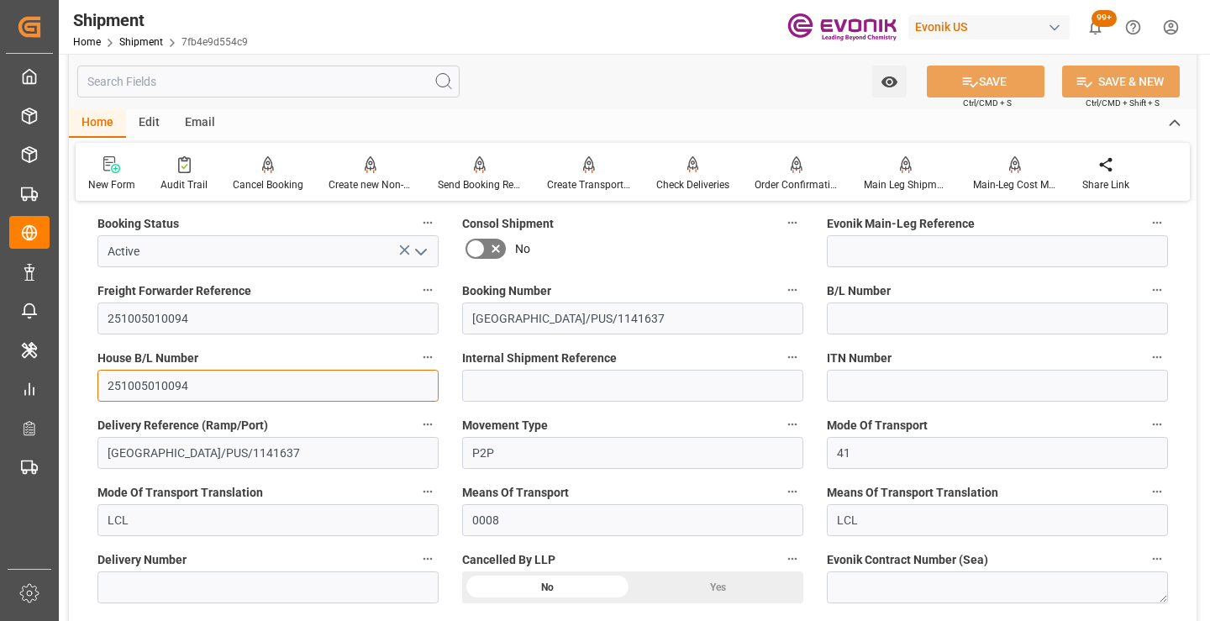
click at [145, 378] on input "251005010094" at bounding box center [267, 386] width 341 height 32
click at [222, 83] on input "text" at bounding box center [268, 82] width 382 height 32
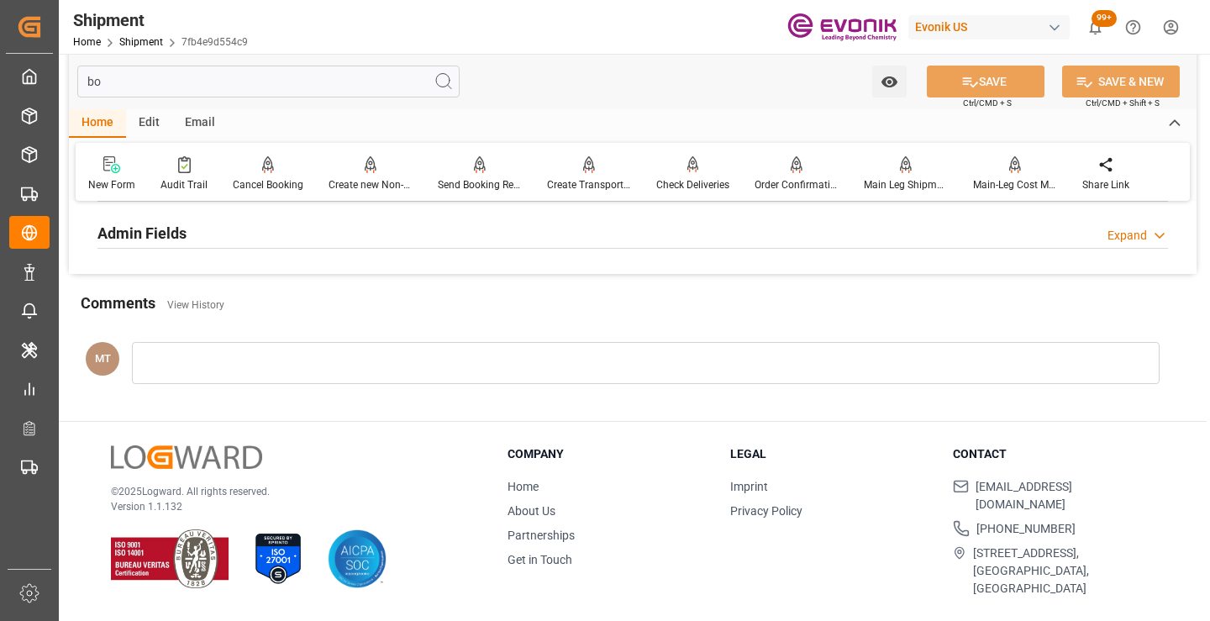
scroll to position [202, 0]
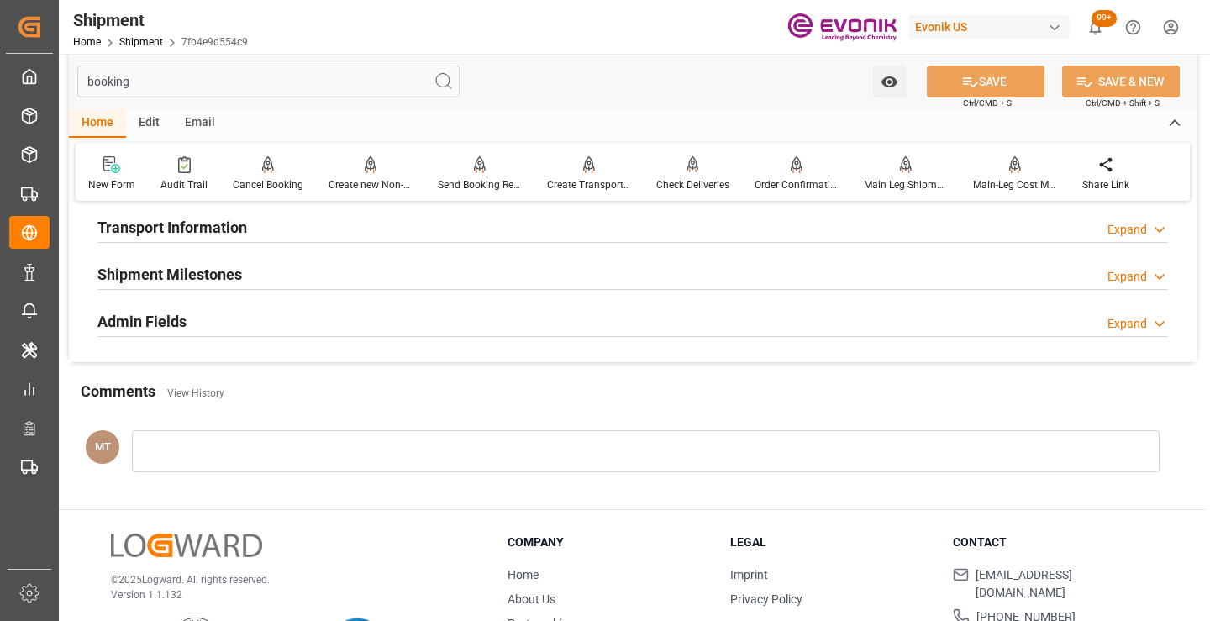
type input "booking"
click at [192, 276] on h2 "Shipment Milestones" at bounding box center [169, 274] width 145 height 23
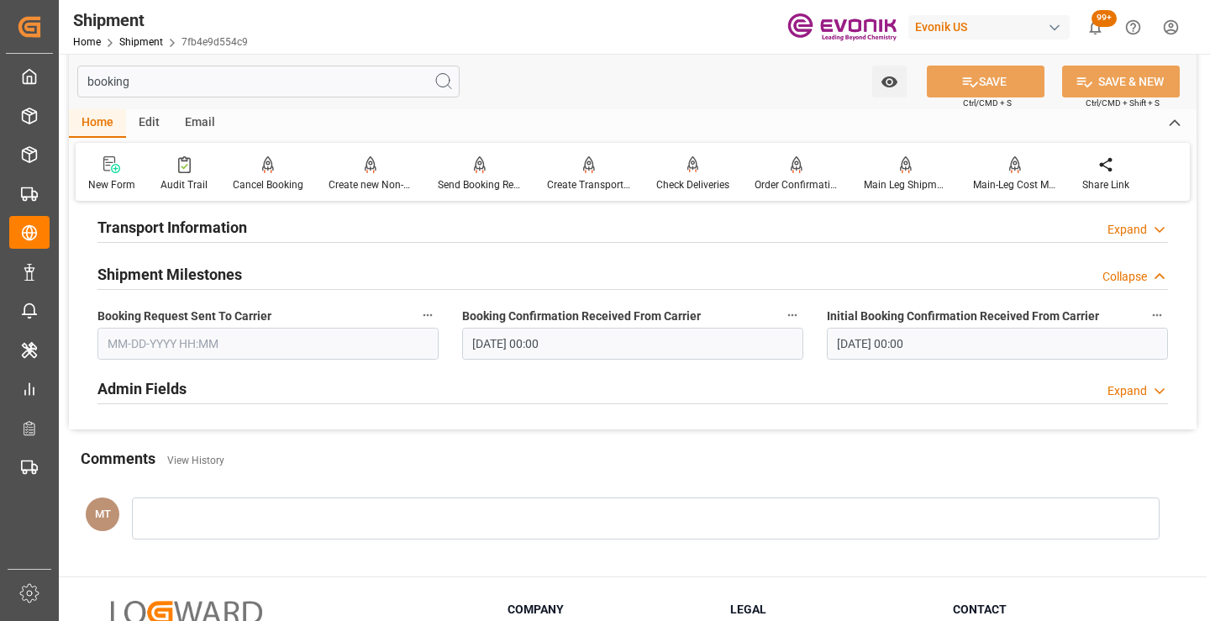
drag, startPoint x: 186, startPoint y: 349, endPoint x: 197, endPoint y: 350, distance: 11.0
click at [186, 349] on input "text" at bounding box center [267, 344] width 341 height 32
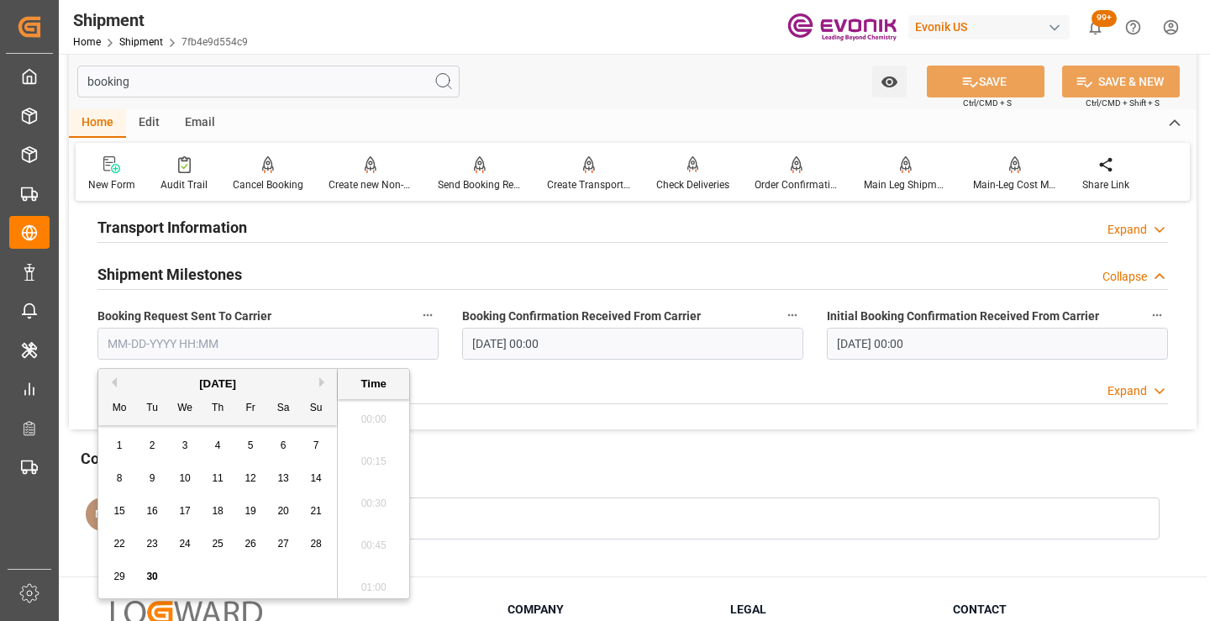
scroll to position [1771, 0]
click at [113, 576] on div "29" at bounding box center [119, 577] width 21 height 20
type input "[DATE] 00:00"
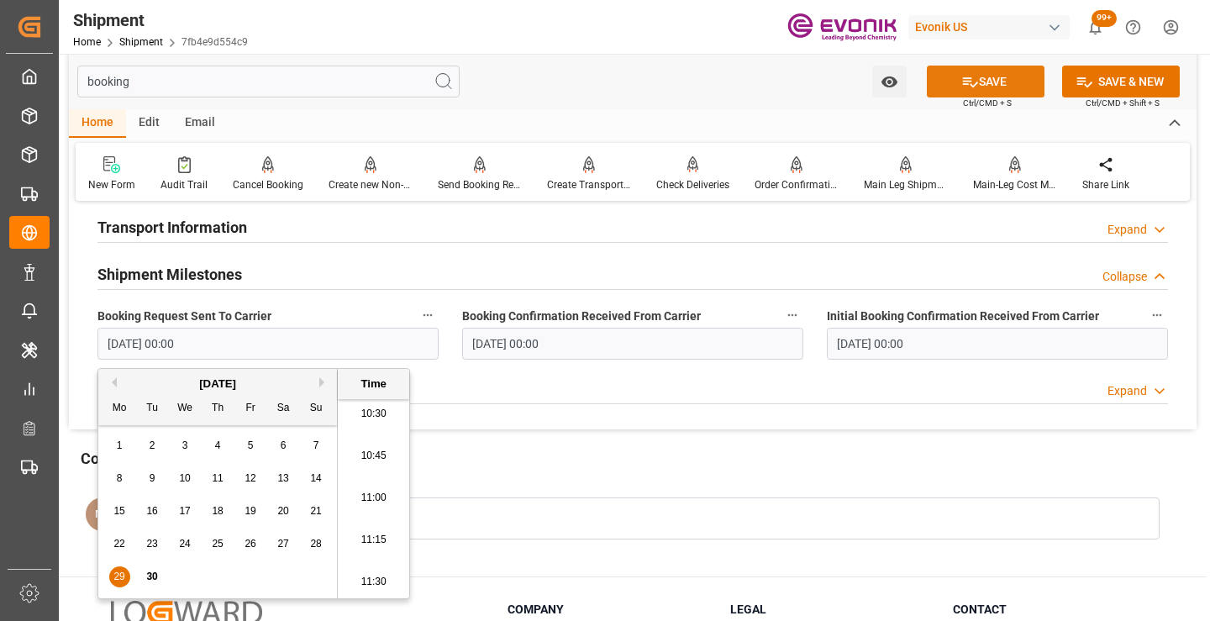
click at [993, 82] on button "SAVE" at bounding box center [986, 82] width 118 height 32
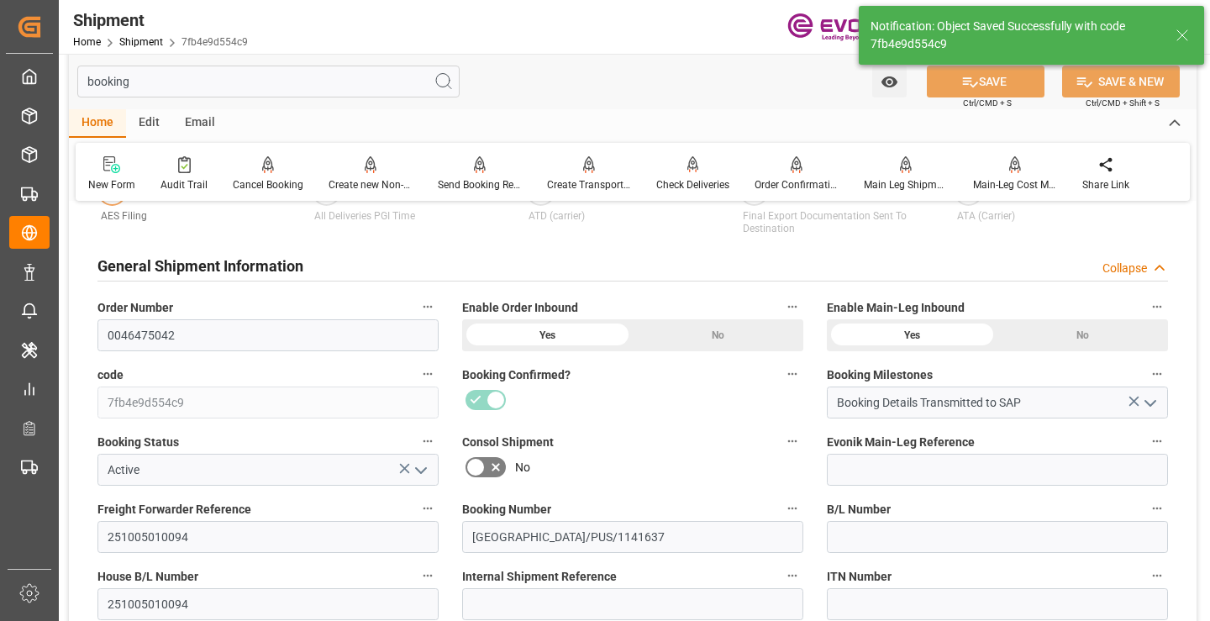
type input "Booking Details Transmitted to SAP"
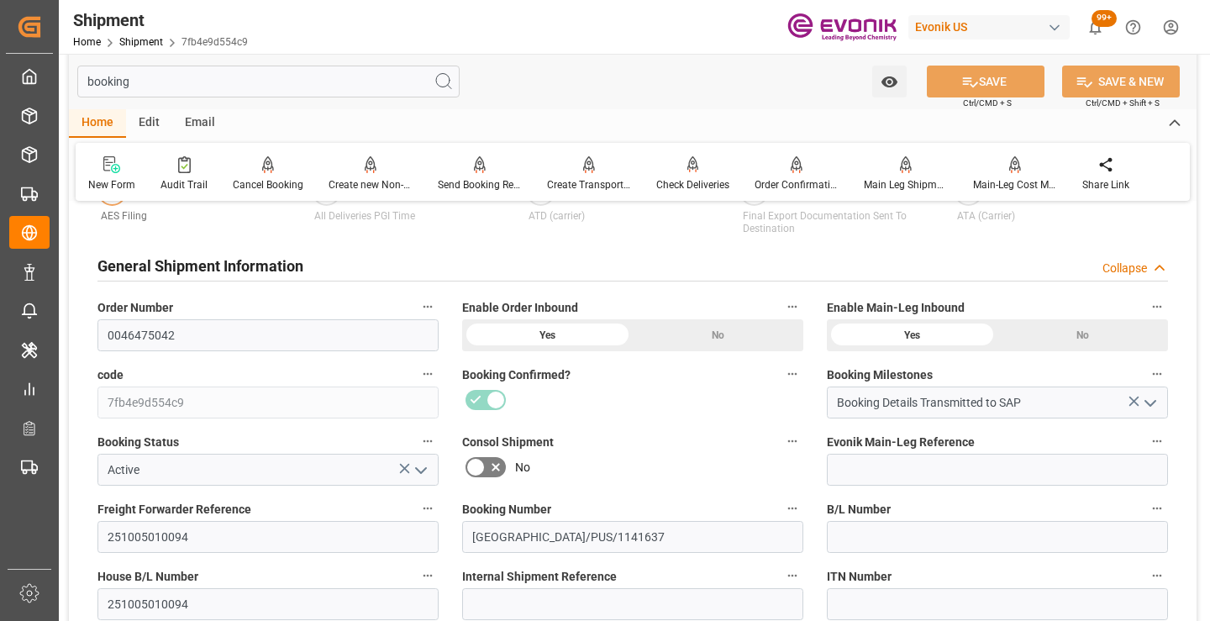
scroll to position [420, 0]
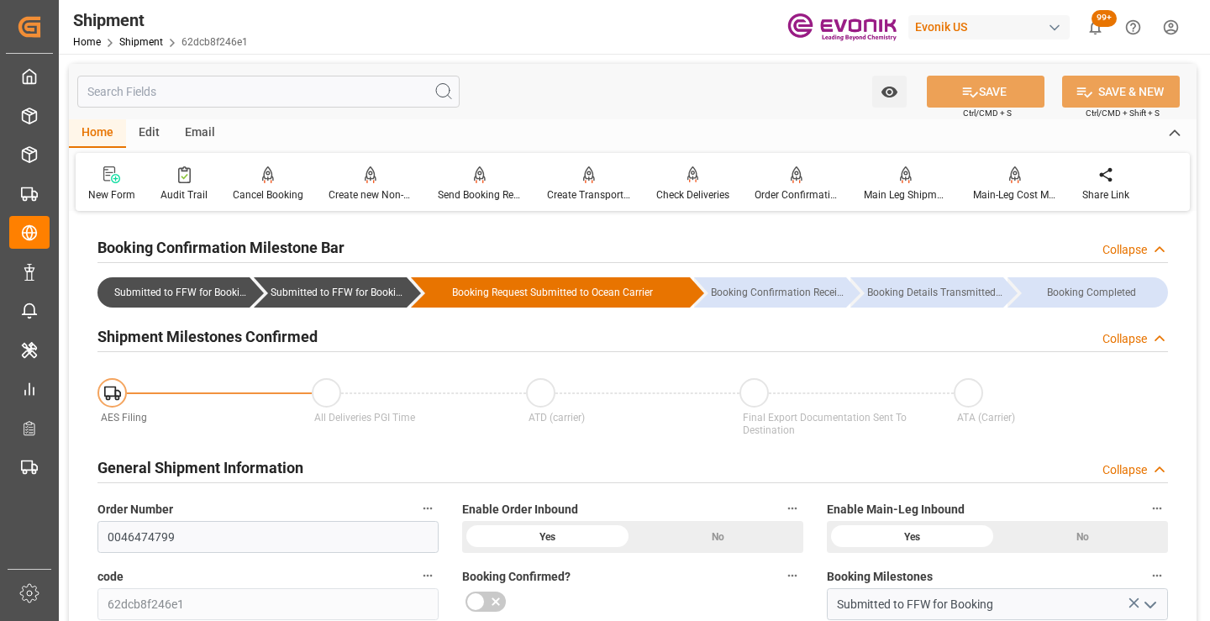
click at [268, 92] on input "text" at bounding box center [268, 92] width 382 height 32
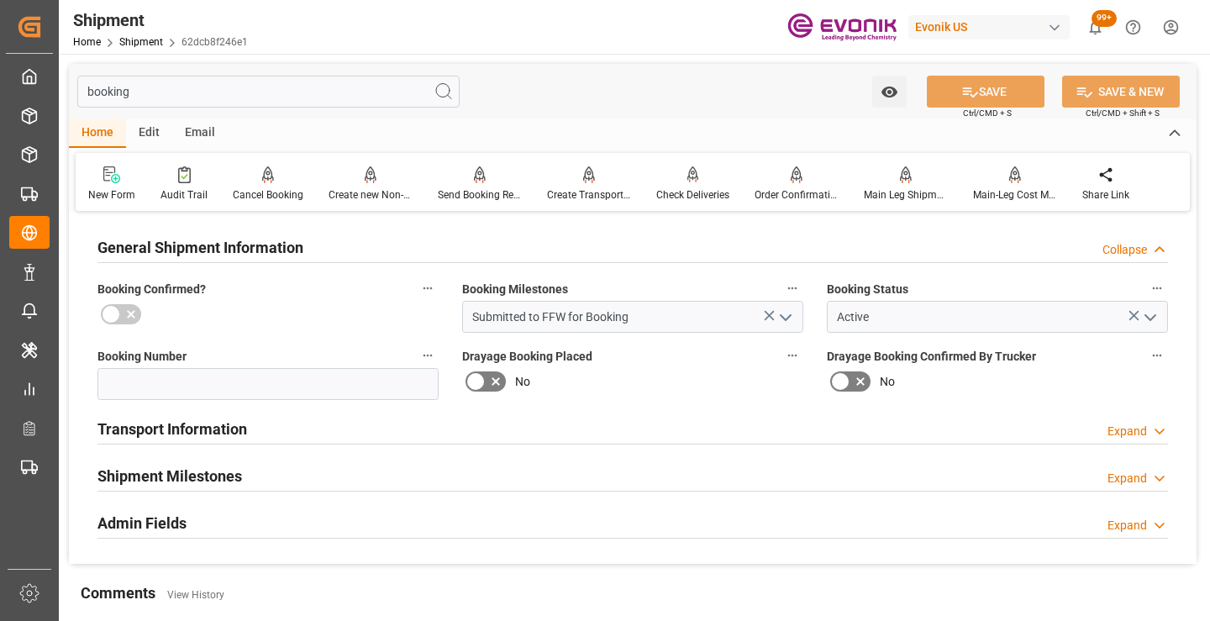
type input "booking"
click at [208, 467] on h2 "Shipment Milestones" at bounding box center [169, 476] width 145 height 23
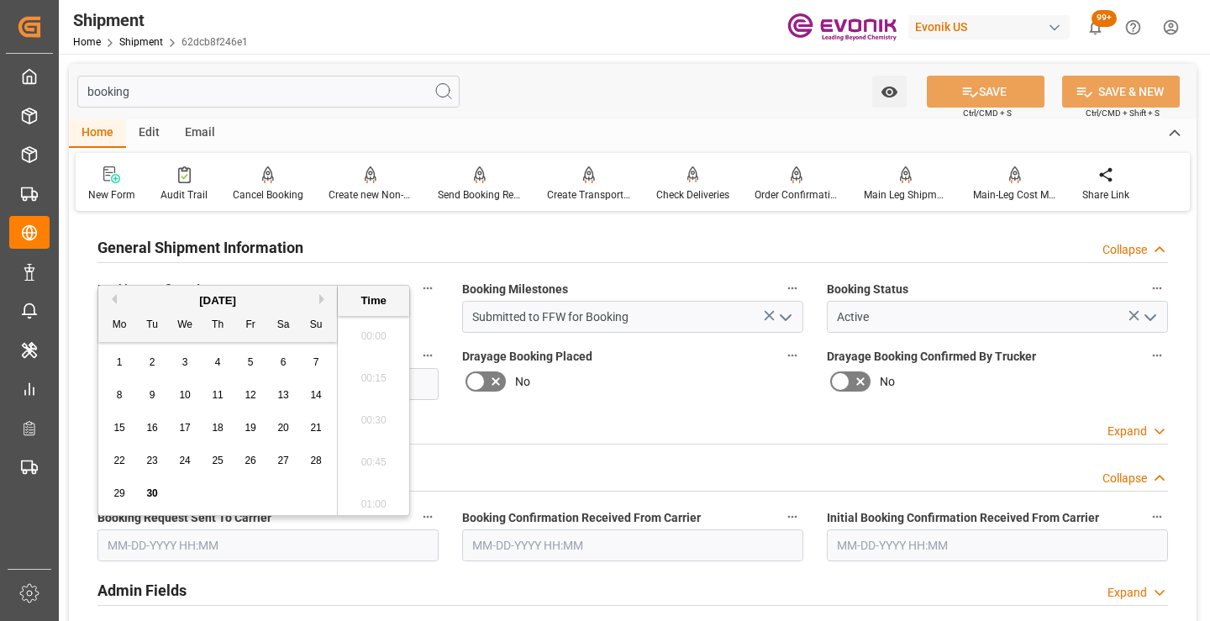
click at [179, 545] on input "text" at bounding box center [267, 545] width 341 height 32
click at [124, 487] on div "29" at bounding box center [119, 494] width 21 height 20
type input "[DATE] 00:00"
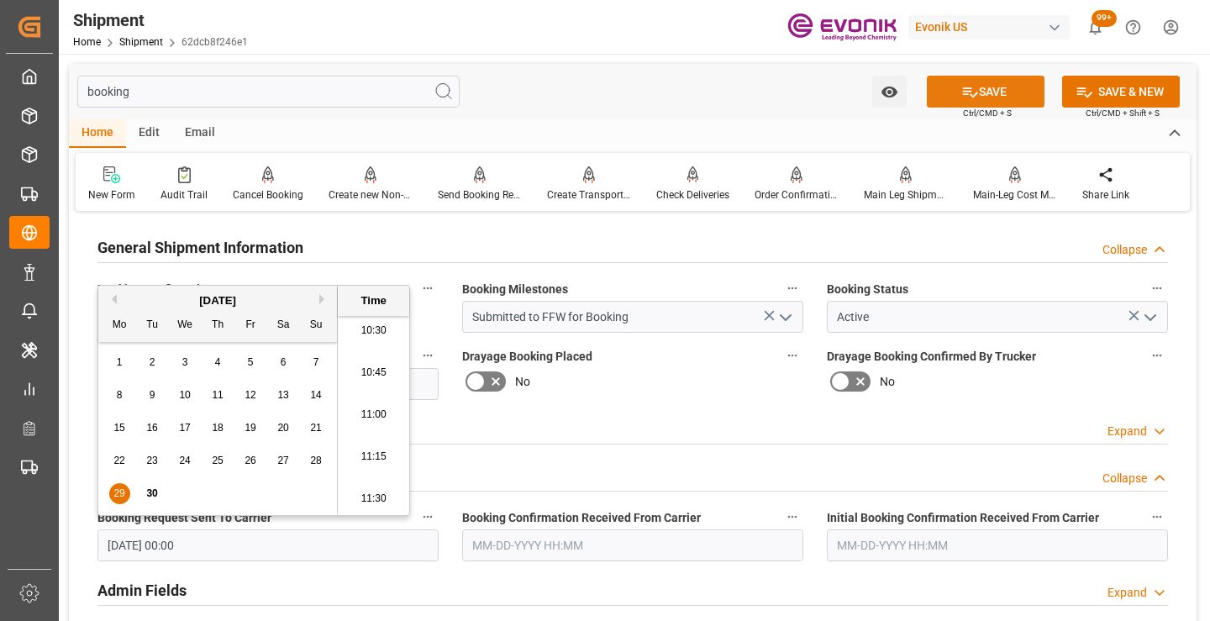
click at [1001, 93] on button "SAVE" at bounding box center [986, 92] width 118 height 32
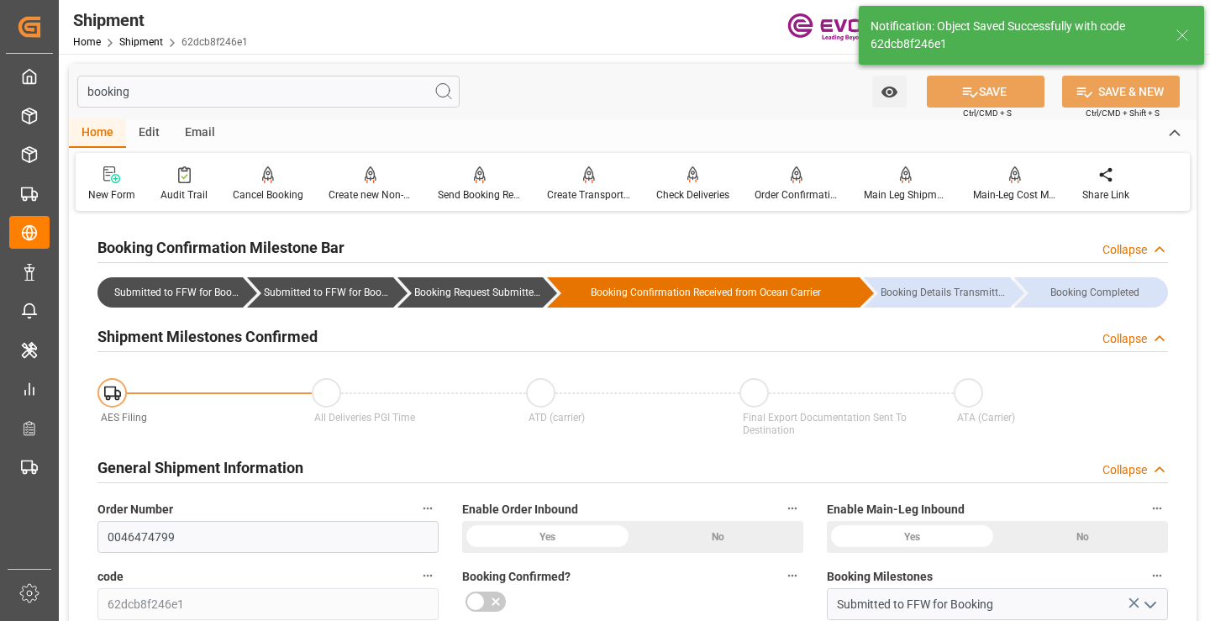
type input "Booking Request Submitted to Ocean Carrier"
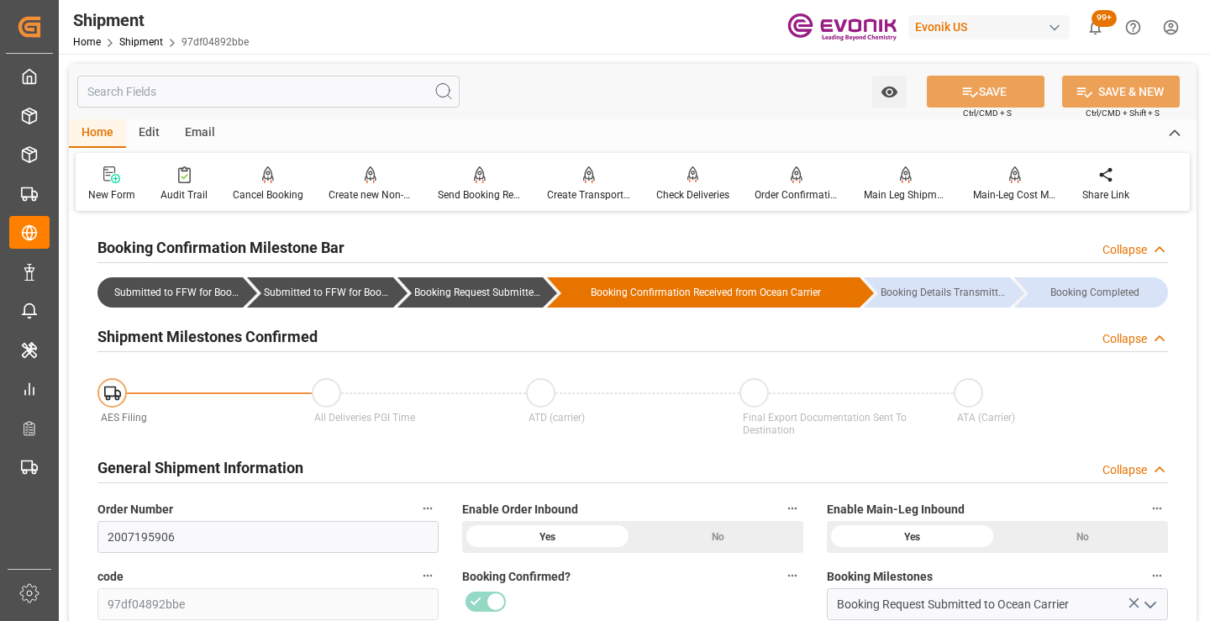
scroll to position [168, 0]
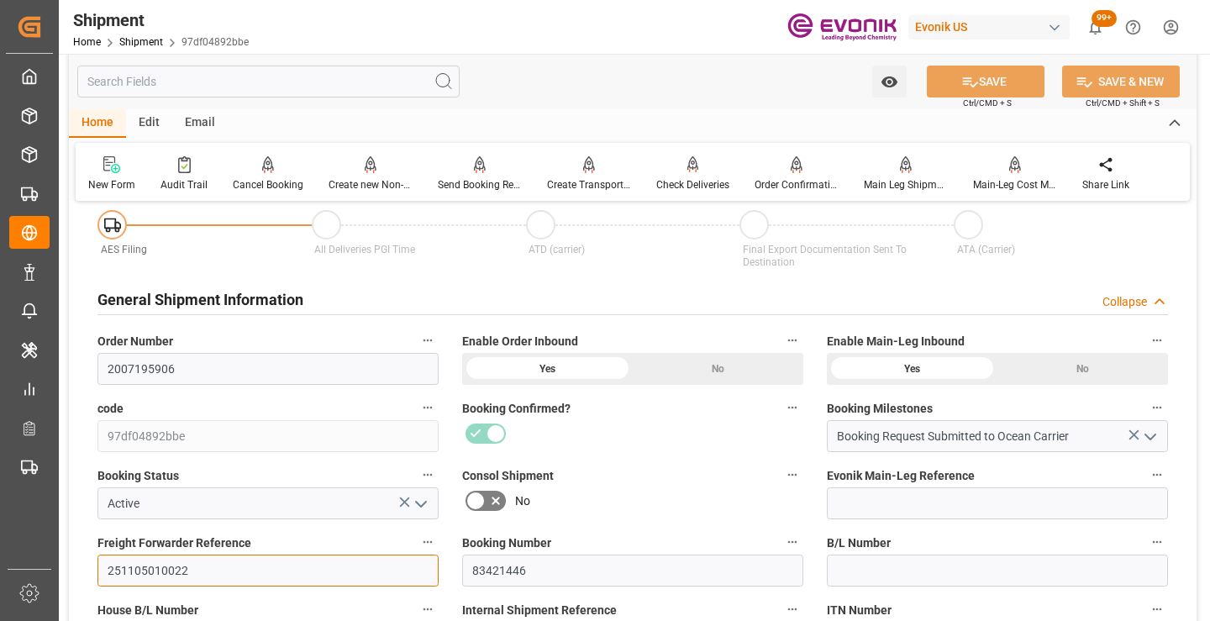
click at [150, 571] on input "251105010022" at bounding box center [267, 571] width 341 height 32
click at [335, 79] on input "text" at bounding box center [268, 82] width 382 height 32
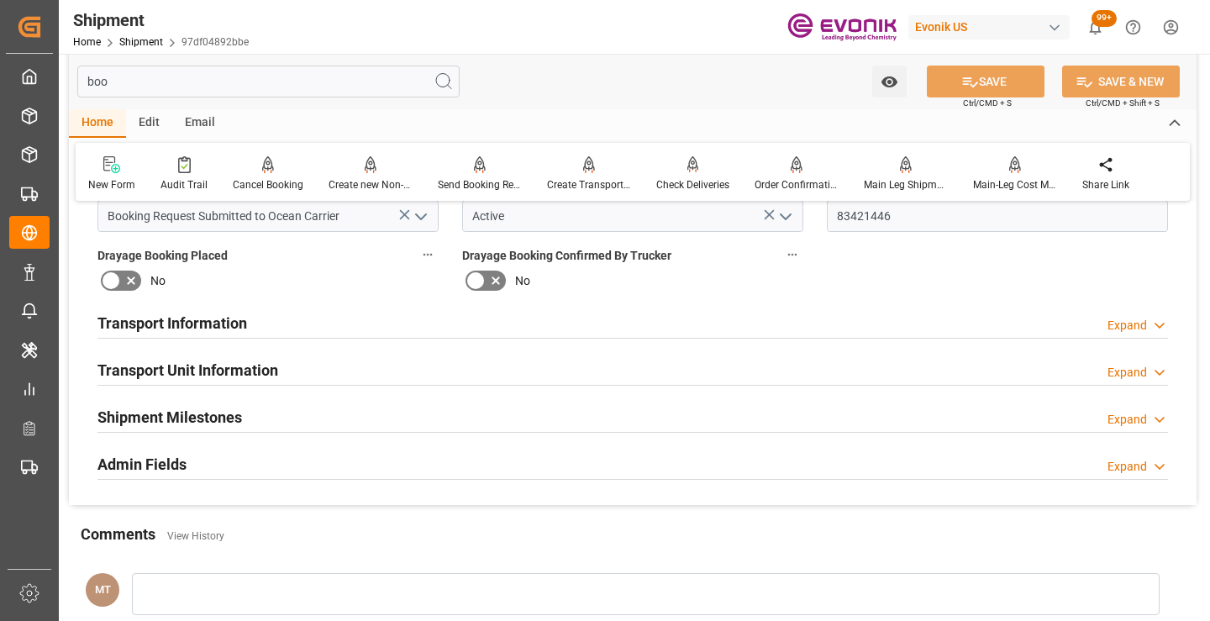
scroll to position [0, 0]
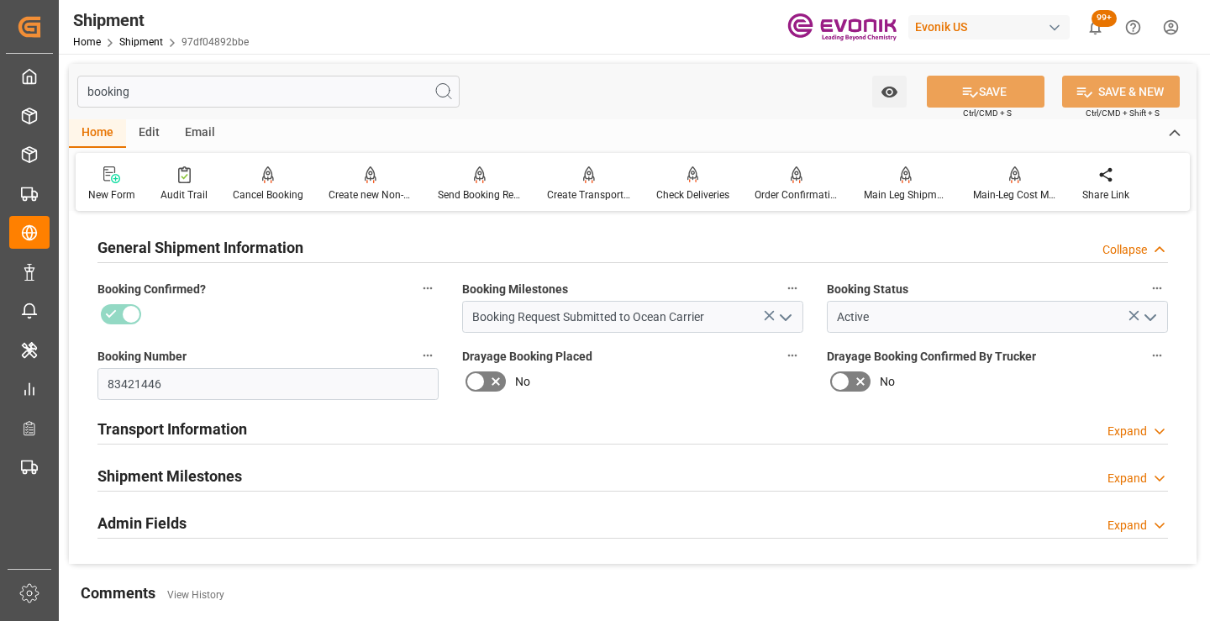
type input "booking"
click at [255, 468] on div "Shipment Milestones Expand" at bounding box center [632, 475] width 1071 height 32
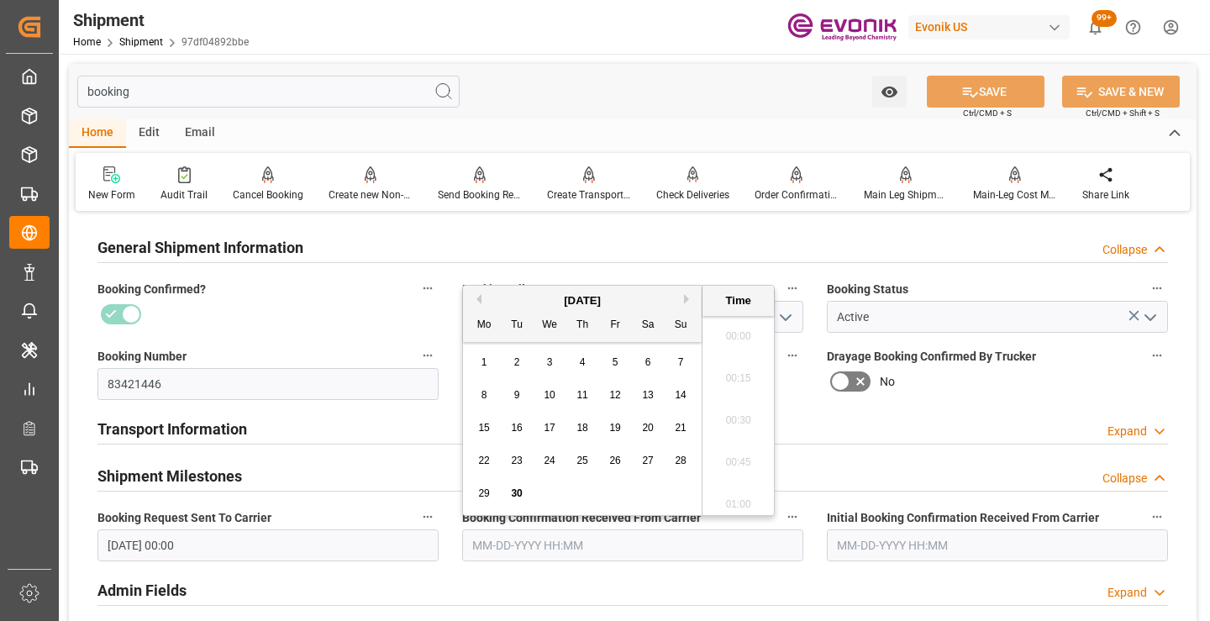
click at [534, 554] on input "text" at bounding box center [632, 545] width 341 height 32
click at [483, 497] on span "29" at bounding box center [483, 493] width 11 height 12
type input "[DATE] 00:00"
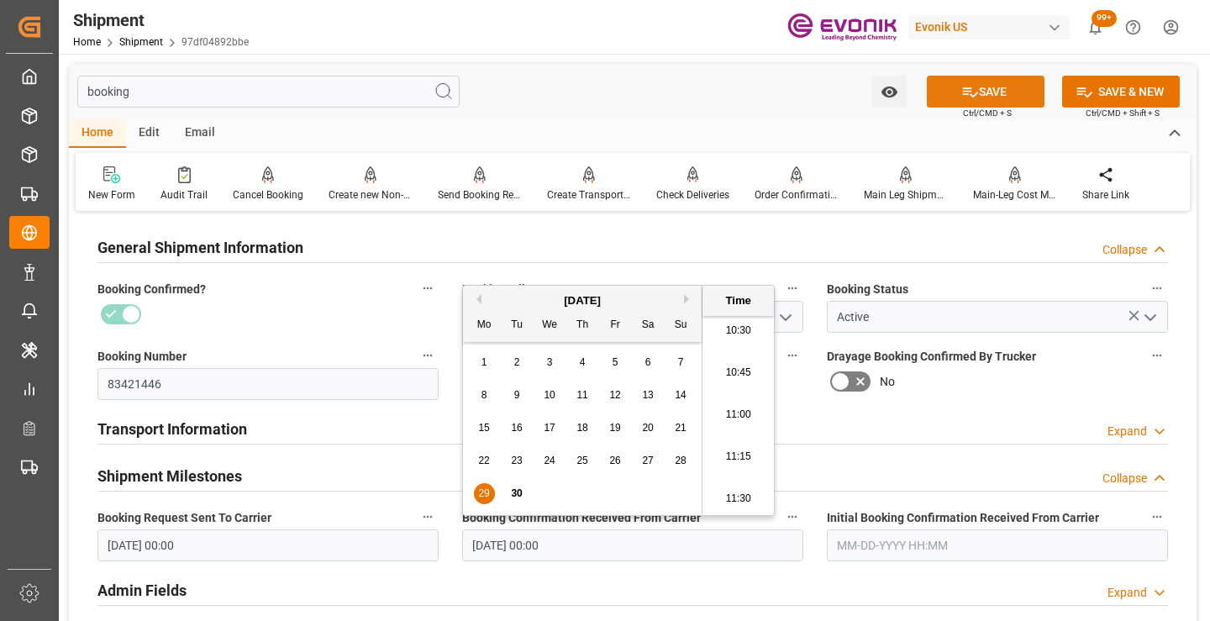
click at [937, 93] on button "SAVE" at bounding box center [986, 92] width 118 height 32
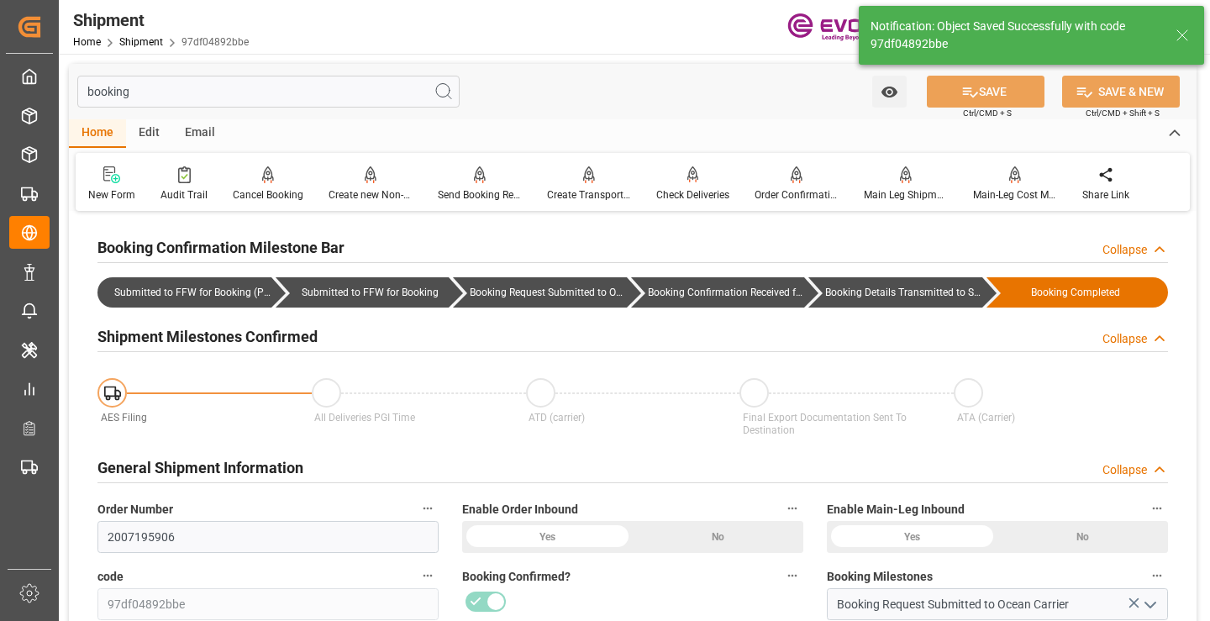
type input "Booking Details Transmitted to SAP"
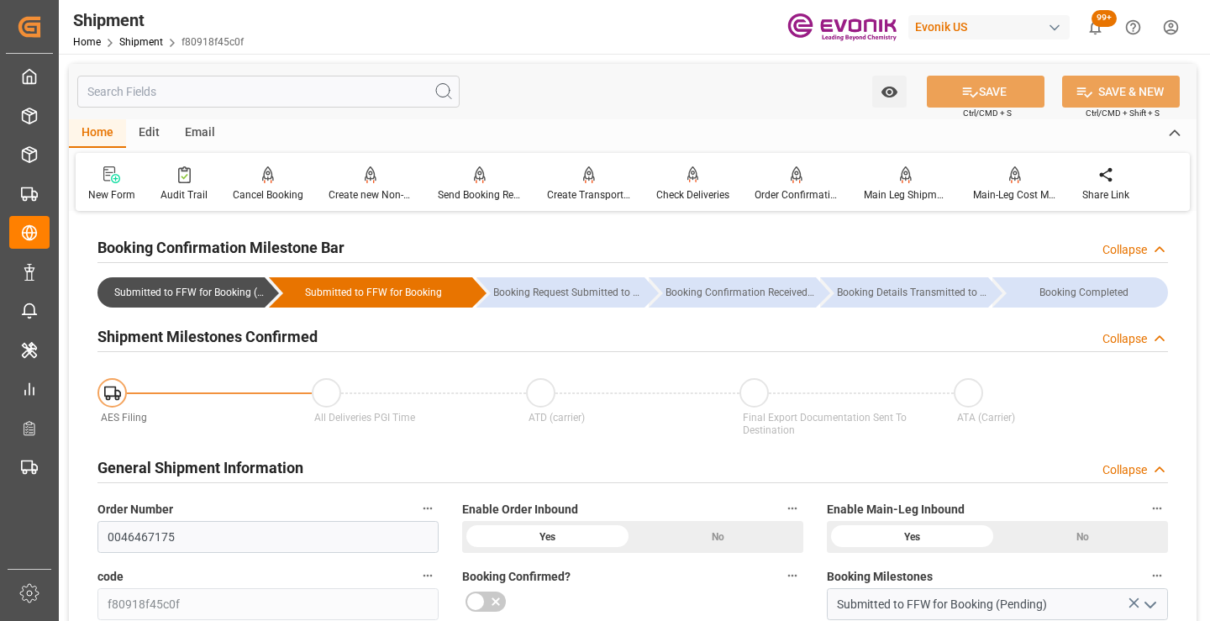
scroll to position [168, 0]
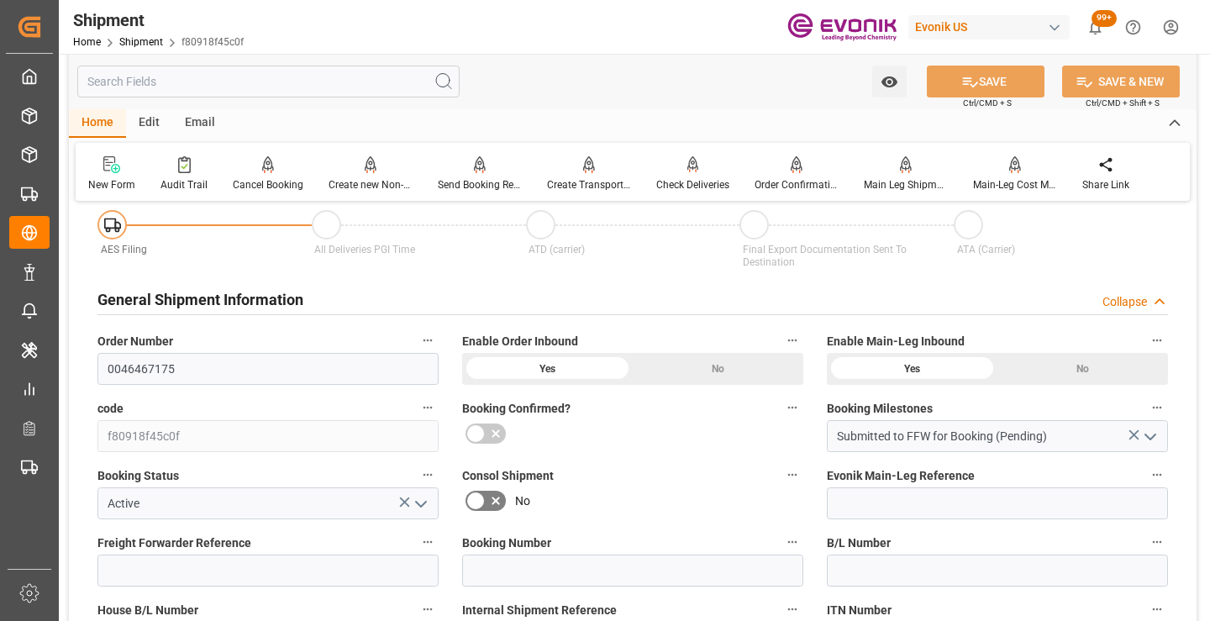
click at [297, 82] on input "text" at bounding box center [268, 82] width 382 height 32
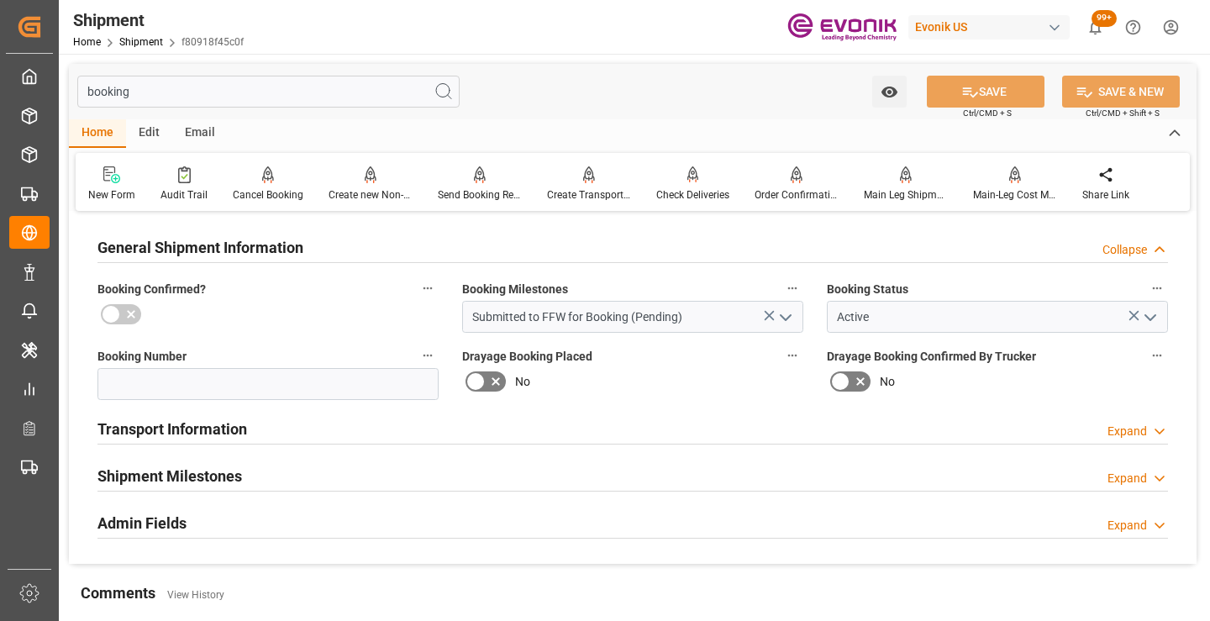
type input "booking"
click at [187, 476] on h2 "Shipment Milestones" at bounding box center [169, 476] width 145 height 23
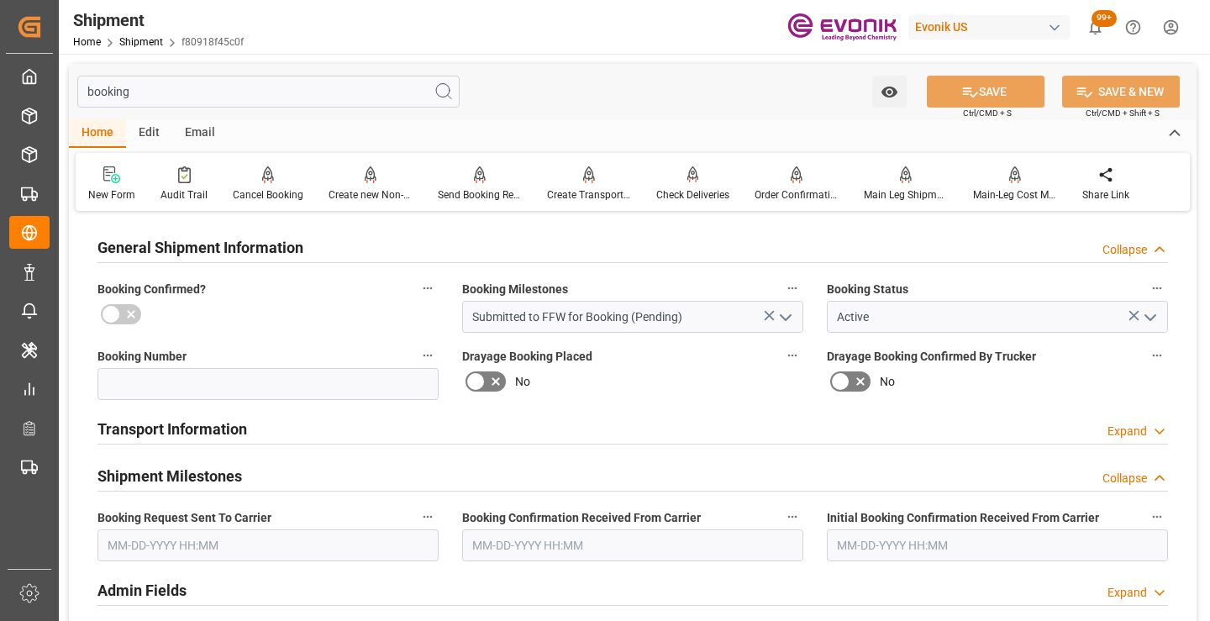
click at [216, 549] on input "text" at bounding box center [267, 545] width 341 height 32
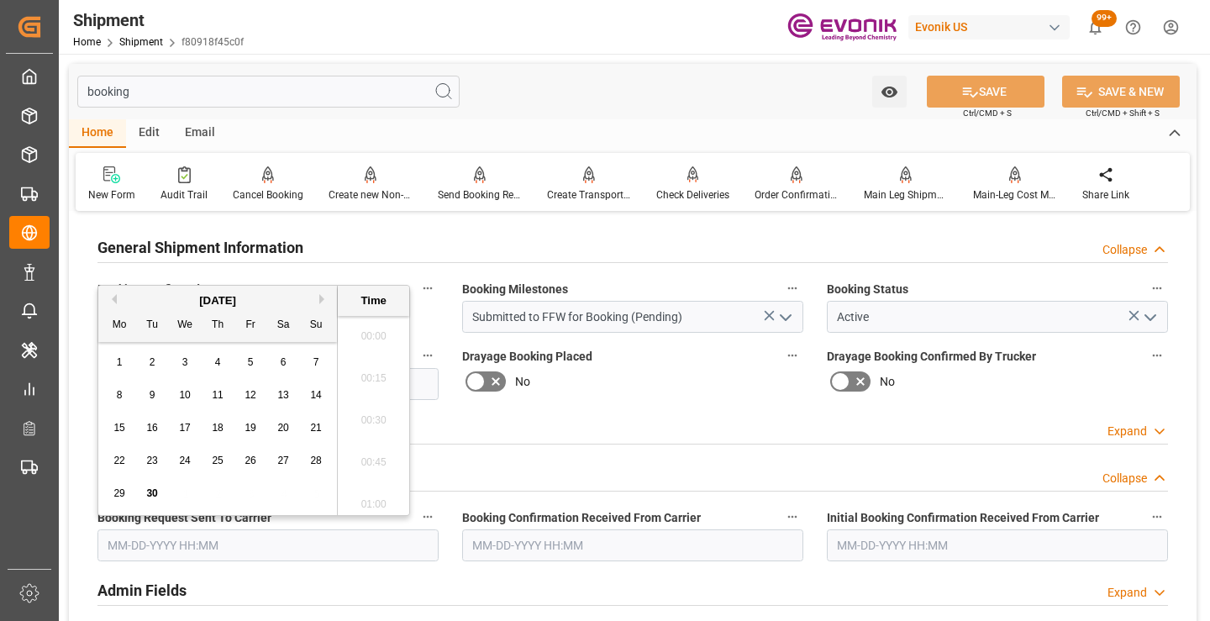
scroll to position [1771, 0]
click at [117, 492] on span "29" at bounding box center [118, 493] width 11 height 12
type input "[DATE] 00:00"
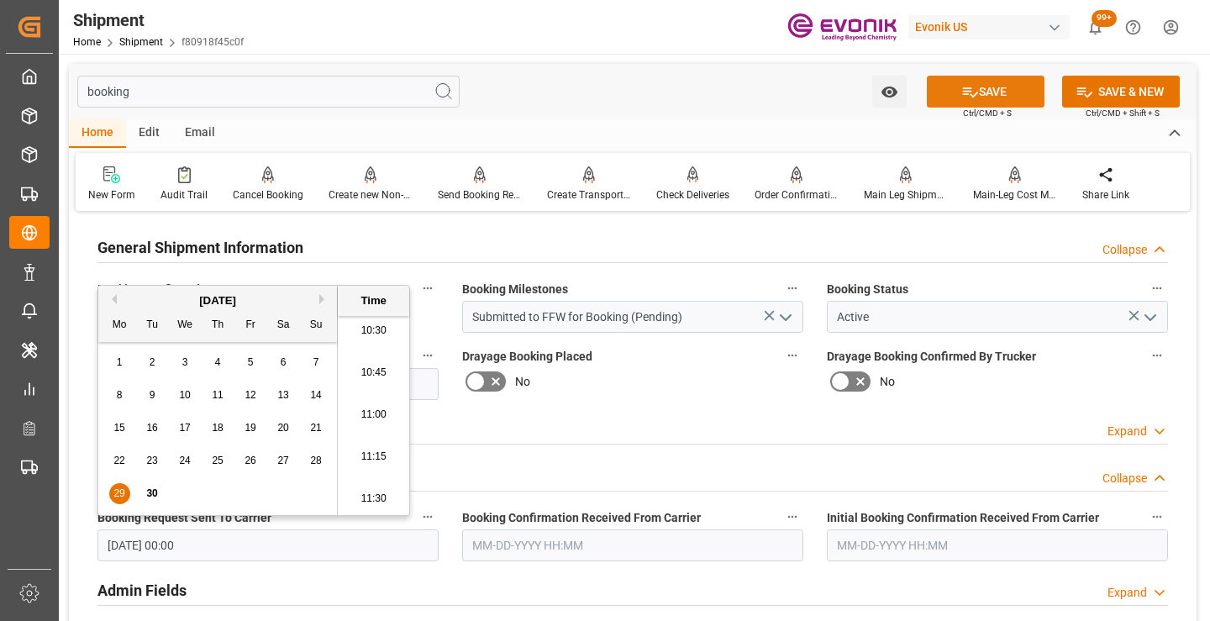
click at [971, 90] on icon at bounding box center [970, 92] width 18 height 18
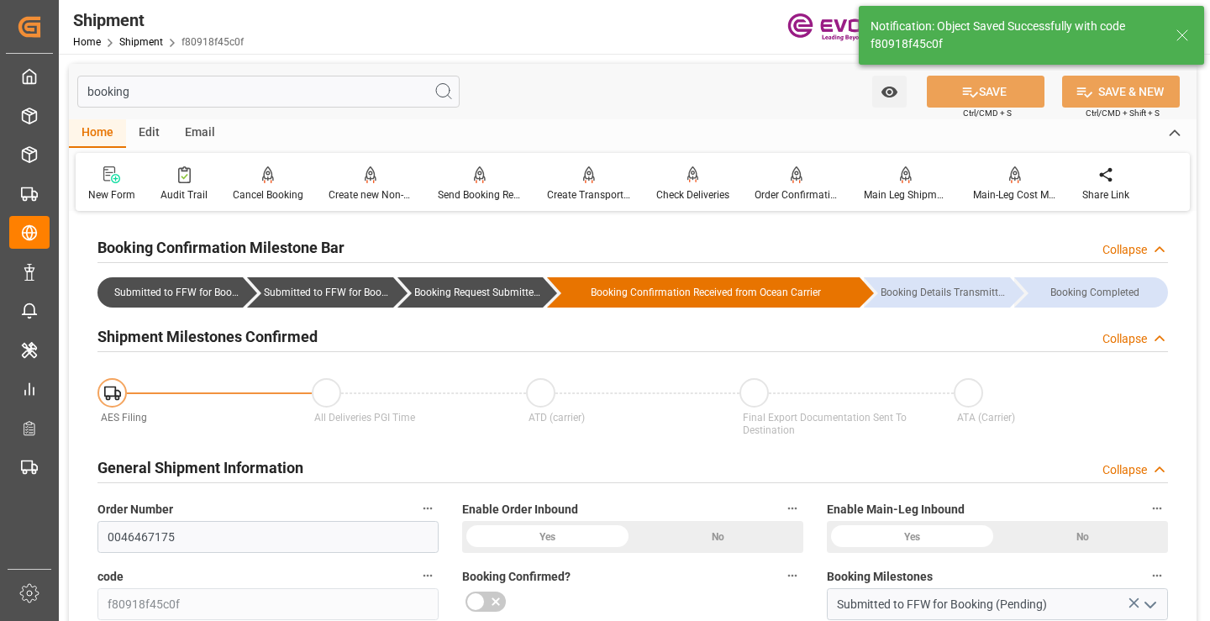
type input "Booking Request Submitted to Ocean Carrier"
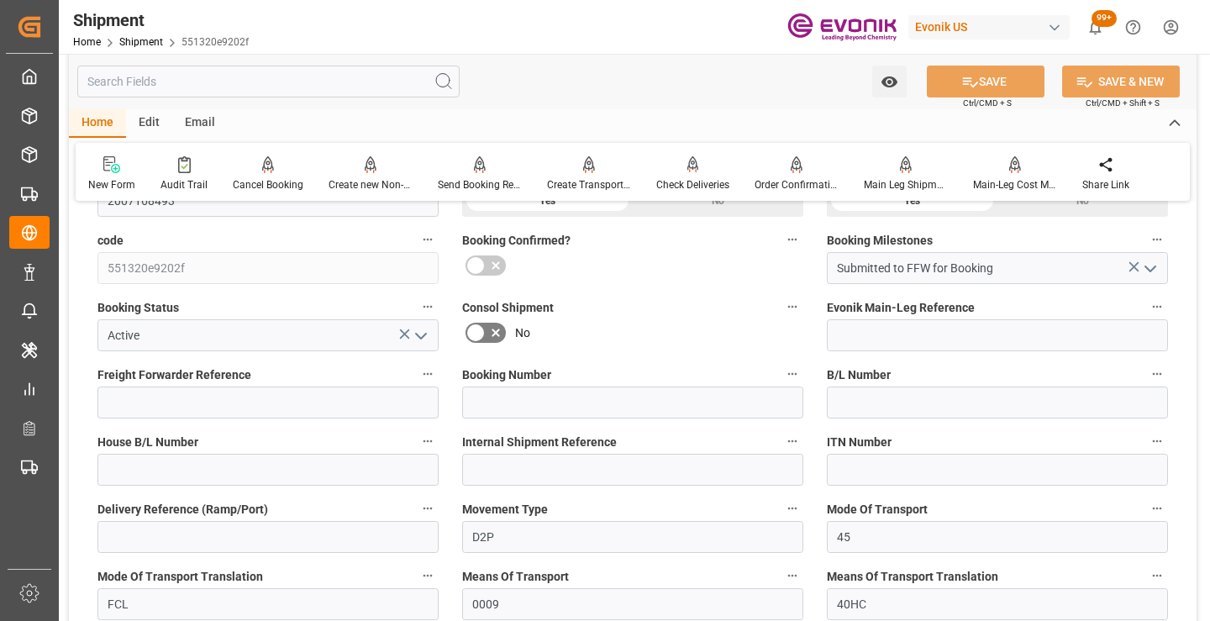
scroll to position [84, 0]
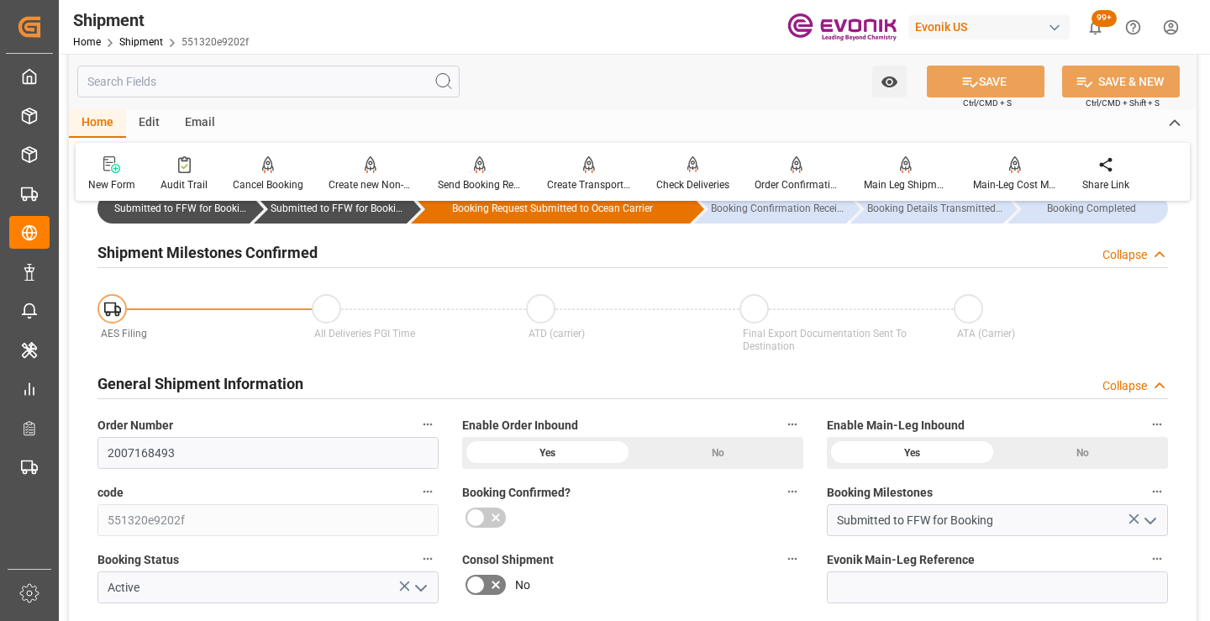
click at [292, 85] on input "text" at bounding box center [268, 82] width 382 height 32
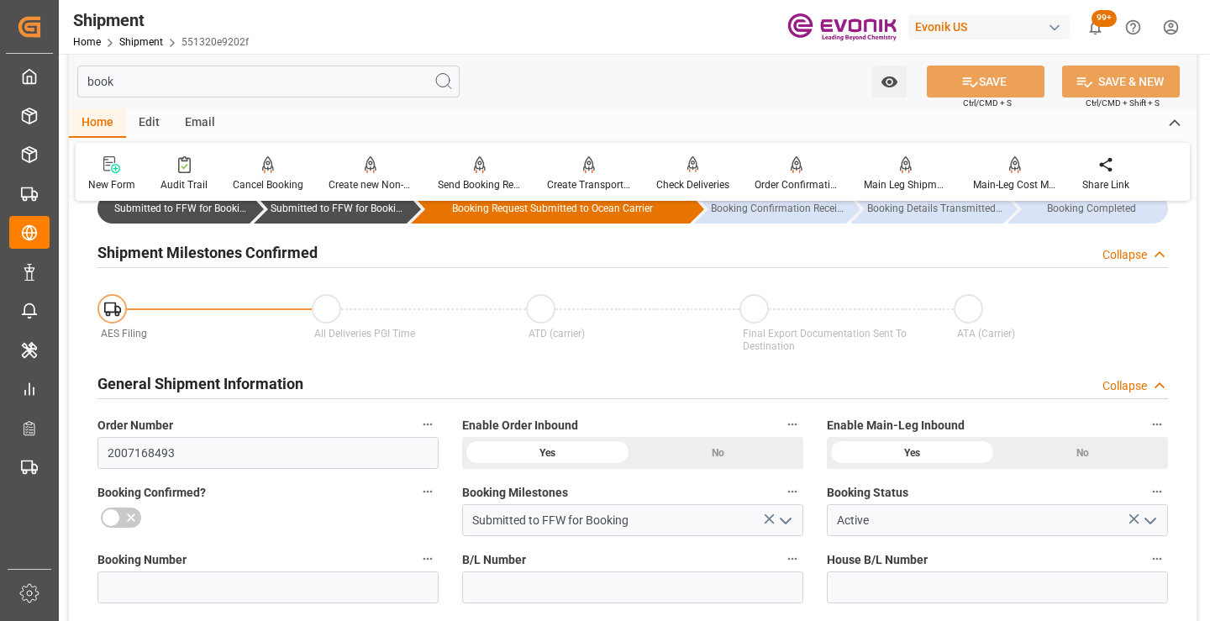
scroll to position [0, 0]
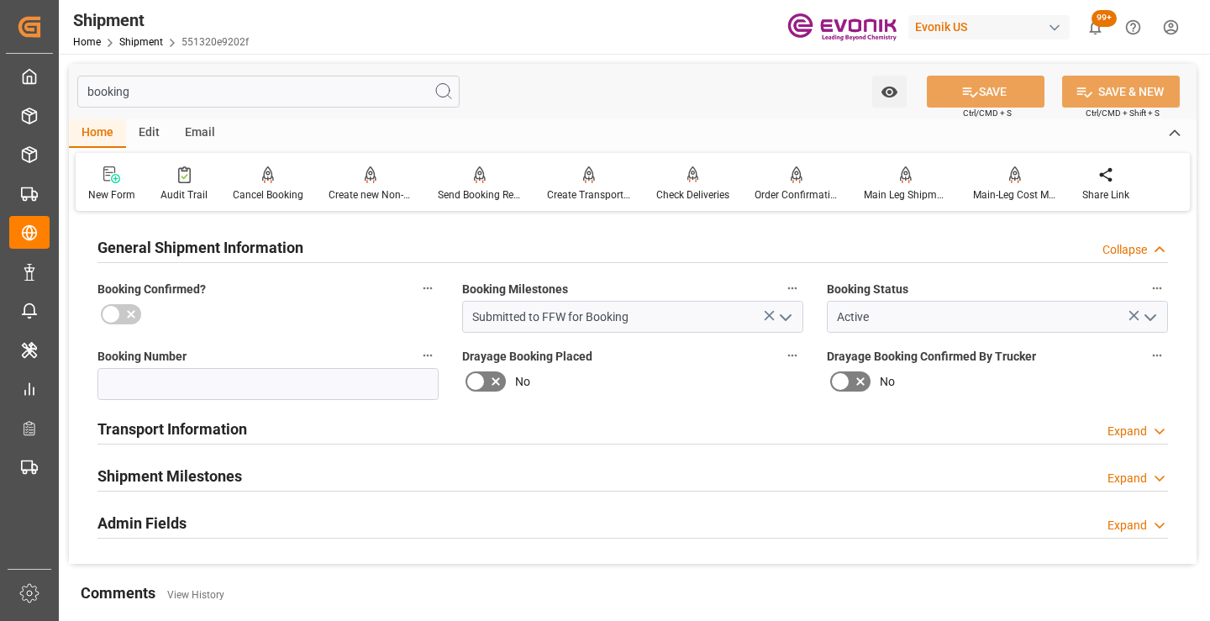
type input "booking"
click at [196, 478] on h2 "Shipment Milestones" at bounding box center [169, 476] width 145 height 23
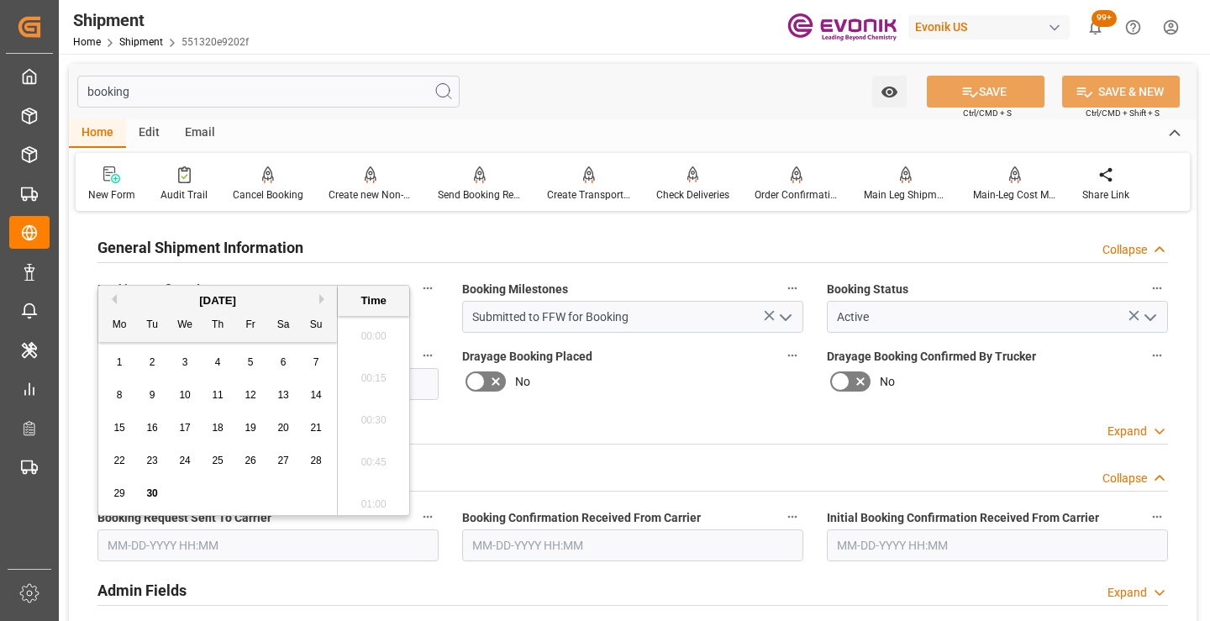
click at [182, 536] on input "text" at bounding box center [267, 545] width 341 height 32
click at [124, 501] on div "29" at bounding box center [119, 494] width 21 height 20
type input "[DATE] 00:00"
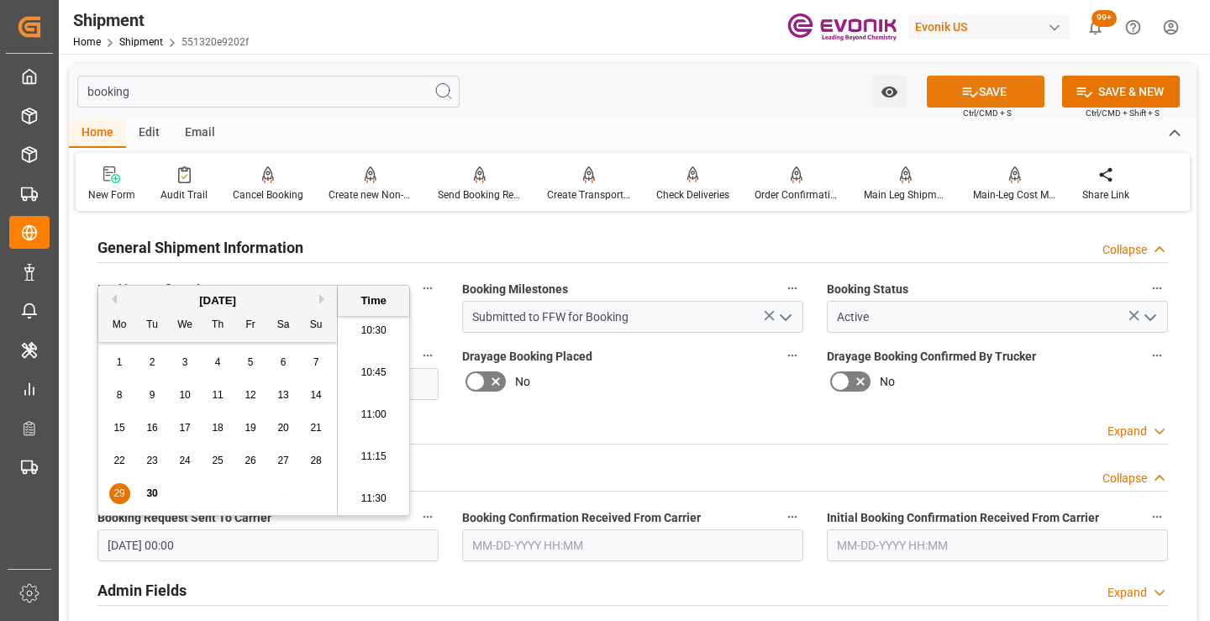
click at [970, 88] on icon at bounding box center [970, 92] width 18 height 18
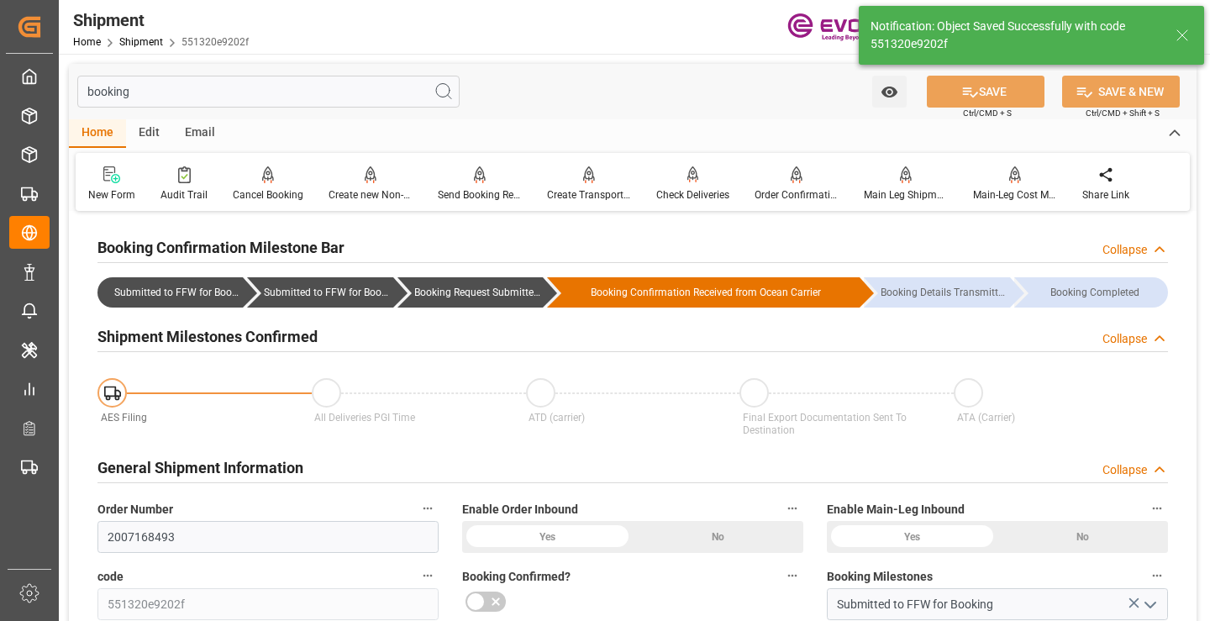
type input "Booking Request Submitted to Ocean Carrier"
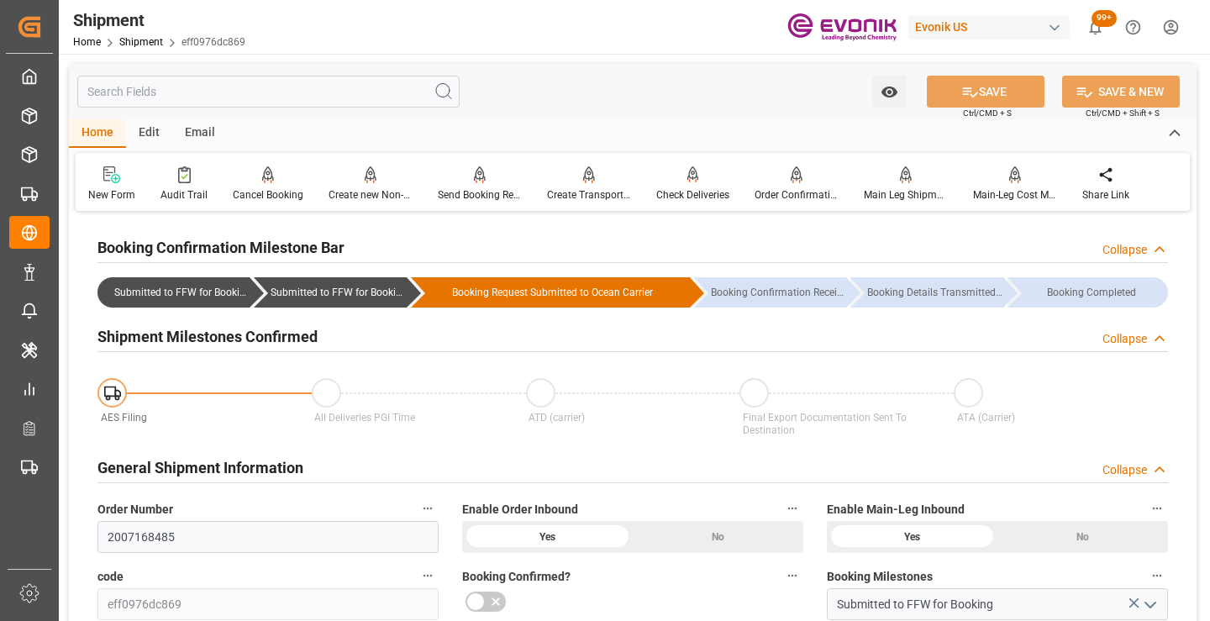
scroll to position [168, 0]
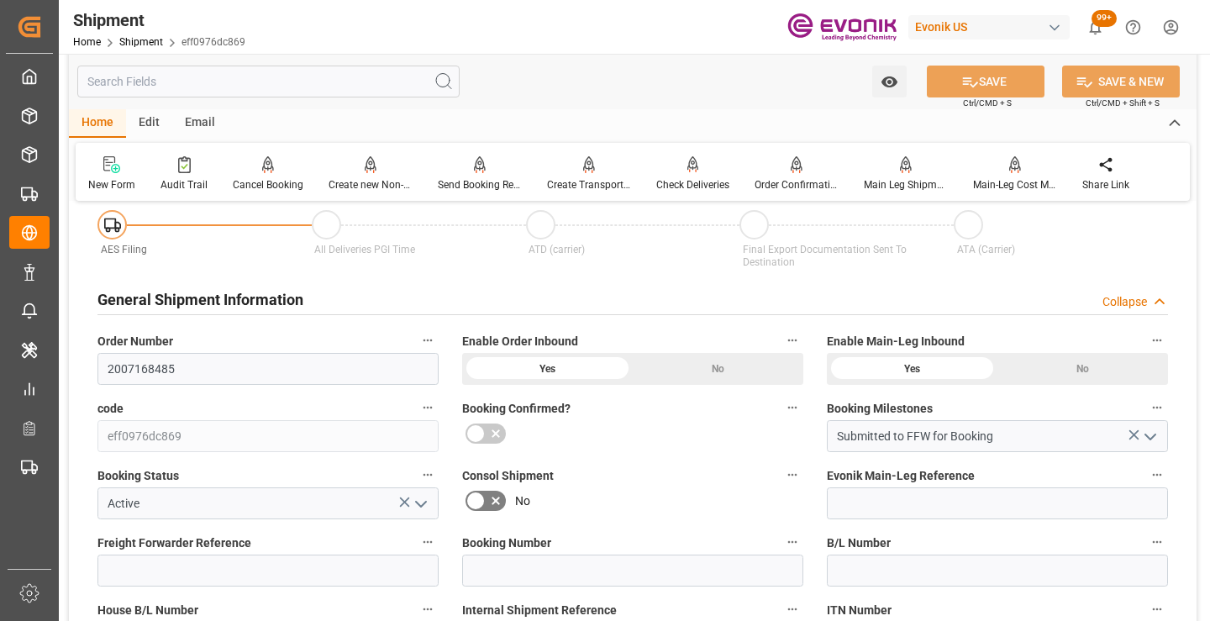
click at [282, 80] on input "text" at bounding box center [268, 82] width 382 height 32
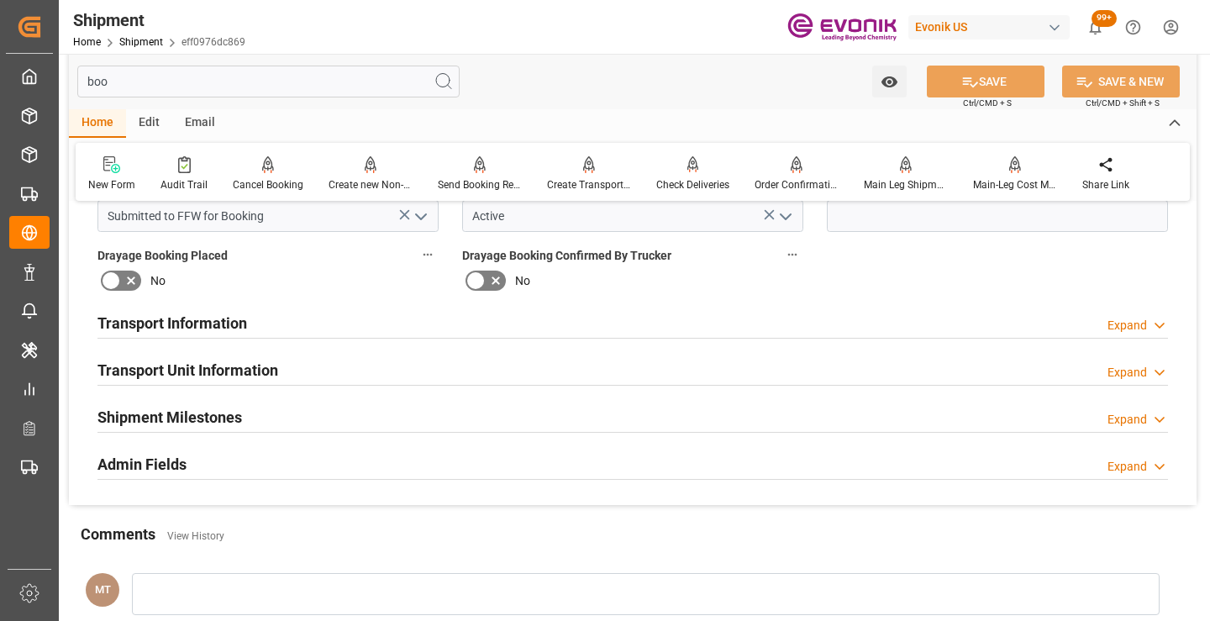
scroll to position [0, 0]
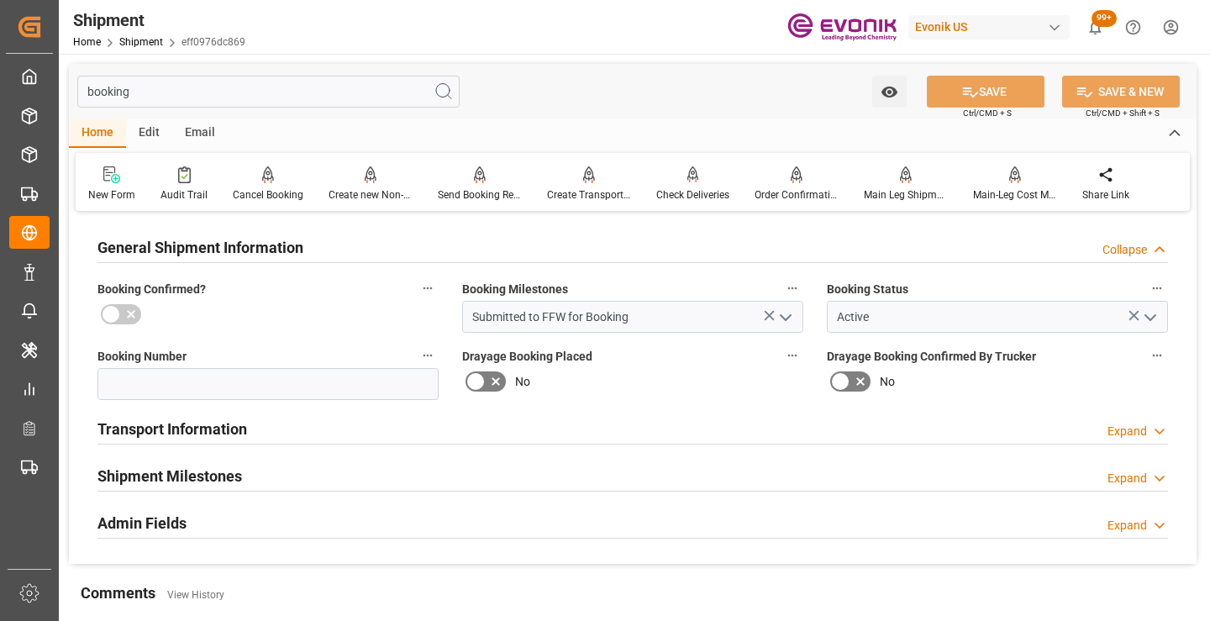
type input "booking"
click at [180, 470] on h2 "Shipment Milestones" at bounding box center [169, 476] width 145 height 23
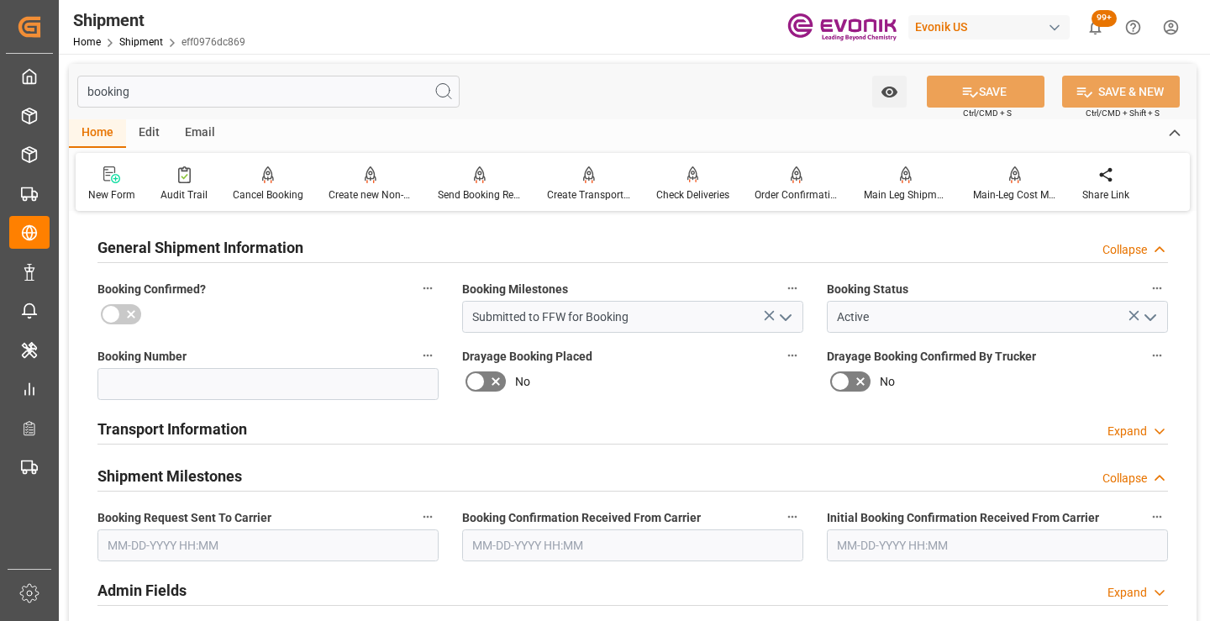
click at [185, 536] on input "text" at bounding box center [267, 545] width 341 height 32
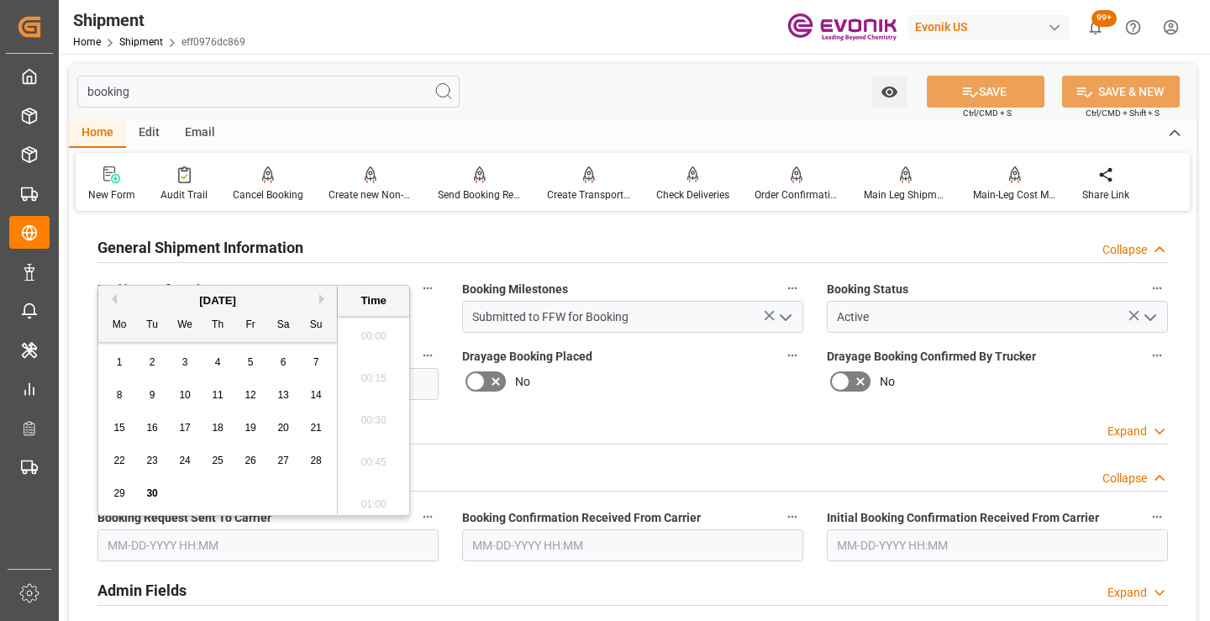
scroll to position [1771, 0]
click at [118, 495] on span "29" at bounding box center [118, 493] width 11 height 12
type input "09-29-2025 00:00"
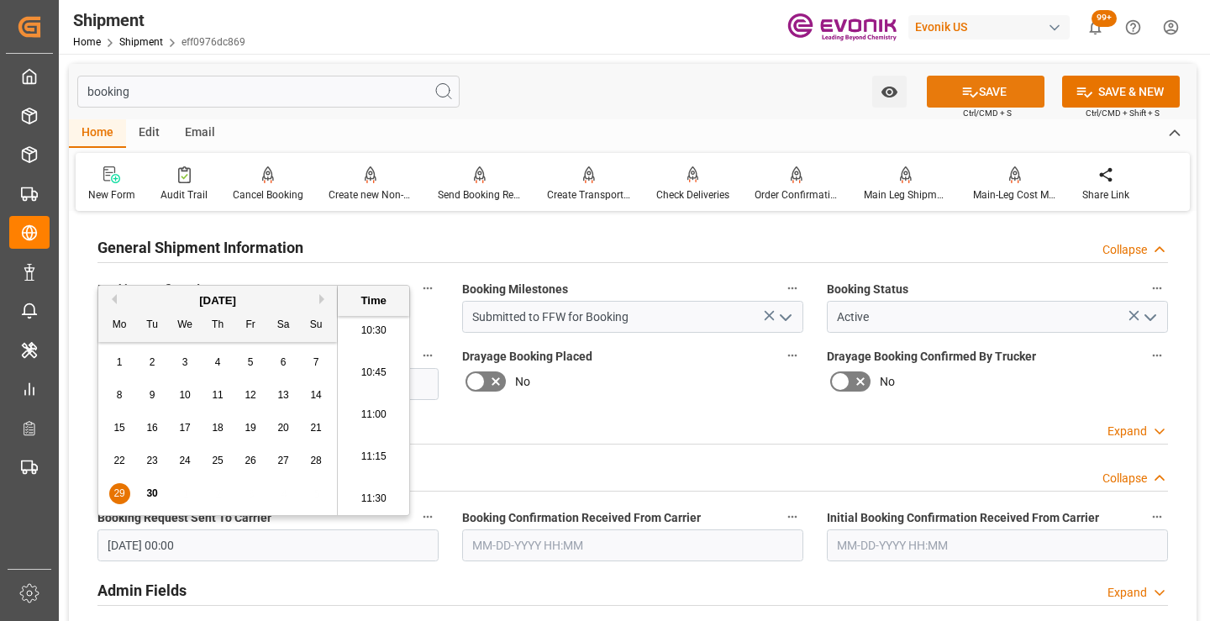
click at [994, 90] on button "SAVE" at bounding box center [986, 92] width 118 height 32
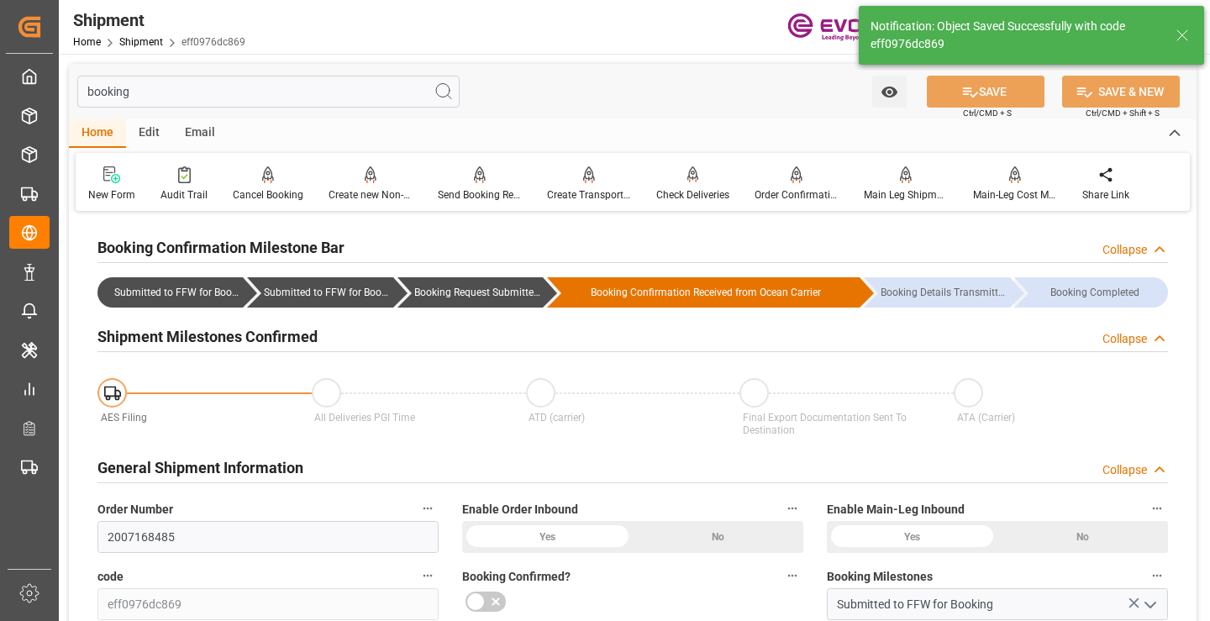
type input "Booking Request Submitted to Ocean Carrier"
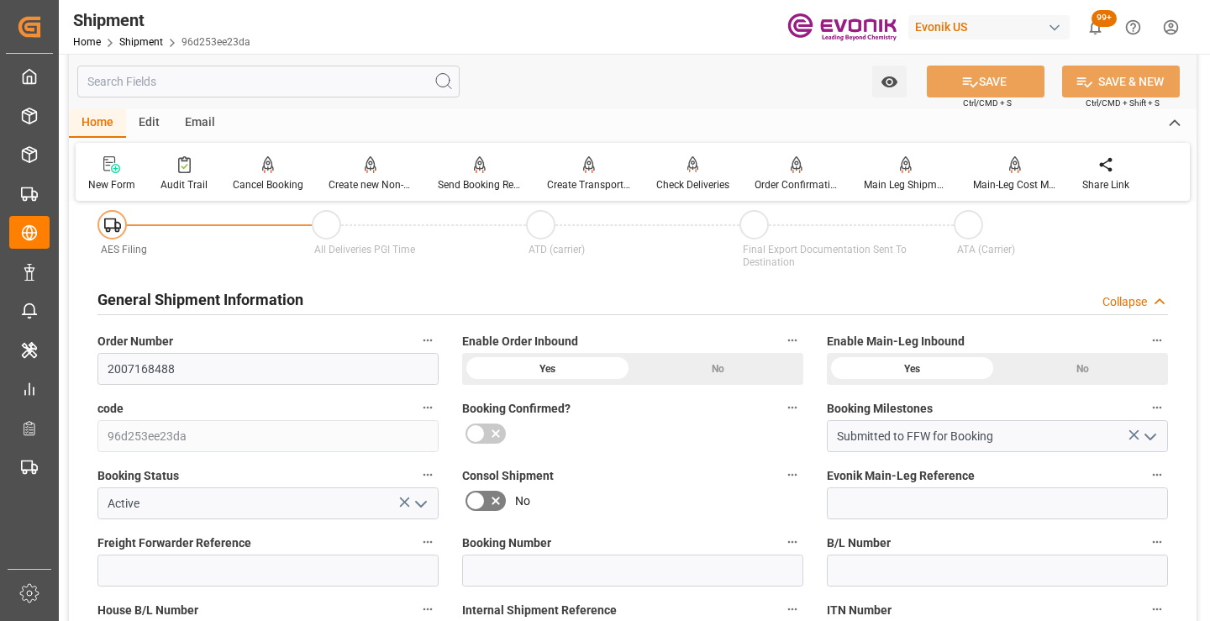
scroll to position [252, 0]
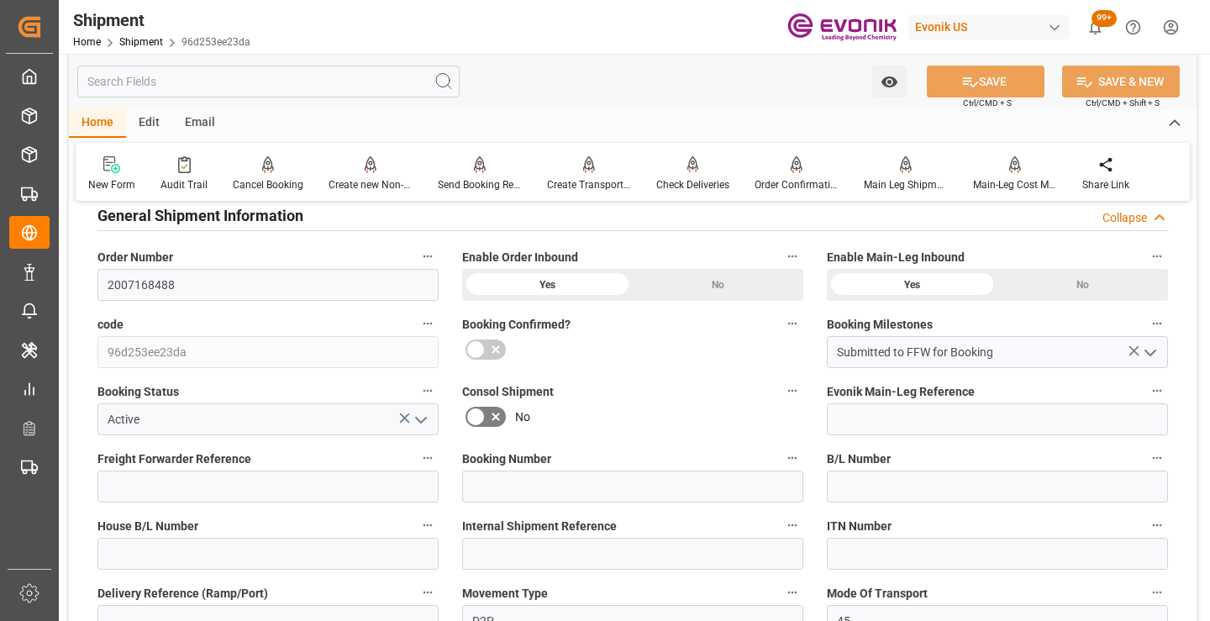
click at [324, 84] on input "text" at bounding box center [268, 82] width 382 height 32
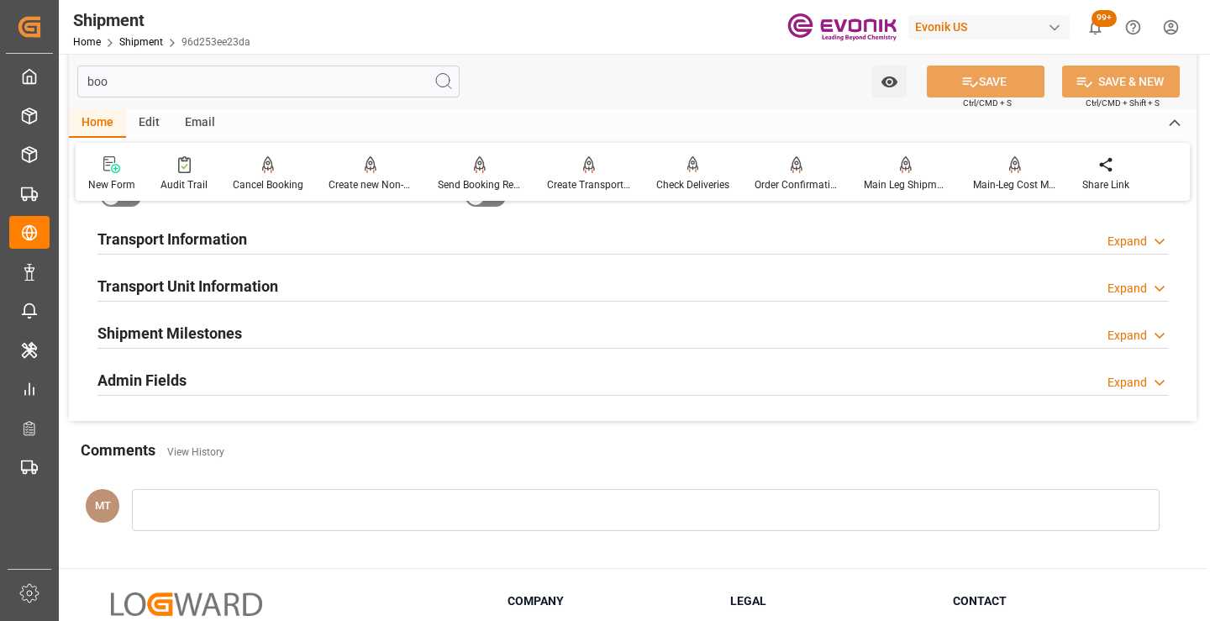
scroll to position [34, 0]
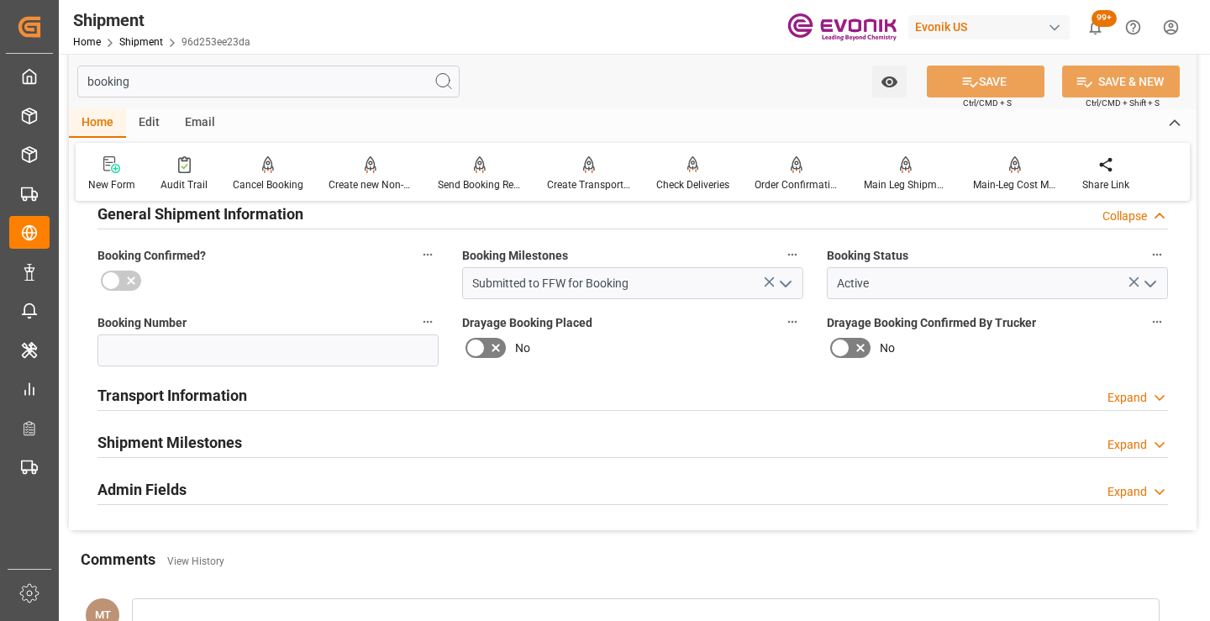
type input "booking"
click at [234, 435] on h2 "Shipment Milestones" at bounding box center [169, 442] width 145 height 23
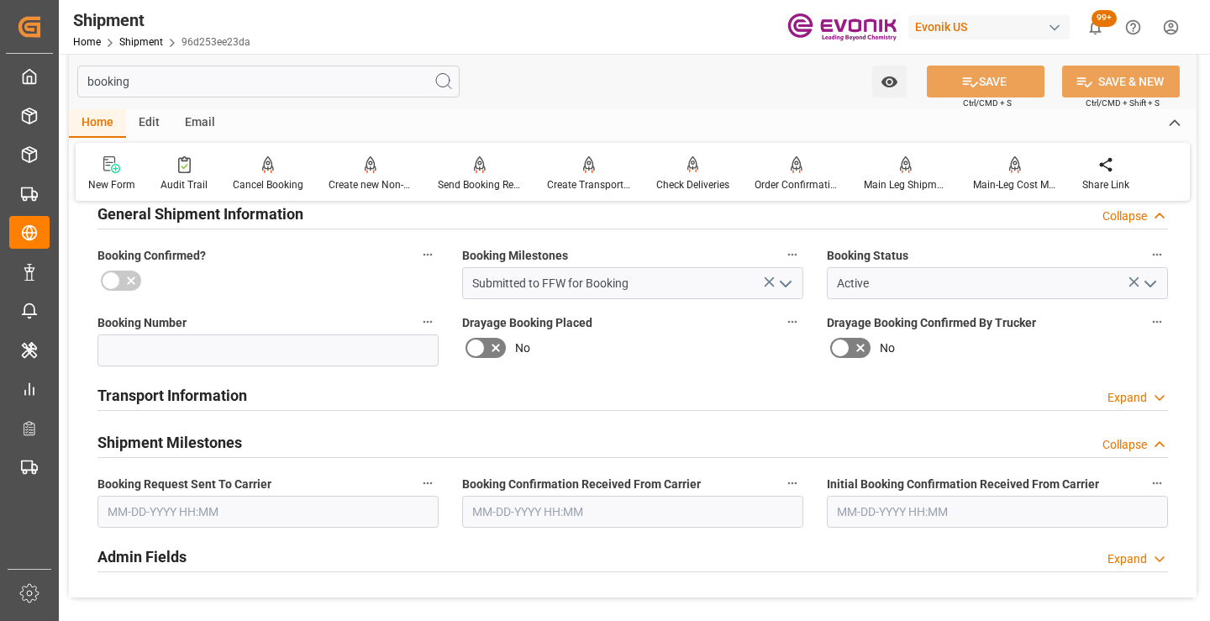
click at [216, 523] on input "text" at bounding box center [267, 512] width 341 height 32
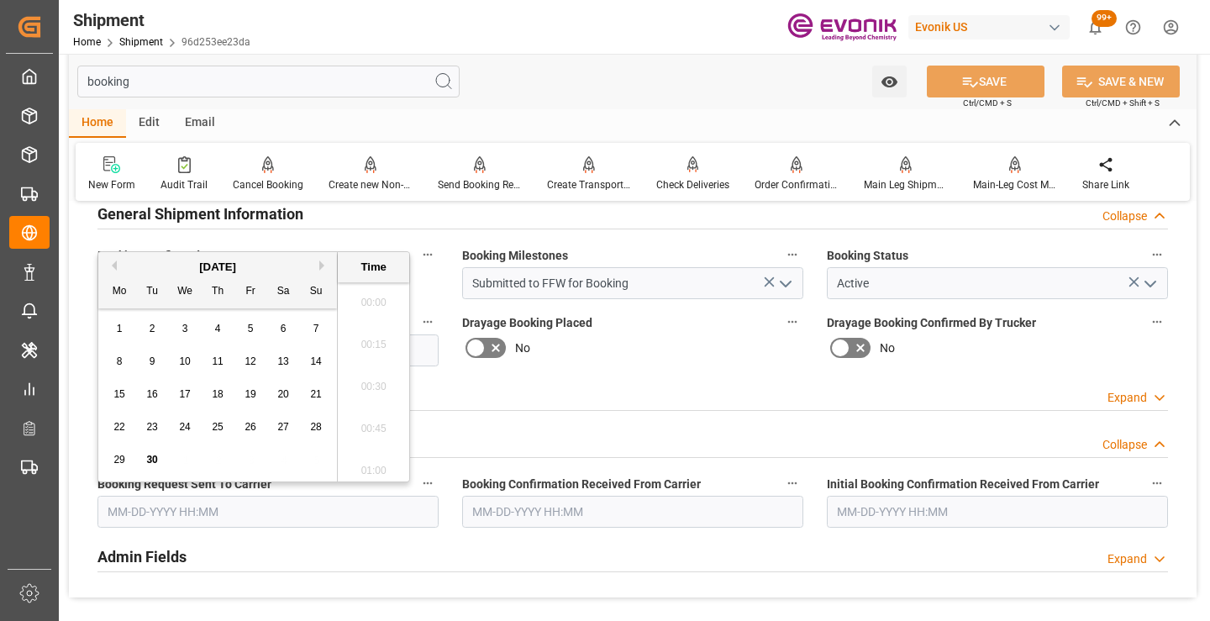
scroll to position [1813, 0]
click at [119, 461] on span "29" at bounding box center [118, 460] width 11 height 12
type input "09-29-2025 00:00"
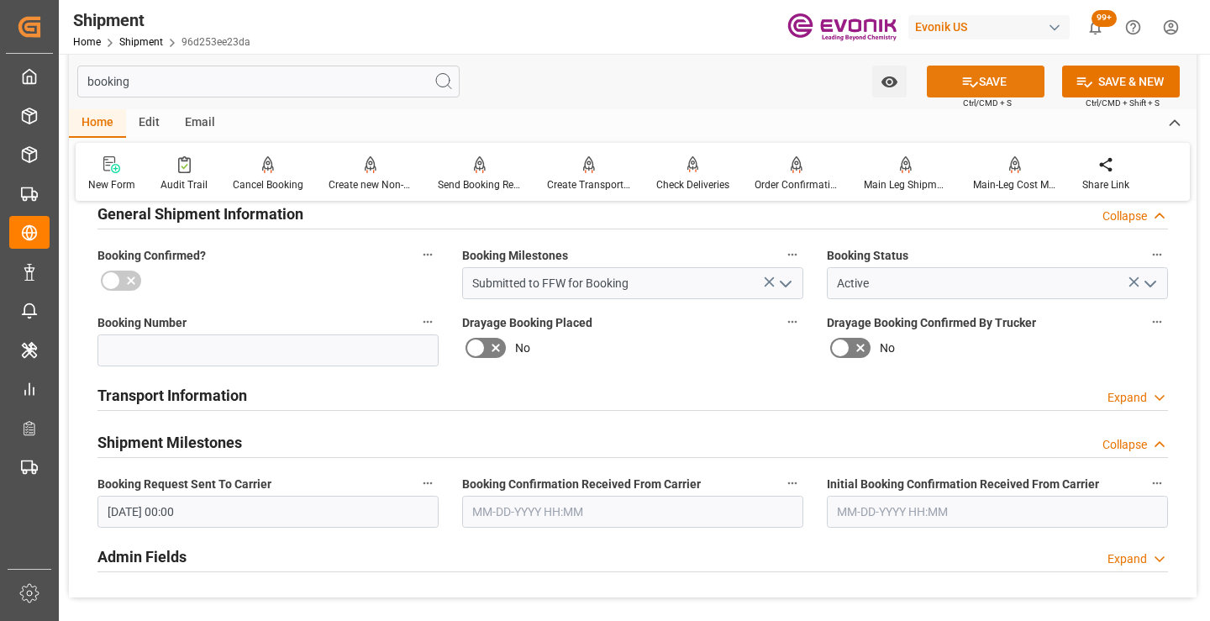
click at [969, 86] on icon at bounding box center [970, 82] width 15 height 10
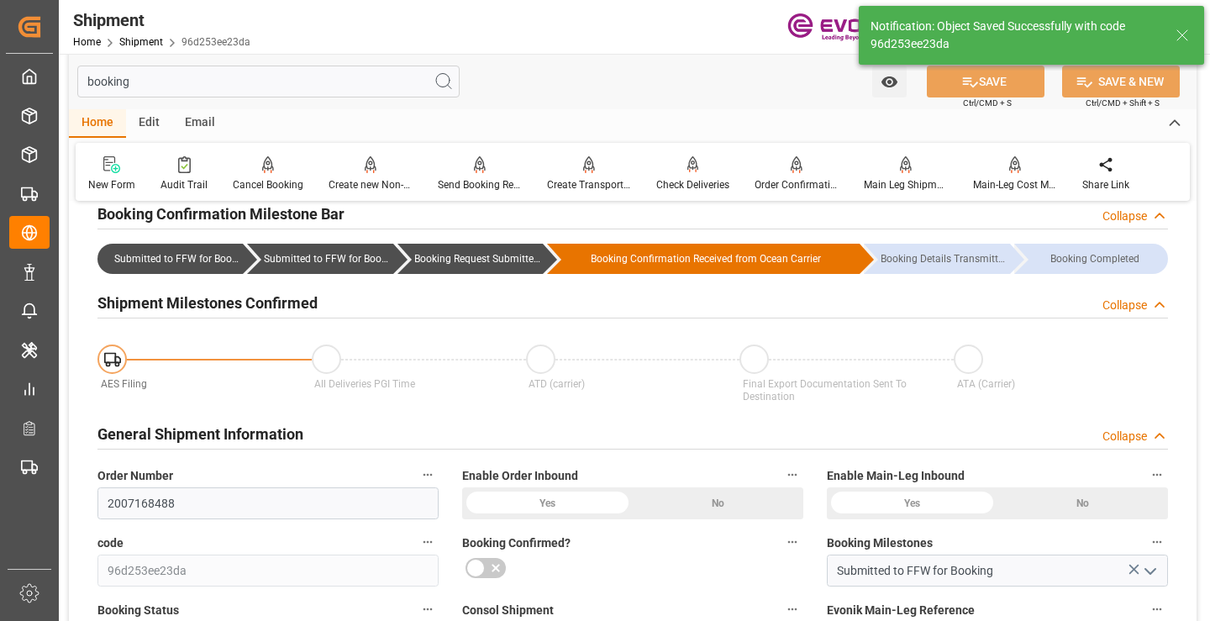
type input "Booking Request Submitted to Ocean Carrier"
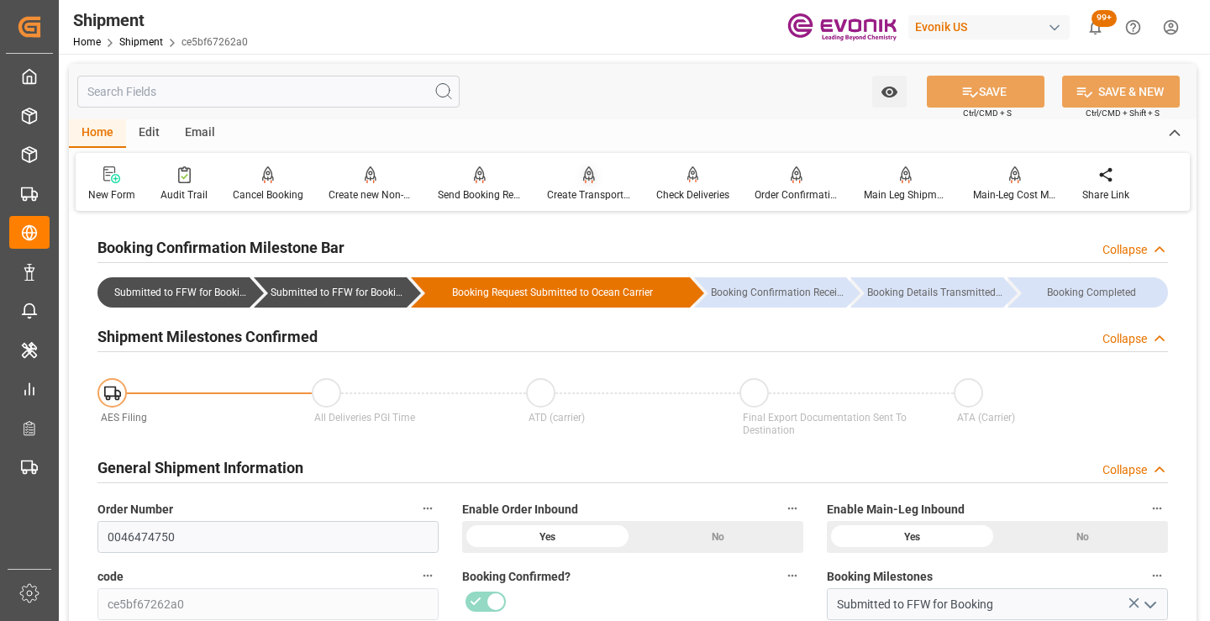
scroll to position [252, 0]
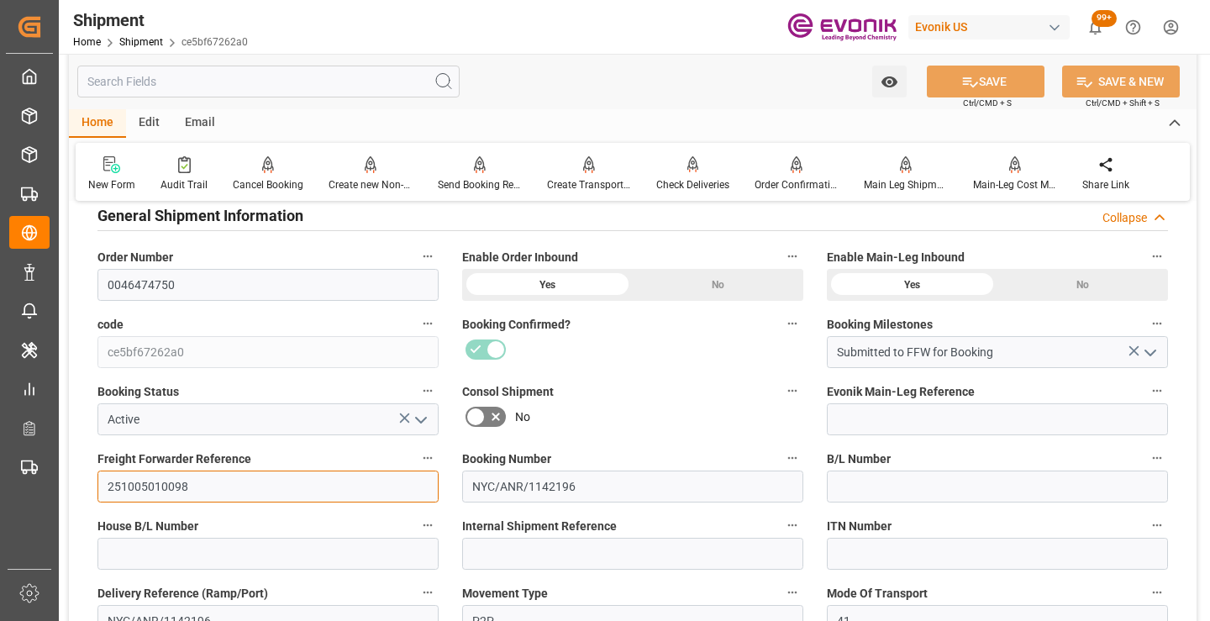
click at [156, 489] on input "251005010098" at bounding box center [267, 487] width 341 height 32
click at [299, 79] on input "text" at bounding box center [268, 82] width 382 height 32
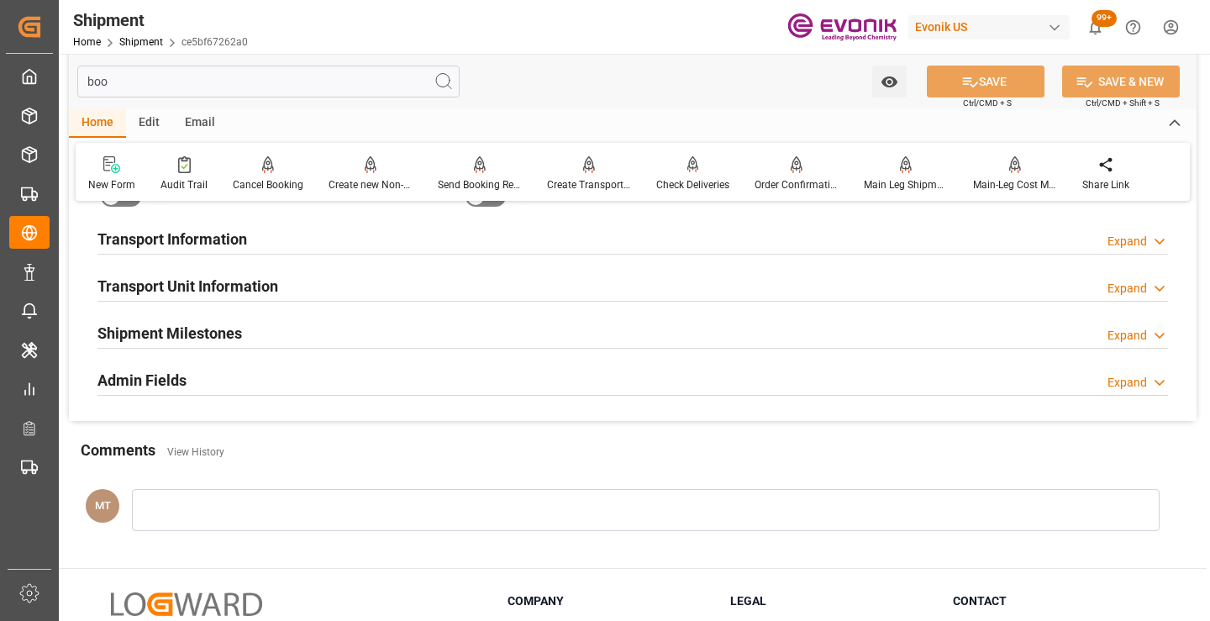
scroll to position [34, 0]
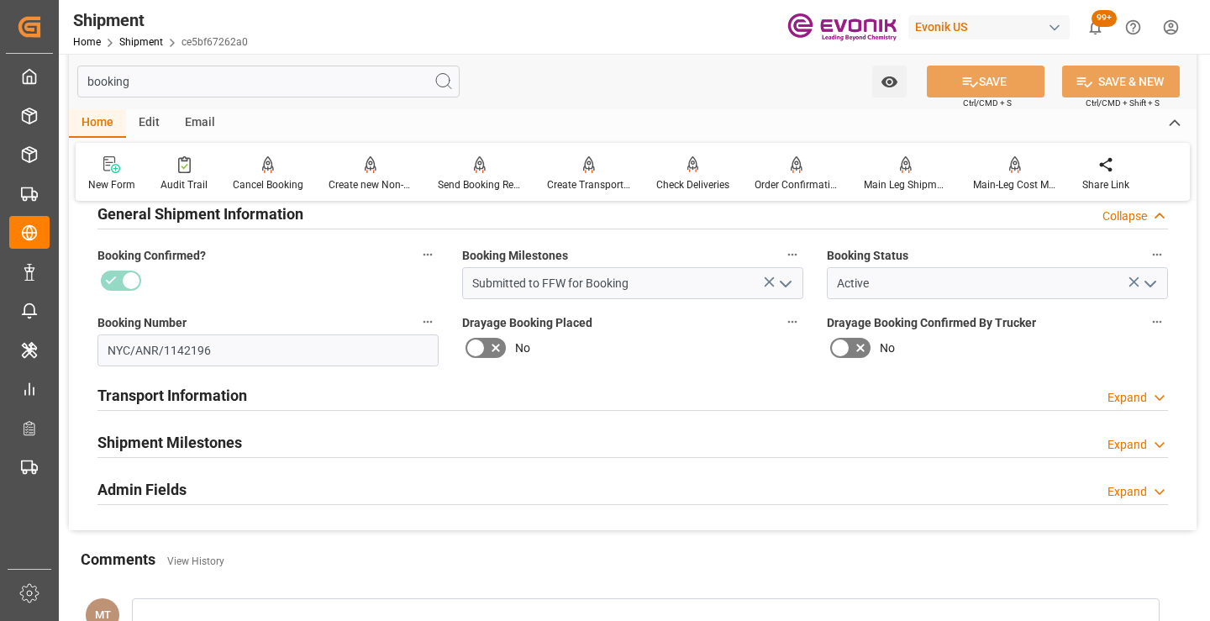
type input "booking"
click at [206, 437] on h2 "Shipment Milestones" at bounding box center [169, 442] width 145 height 23
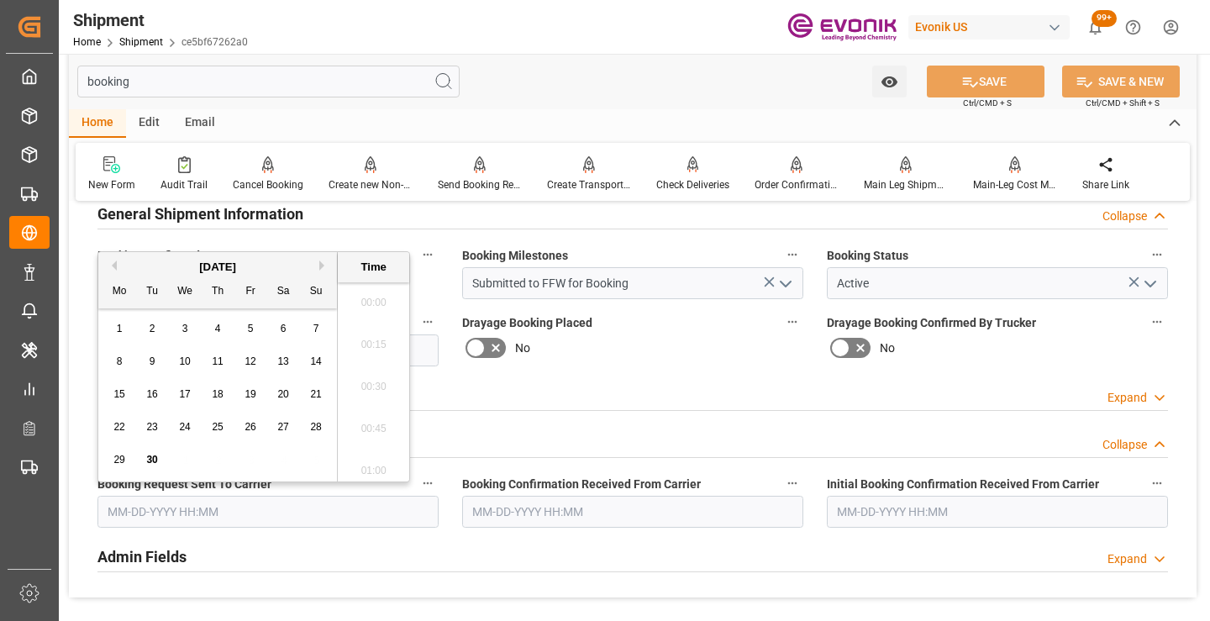
click at [226, 507] on input "text" at bounding box center [267, 512] width 341 height 32
click at [151, 461] on span "30" at bounding box center [151, 460] width 11 height 12
type input "[DATE] 00:00"
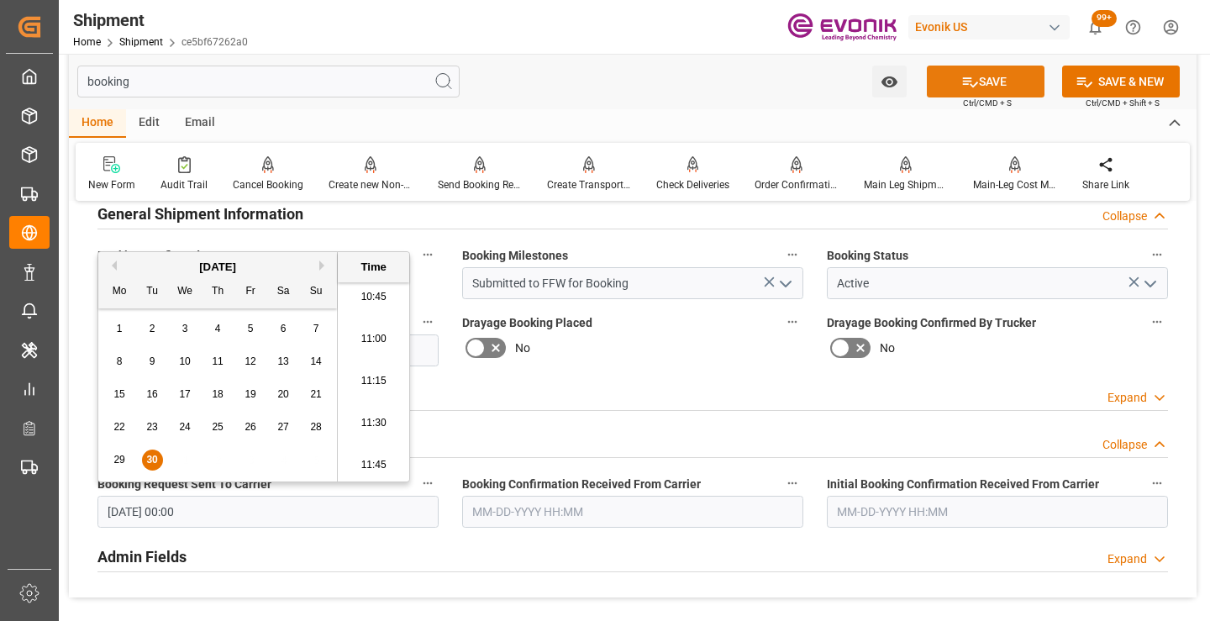
click at [955, 85] on button "SAVE" at bounding box center [986, 82] width 118 height 32
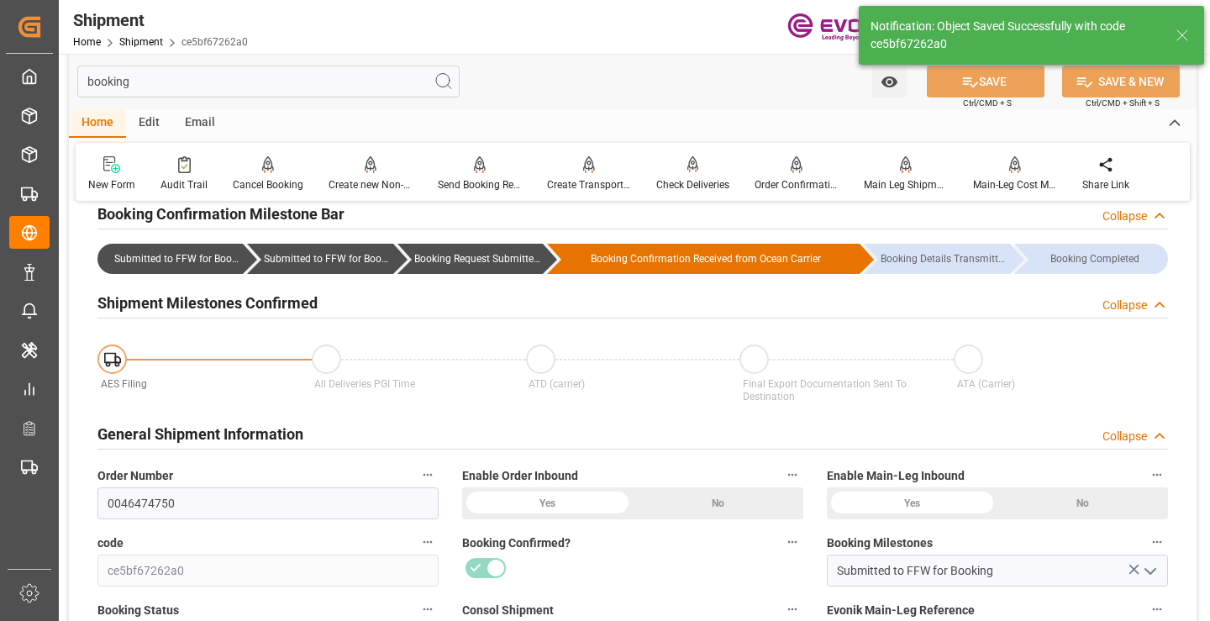
type input "Booking Request Submitted to Ocean Carrier"
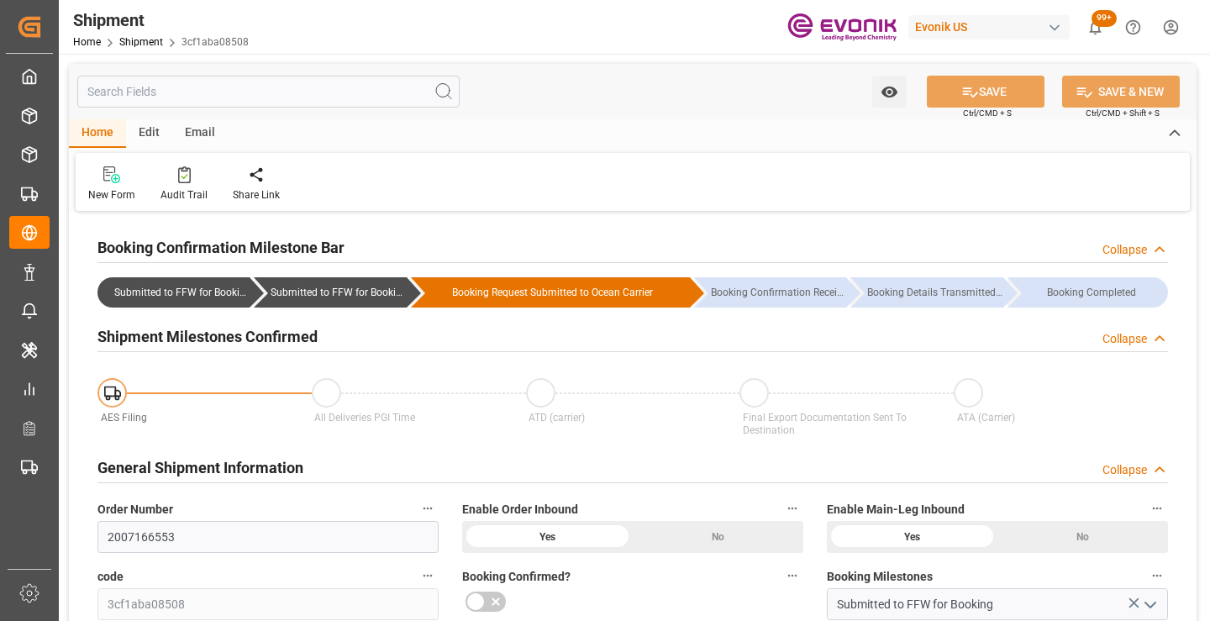
scroll to position [252, 0]
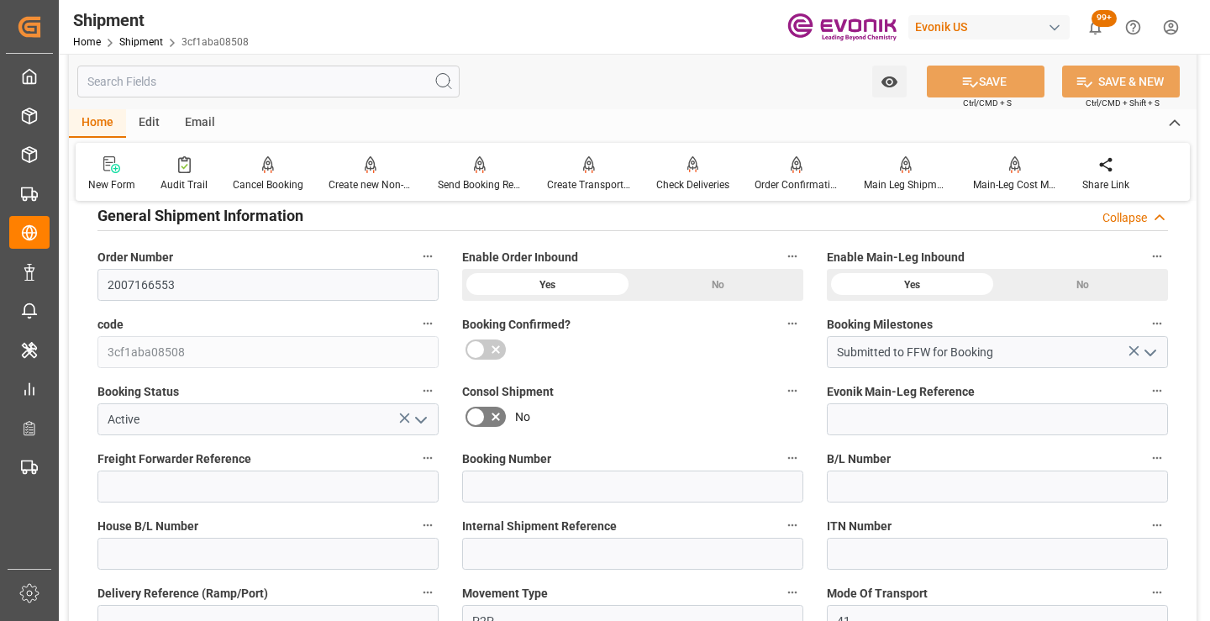
click at [324, 82] on input "text" at bounding box center [268, 82] width 382 height 32
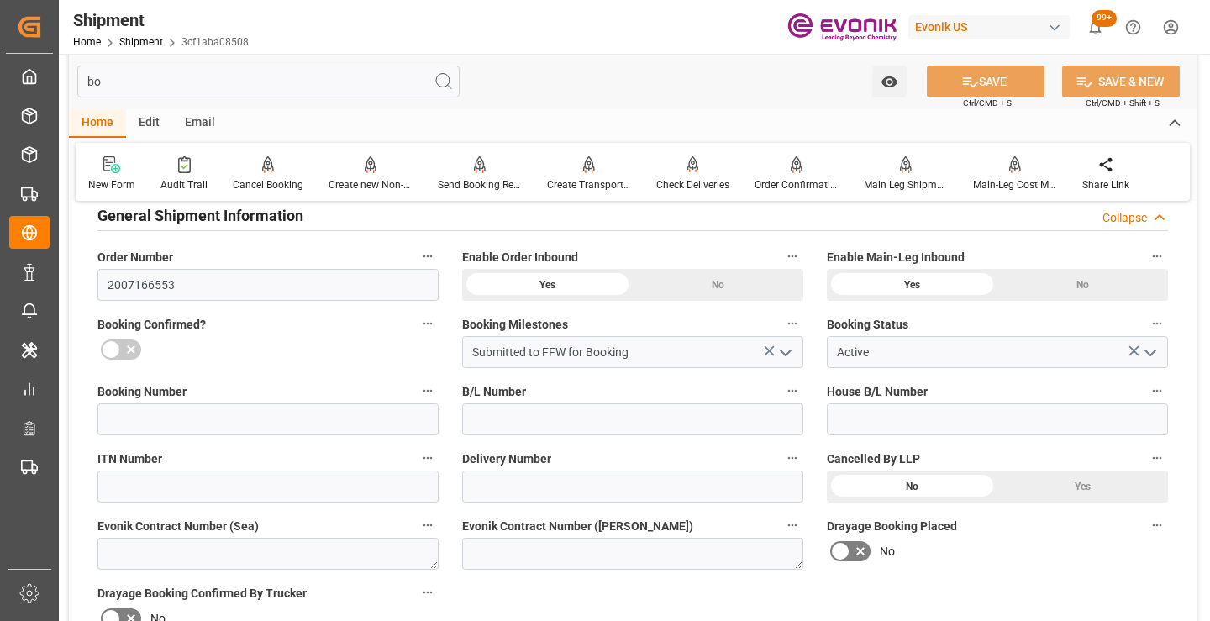
scroll to position [34, 0]
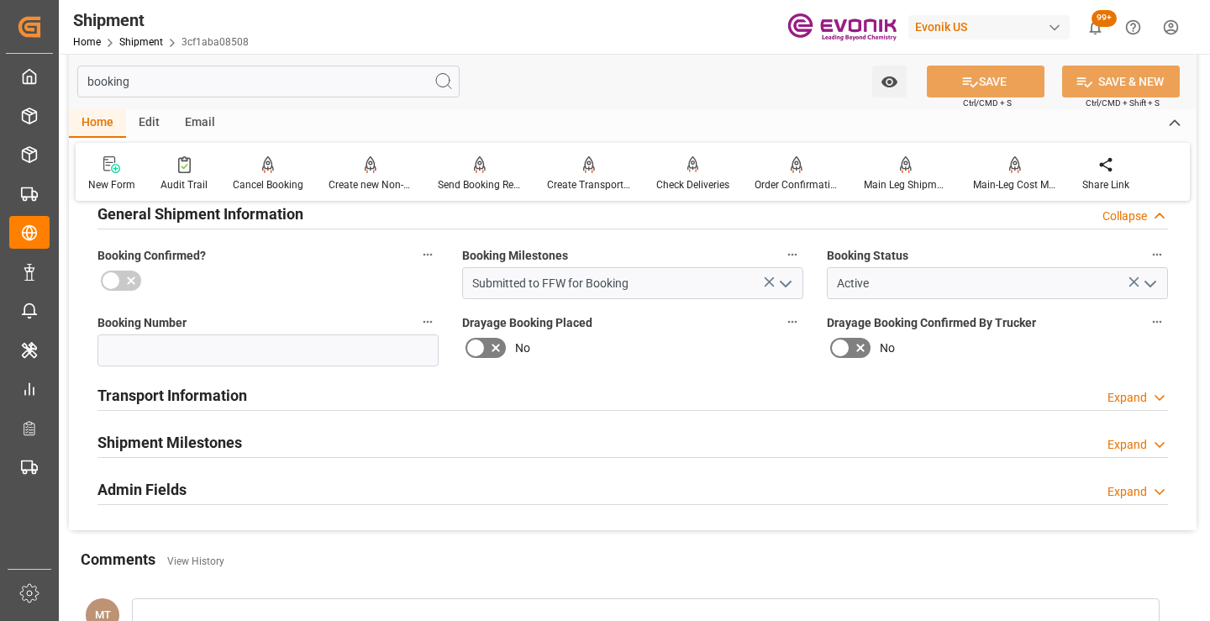
type input "booking"
click at [232, 445] on h2 "Shipment Milestones" at bounding box center [169, 442] width 145 height 23
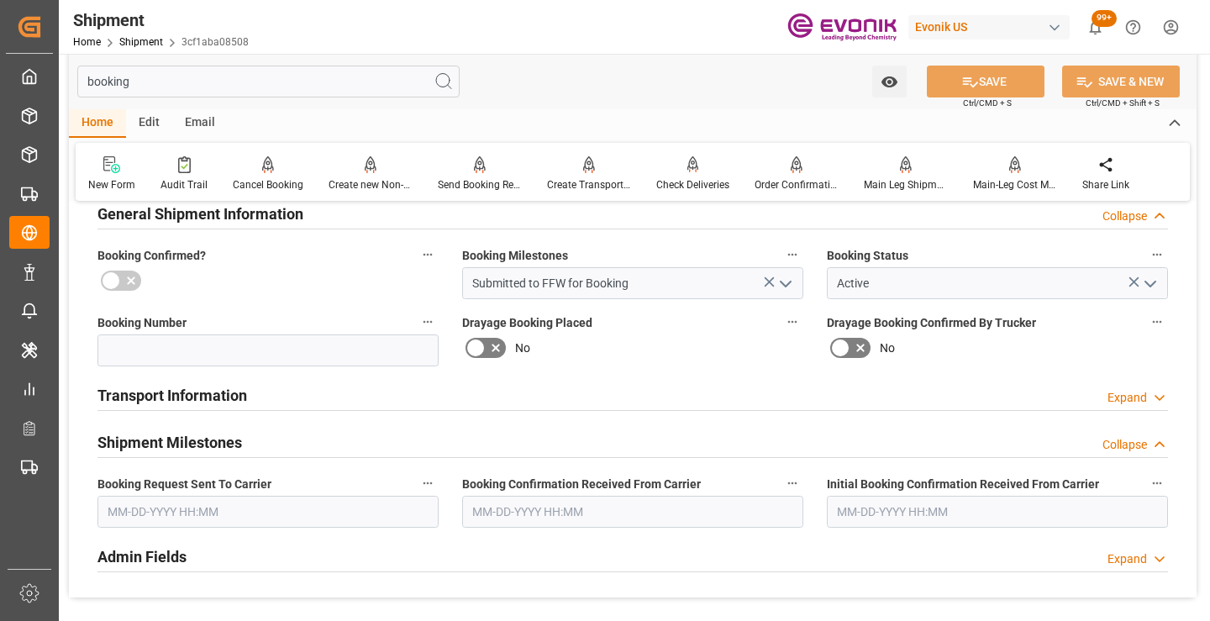
click at [148, 522] on input "text" at bounding box center [267, 512] width 341 height 32
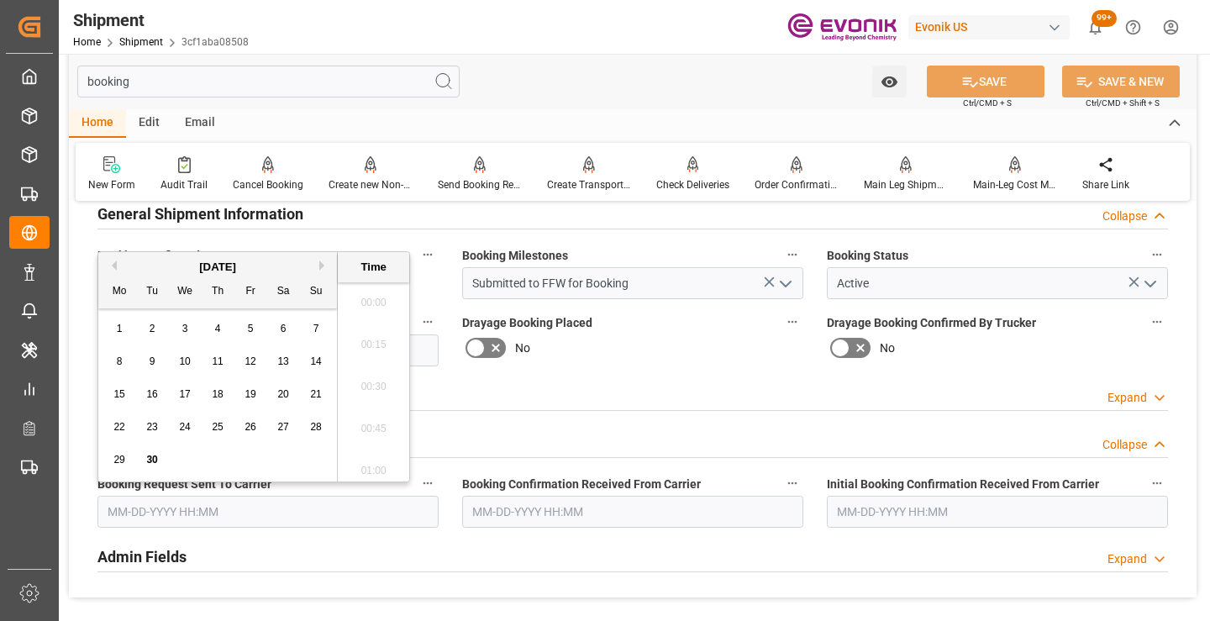
scroll to position [1813, 0]
click at [150, 464] on span "30" at bounding box center [151, 460] width 11 height 12
type input "[DATE] 00:00"
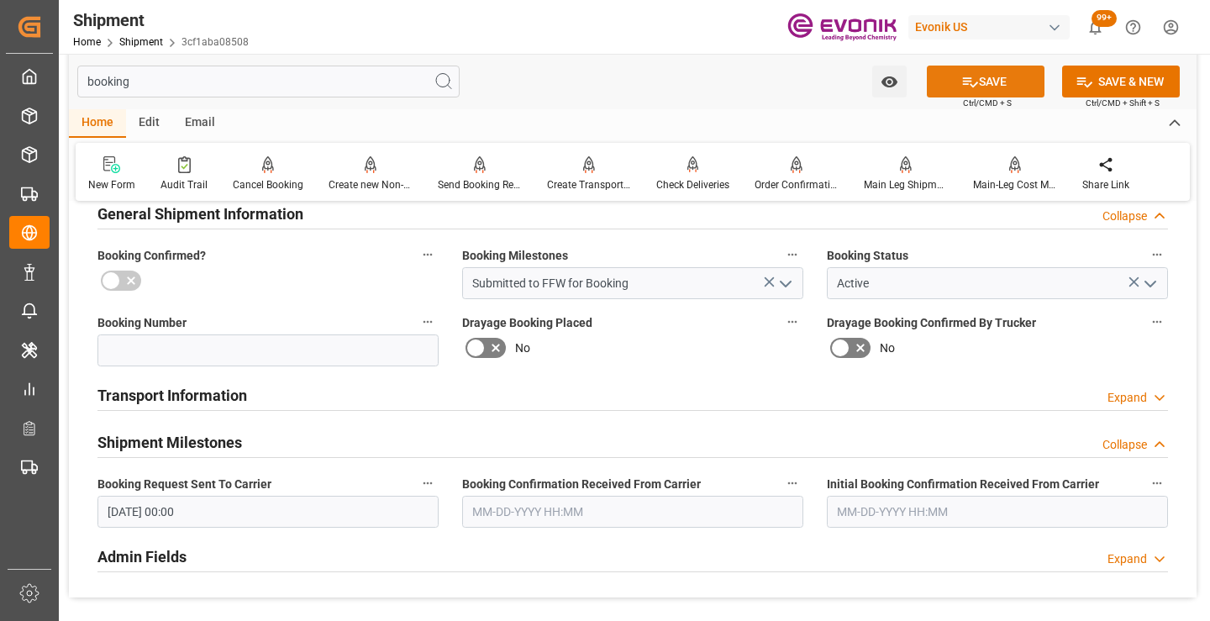
click at [961, 87] on icon at bounding box center [970, 82] width 18 height 18
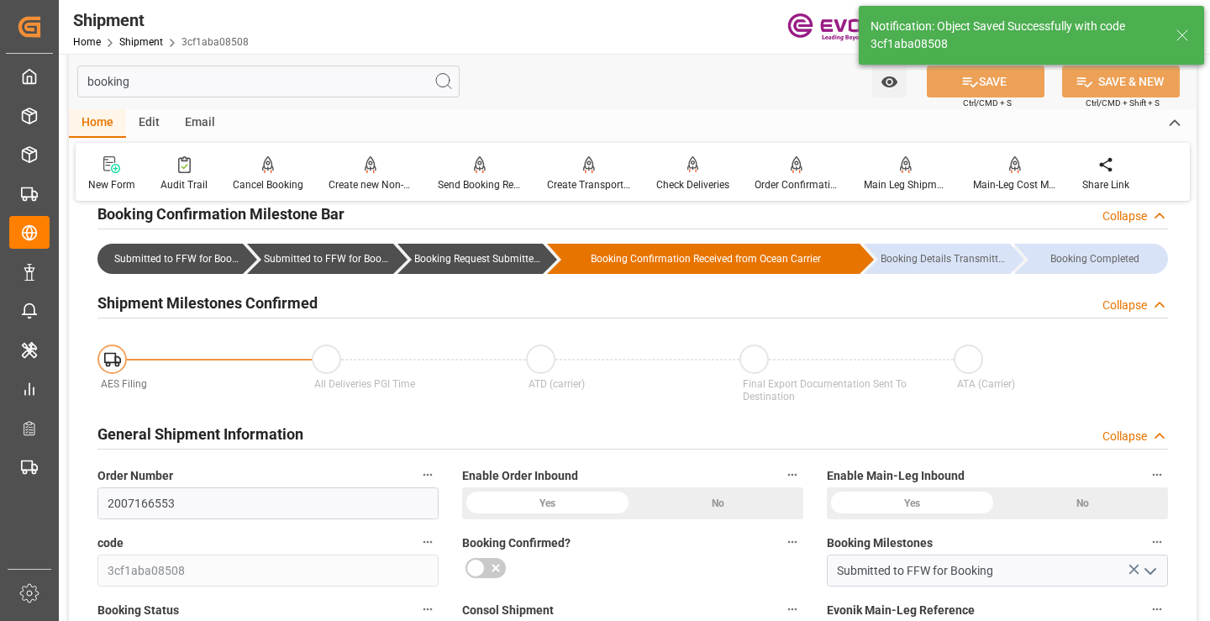
type input "Booking Request Submitted to Ocean Carrier"
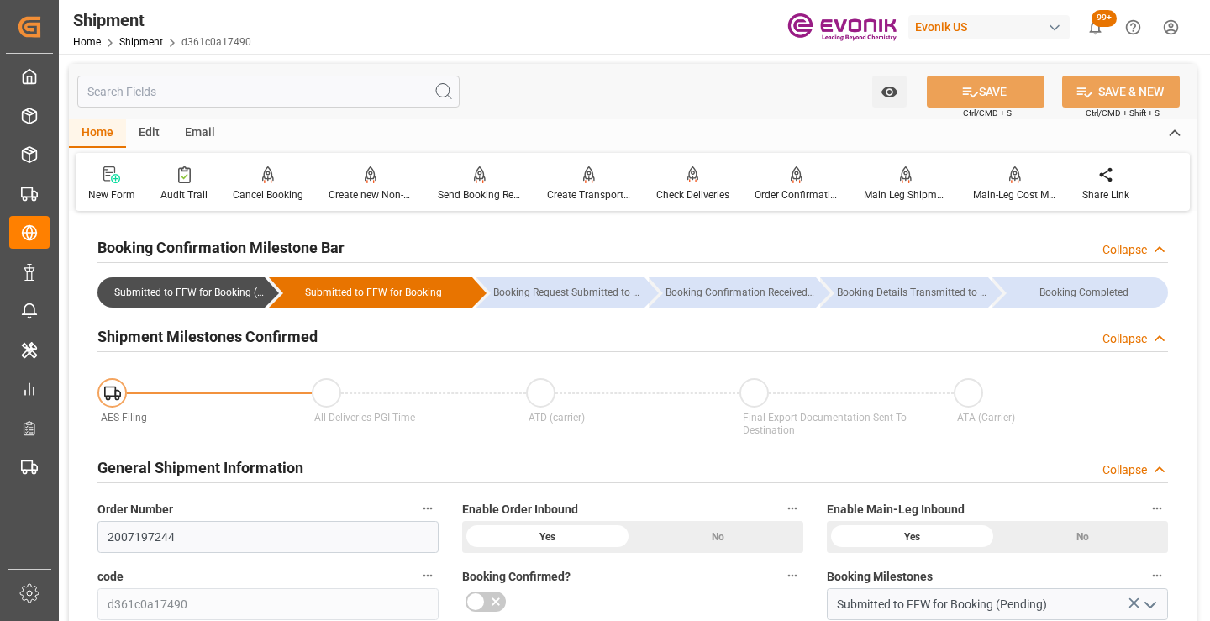
click at [315, 96] on input "text" at bounding box center [268, 92] width 382 height 32
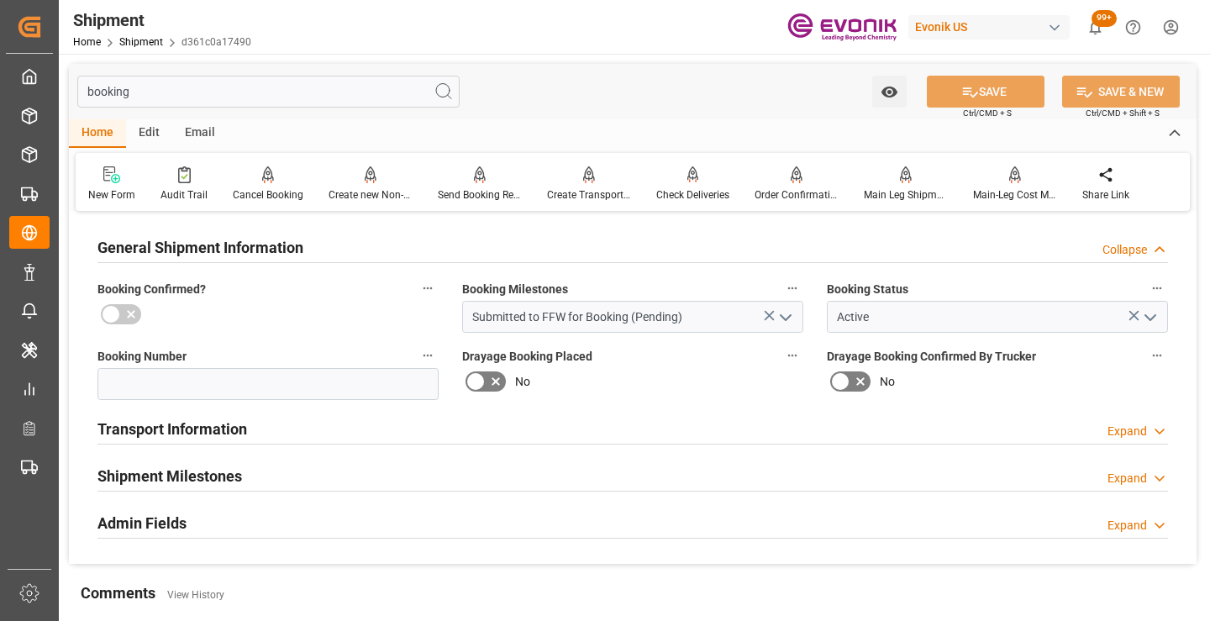
type input "booking"
click at [223, 479] on h2 "Shipment Milestones" at bounding box center [169, 476] width 145 height 23
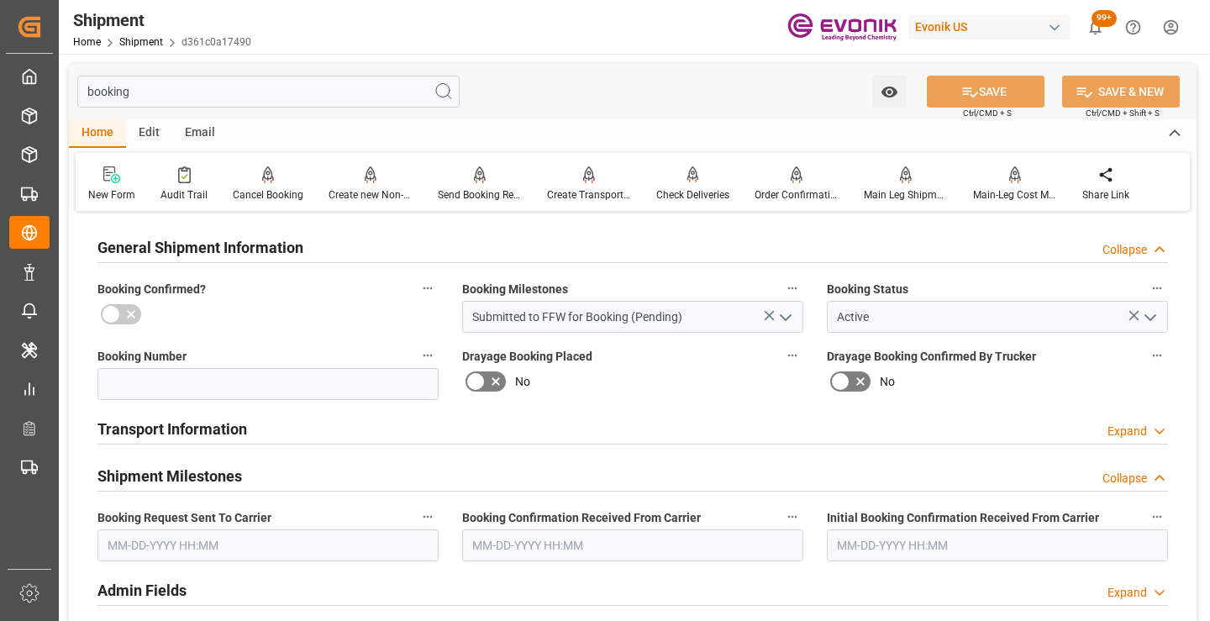
click at [243, 544] on input "text" at bounding box center [267, 545] width 341 height 32
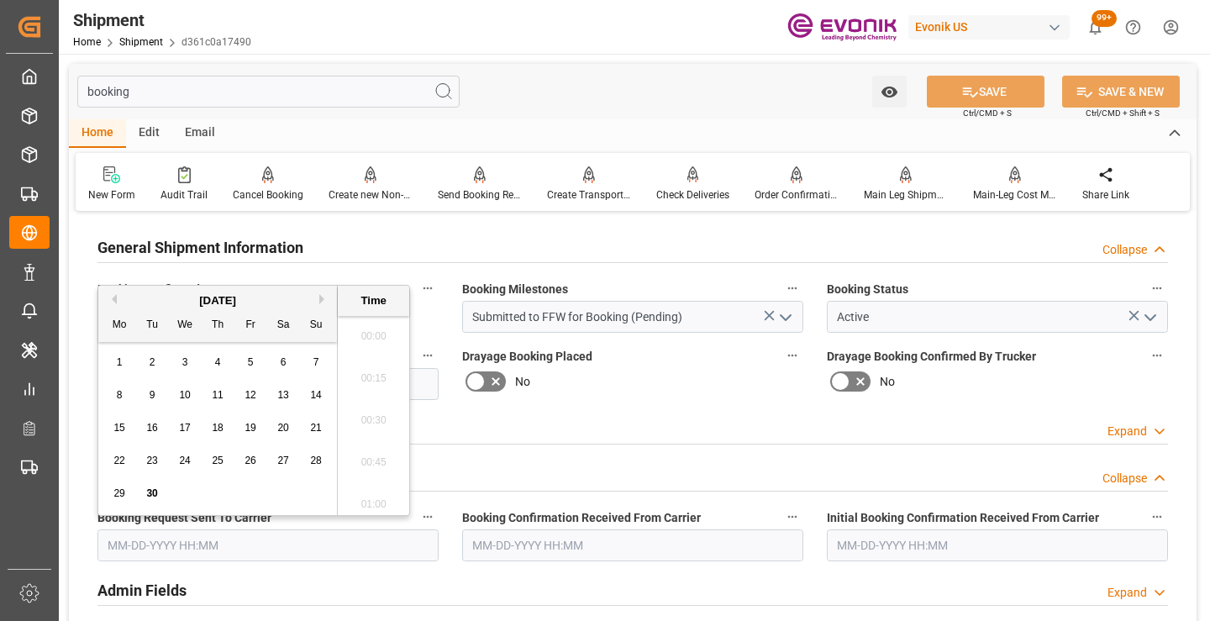
scroll to position [1813, 0]
click at [154, 492] on span "30" at bounding box center [151, 493] width 11 height 12
type input "[DATE] 00:00"
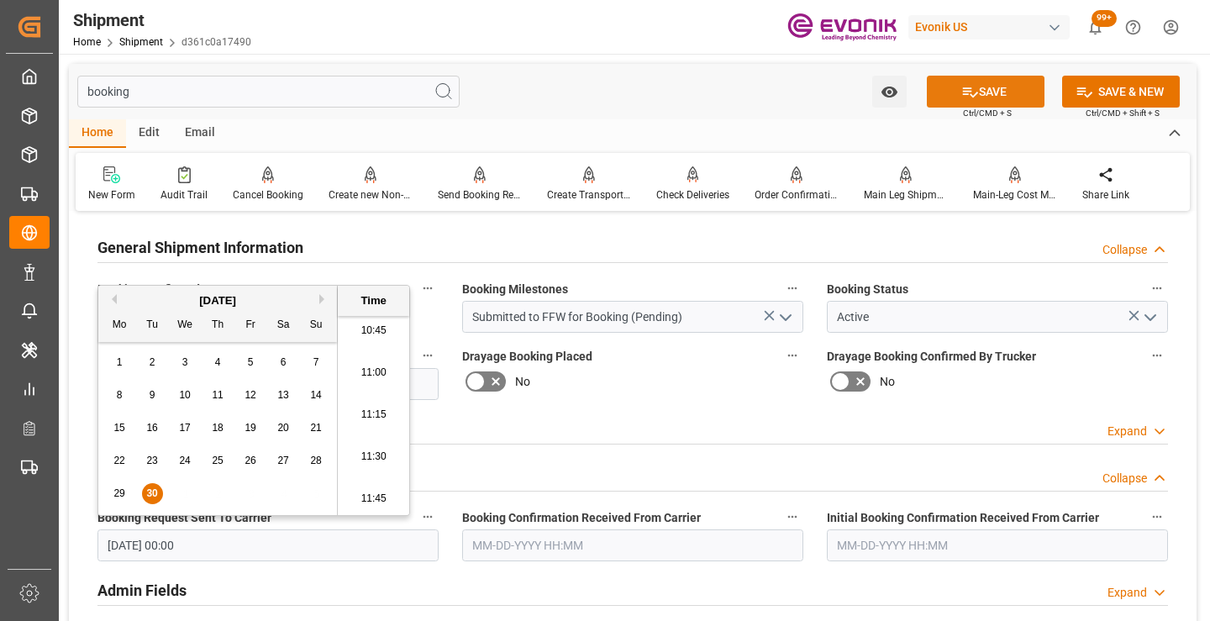
click at [986, 92] on button "SAVE" at bounding box center [986, 92] width 118 height 32
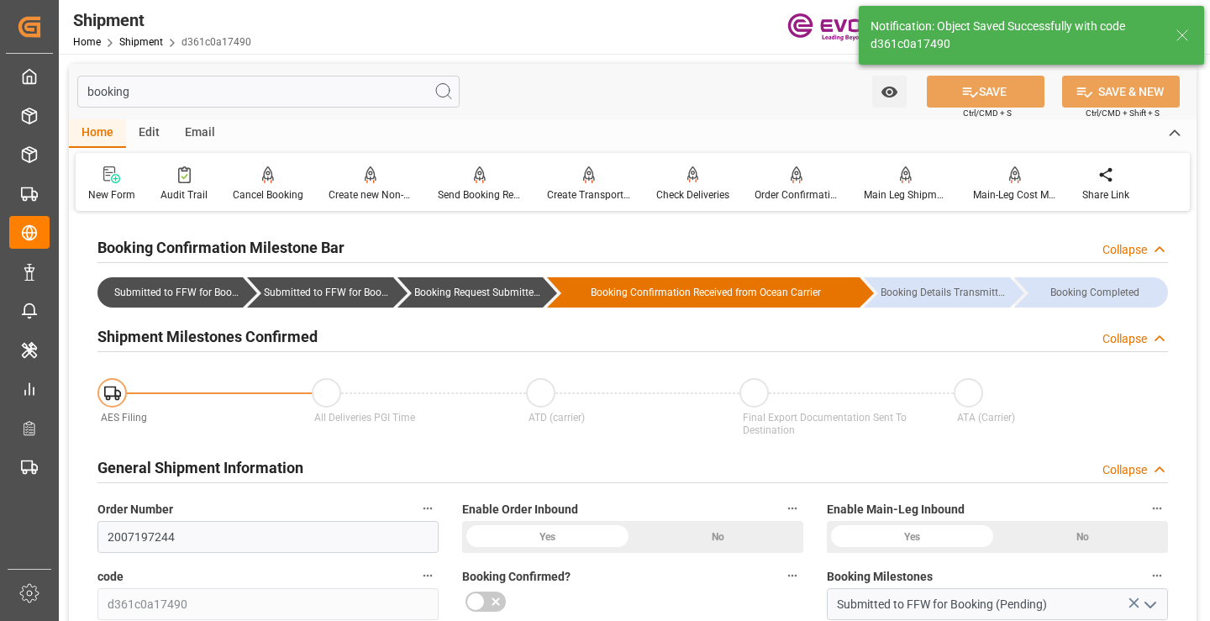
type input "Booking Request Submitted to Ocean Carrier"
